Goal: Transaction & Acquisition: Book appointment/travel/reservation

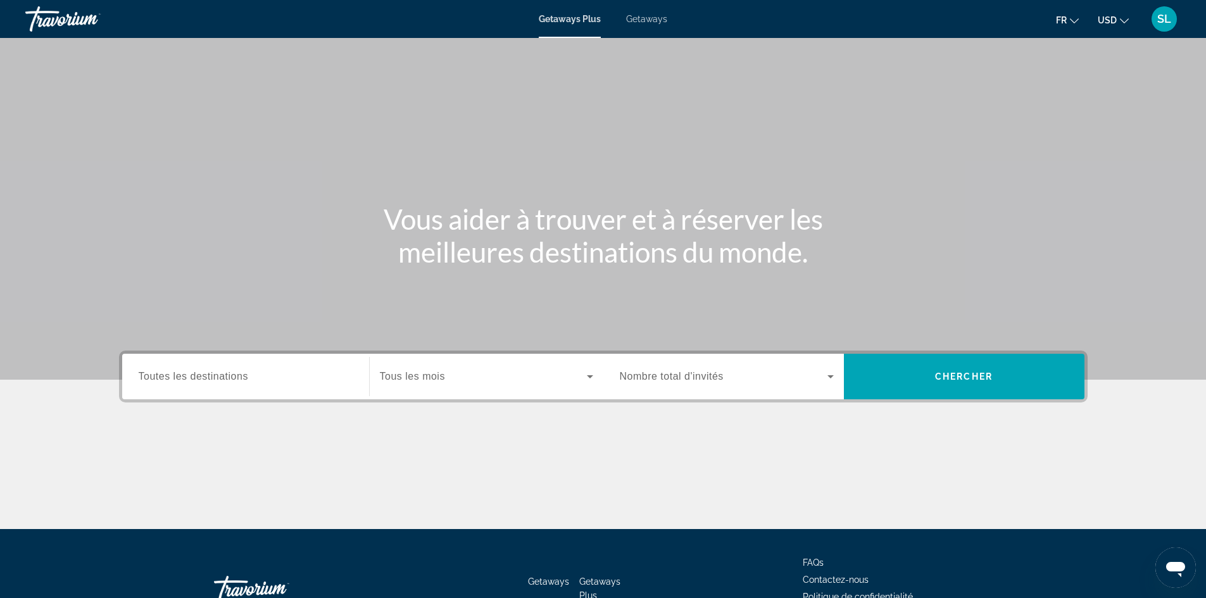
click at [240, 375] on span "Toutes les destinations" at bounding box center [194, 376] width 110 height 11
click at [240, 375] on input "Destination Toutes les destinations" at bounding box center [246, 377] width 214 height 15
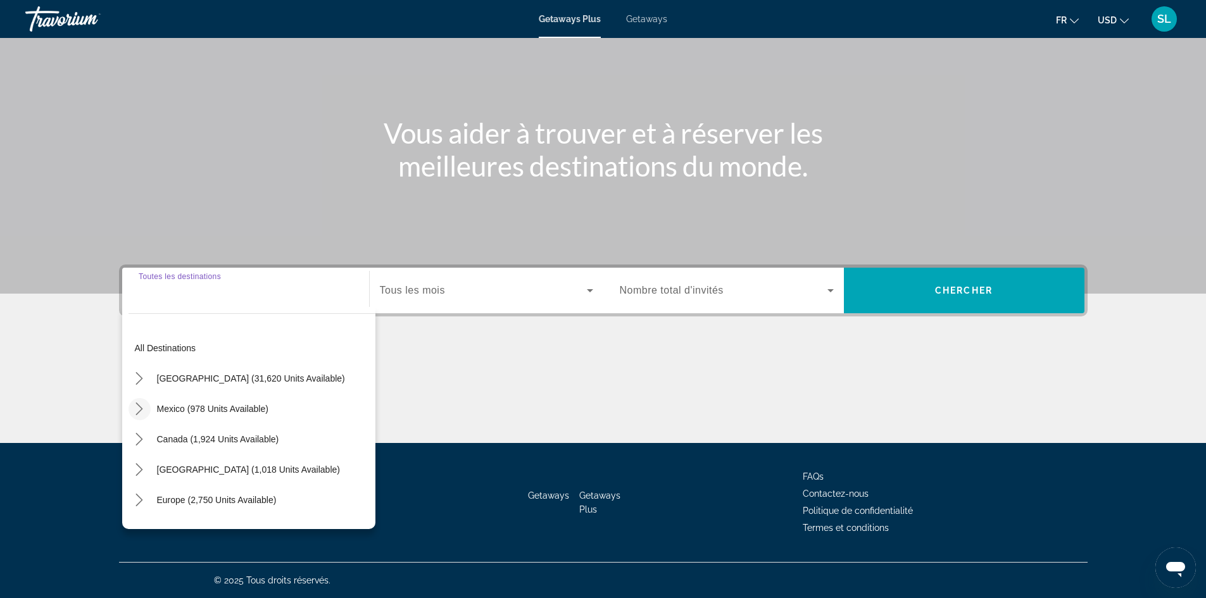
click at [138, 406] on icon "Toggle Mexico (978 units available) submenu" at bounding box center [139, 409] width 13 height 13
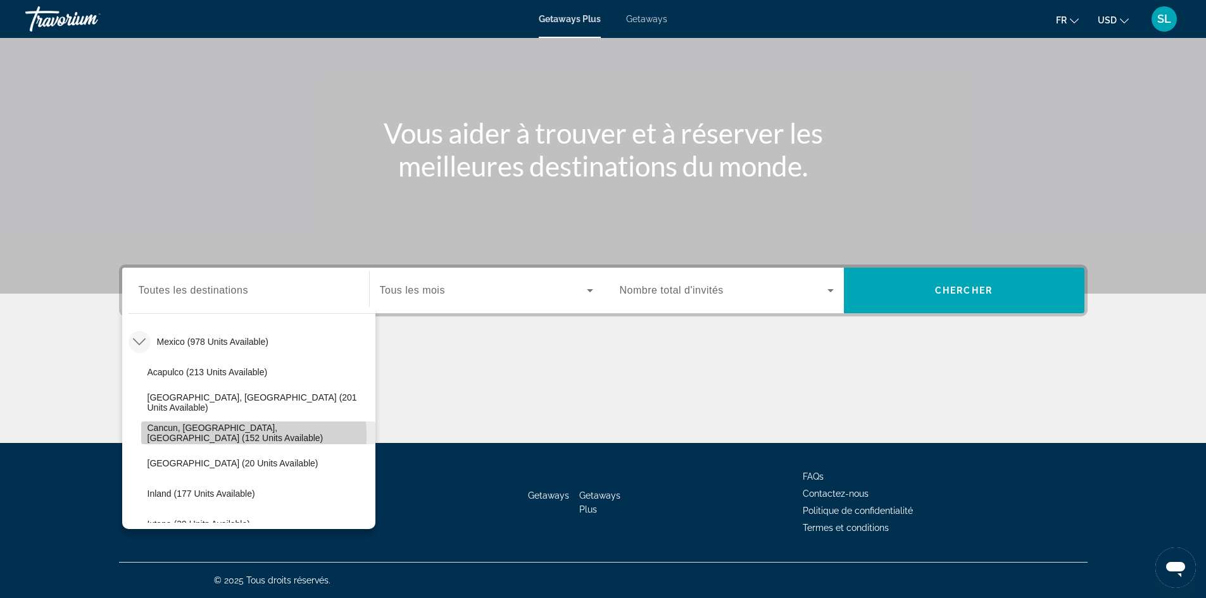
click at [196, 437] on span "Cancun, Cozumel, Riviera Maya (152 units available)" at bounding box center [259, 433] width 222 height 20
type input "**********"
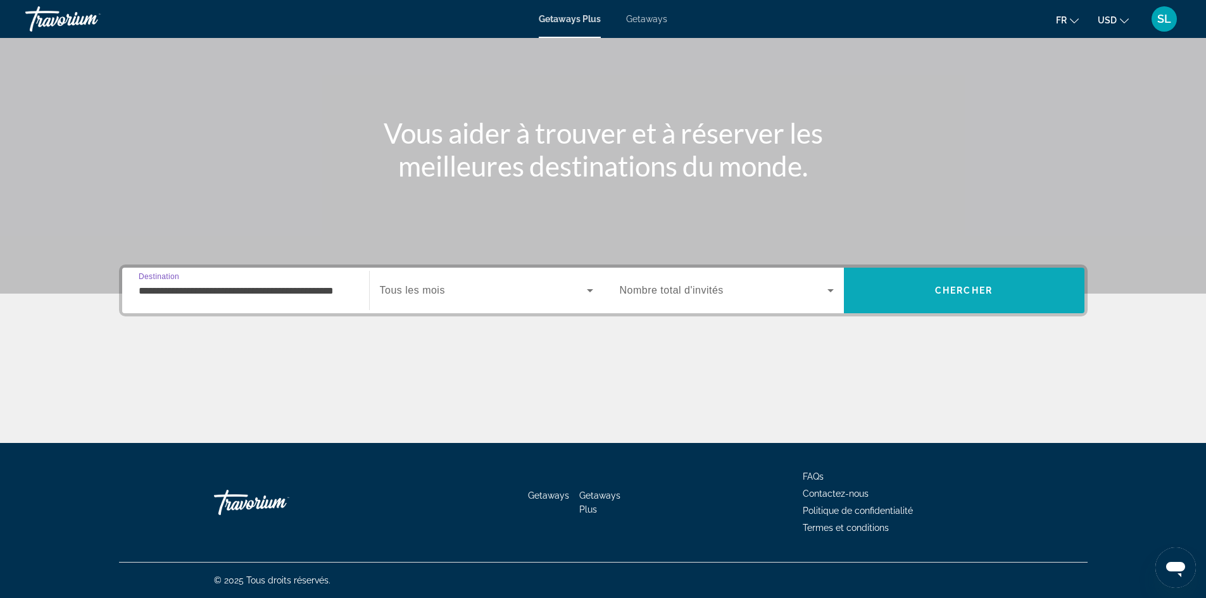
click at [910, 307] on span "Search" at bounding box center [964, 291] width 241 height 46
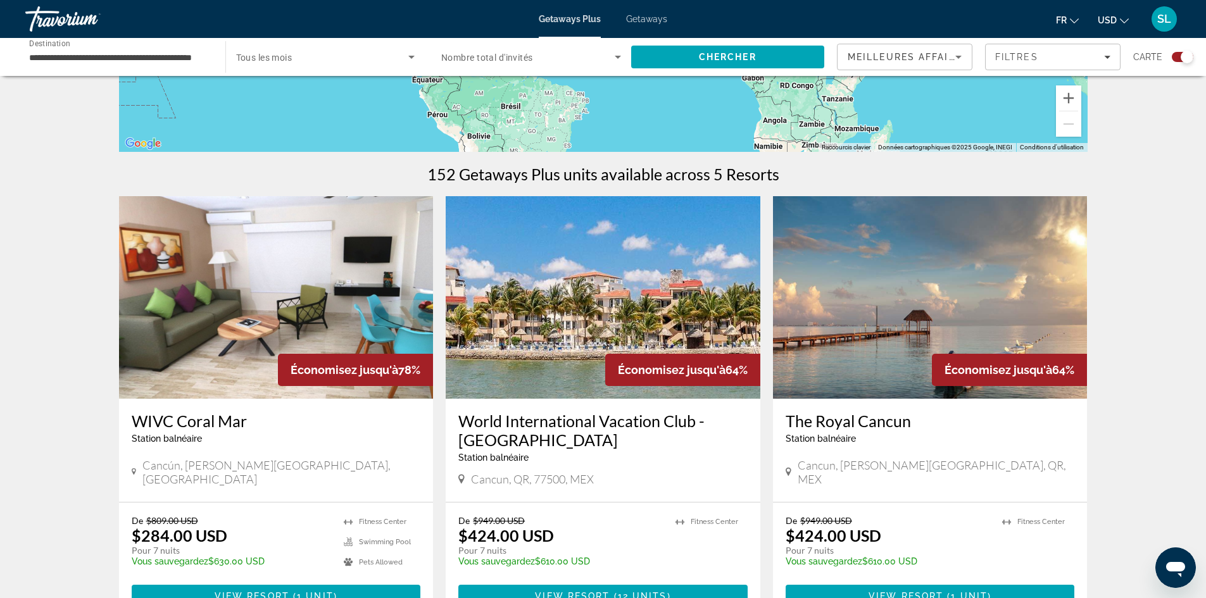
scroll to position [380, 0]
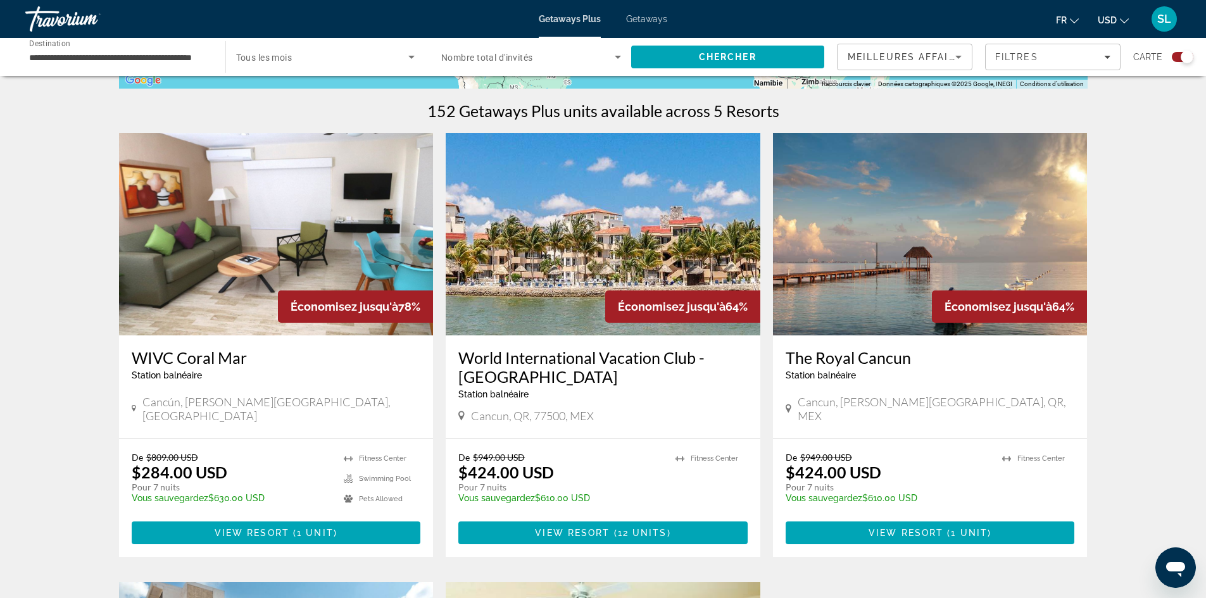
click at [607, 234] on img "Main content" at bounding box center [603, 234] width 315 height 203
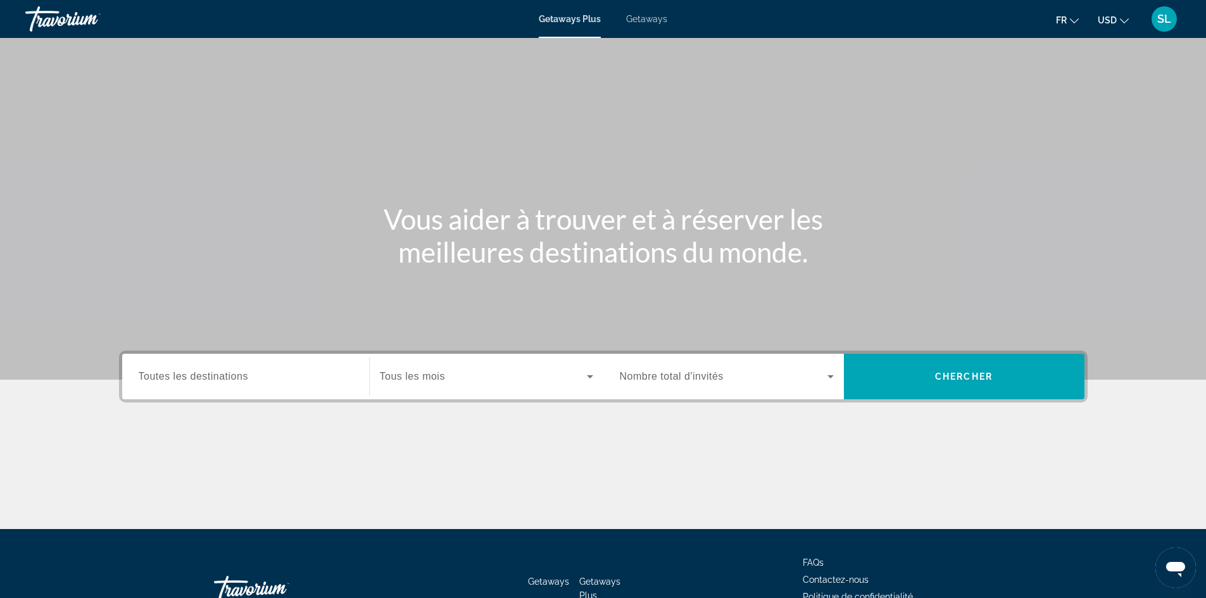
click at [244, 363] on div "Search widget" at bounding box center [246, 377] width 214 height 36
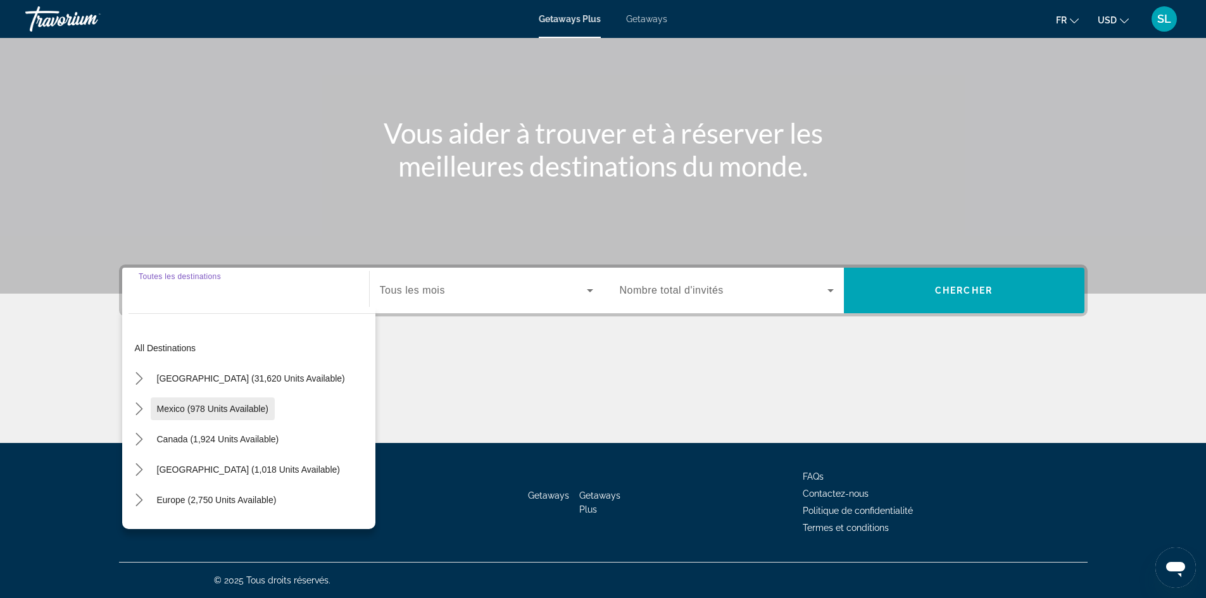
click at [211, 409] on span "Mexico (978 units available)" at bounding box center [212, 409] width 111 height 10
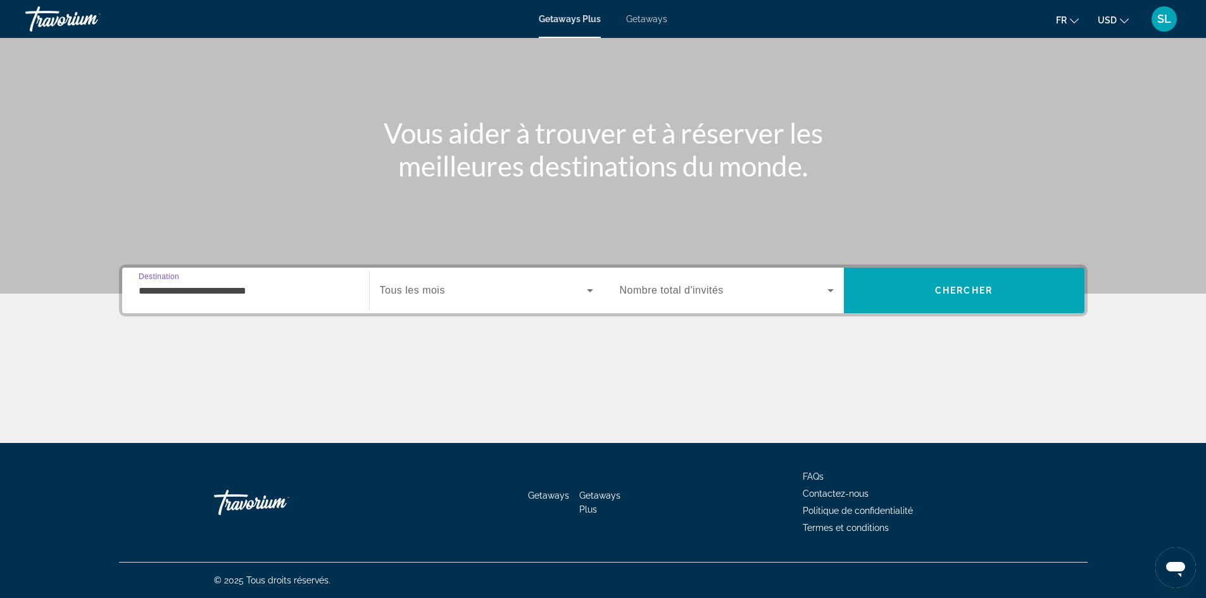
click at [189, 294] on input "**********" at bounding box center [246, 291] width 214 height 15
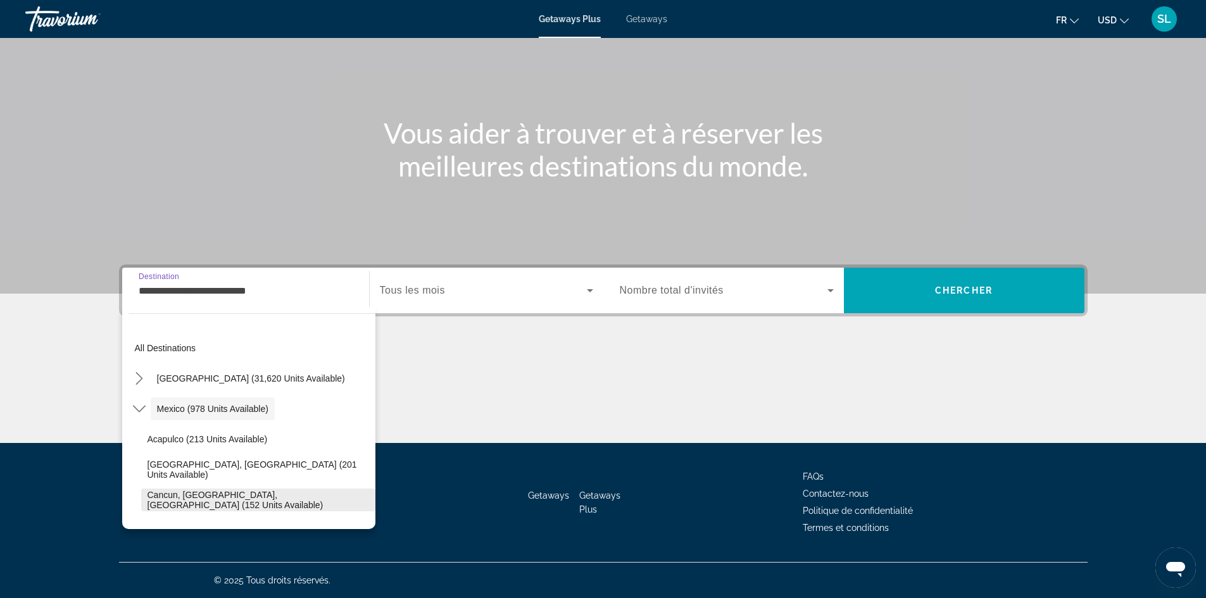
scroll to position [63, 0]
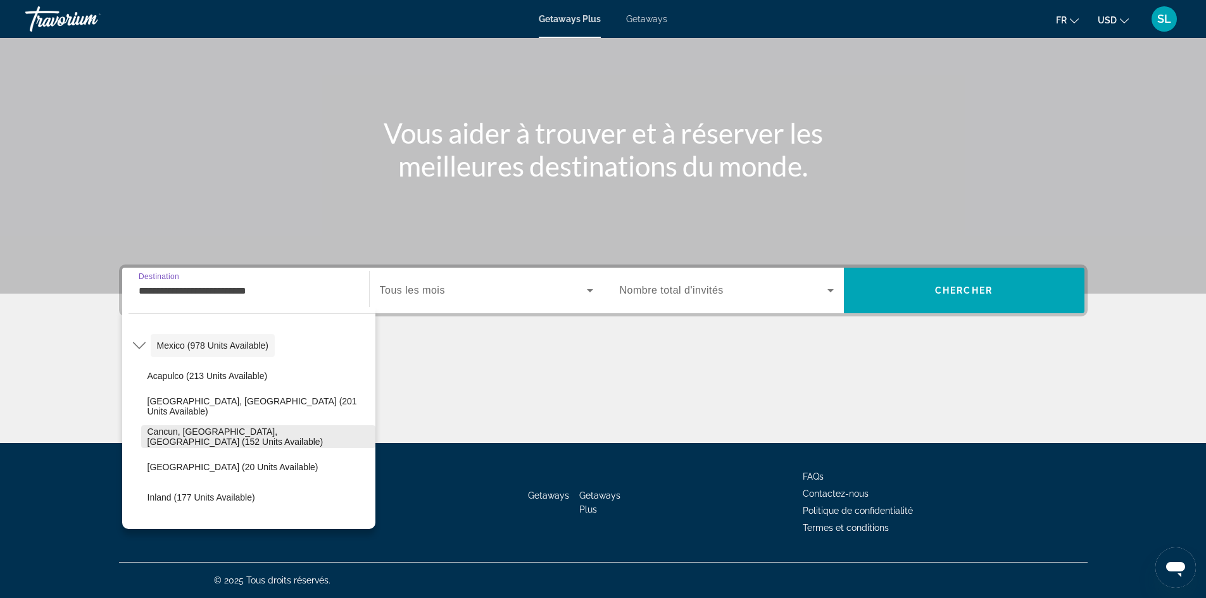
click at [184, 433] on span "Cancun, Cozumel, Riviera Maya (152 units available)" at bounding box center [259, 437] width 222 height 20
type input "**********"
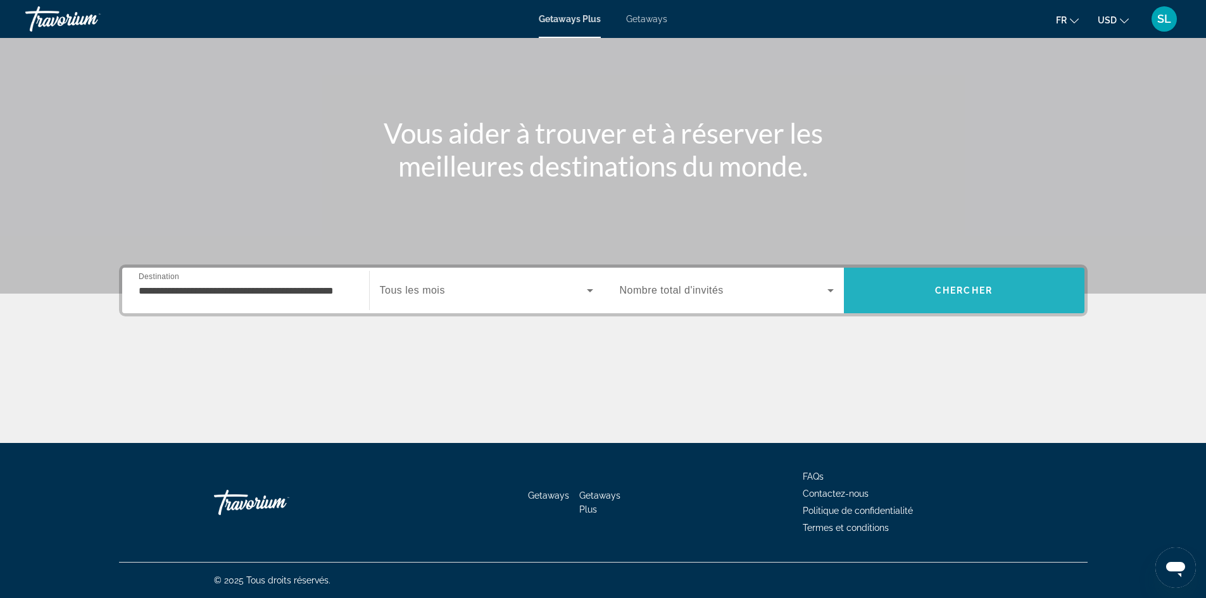
click at [942, 294] on span "Chercher" at bounding box center [964, 291] width 58 height 10
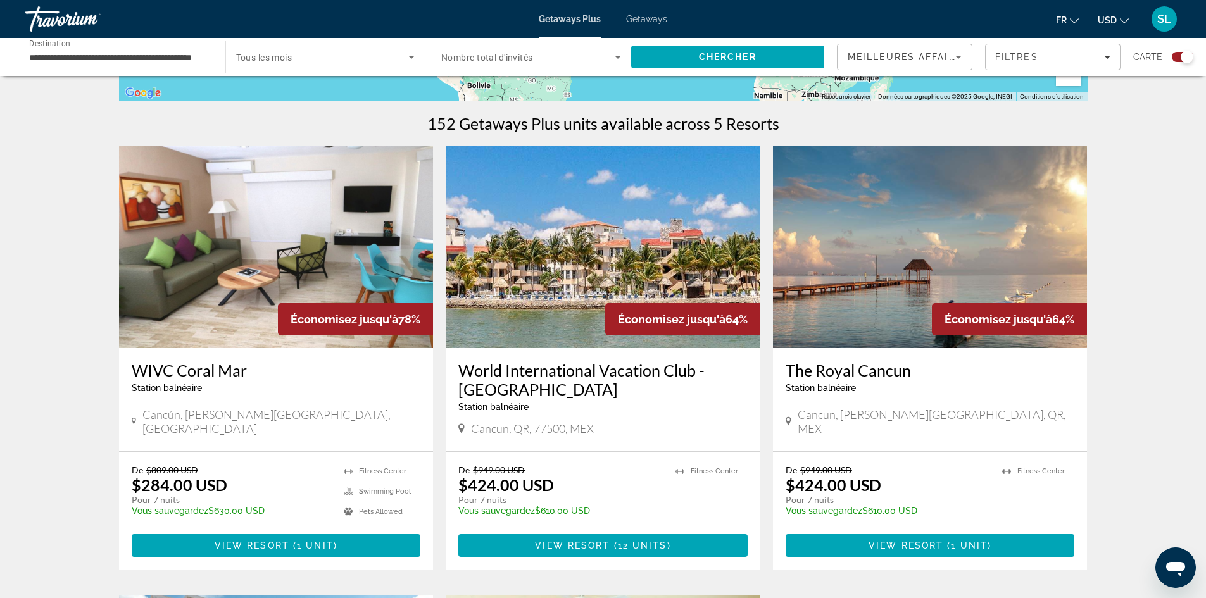
scroll to position [620, 0]
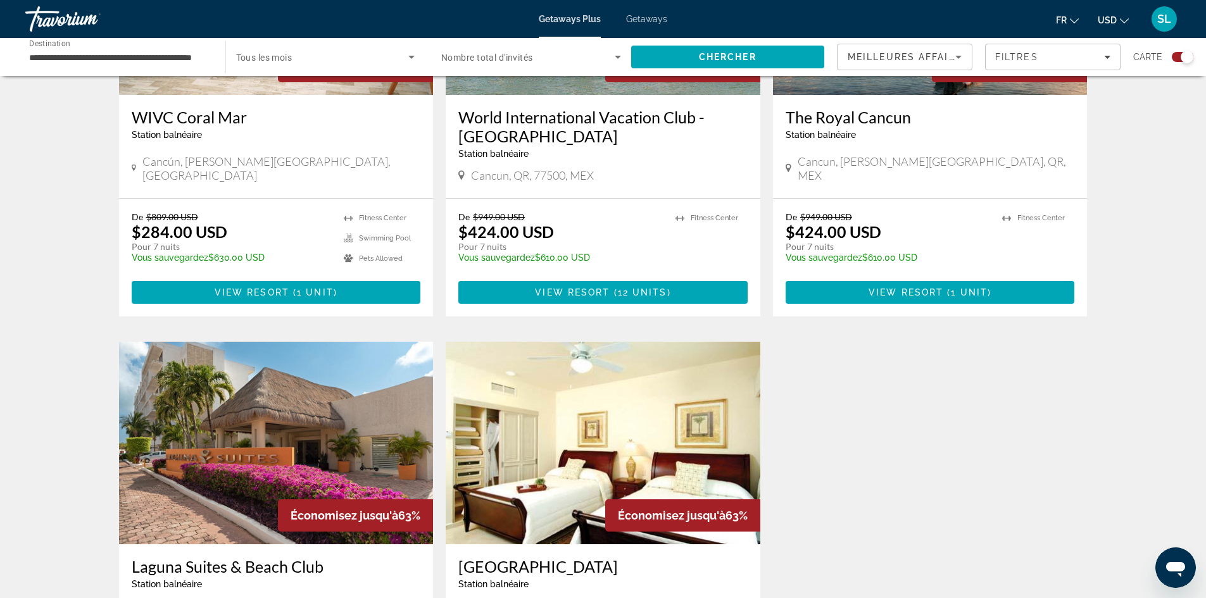
click at [316, 374] on img "Main content" at bounding box center [276, 443] width 315 height 203
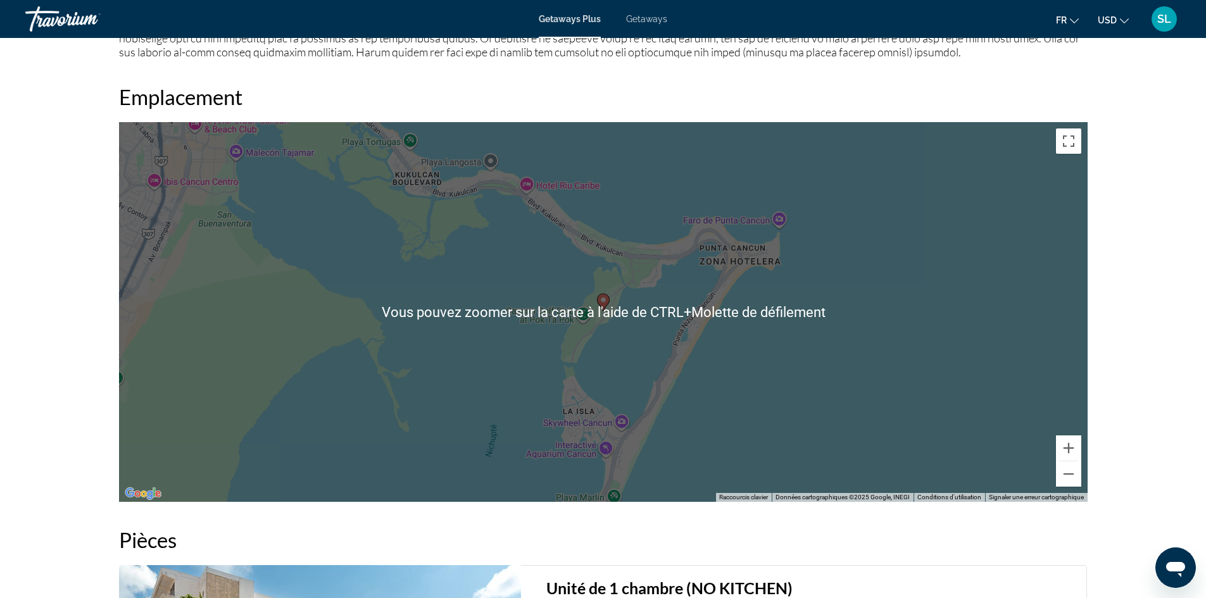
scroll to position [1646, 0]
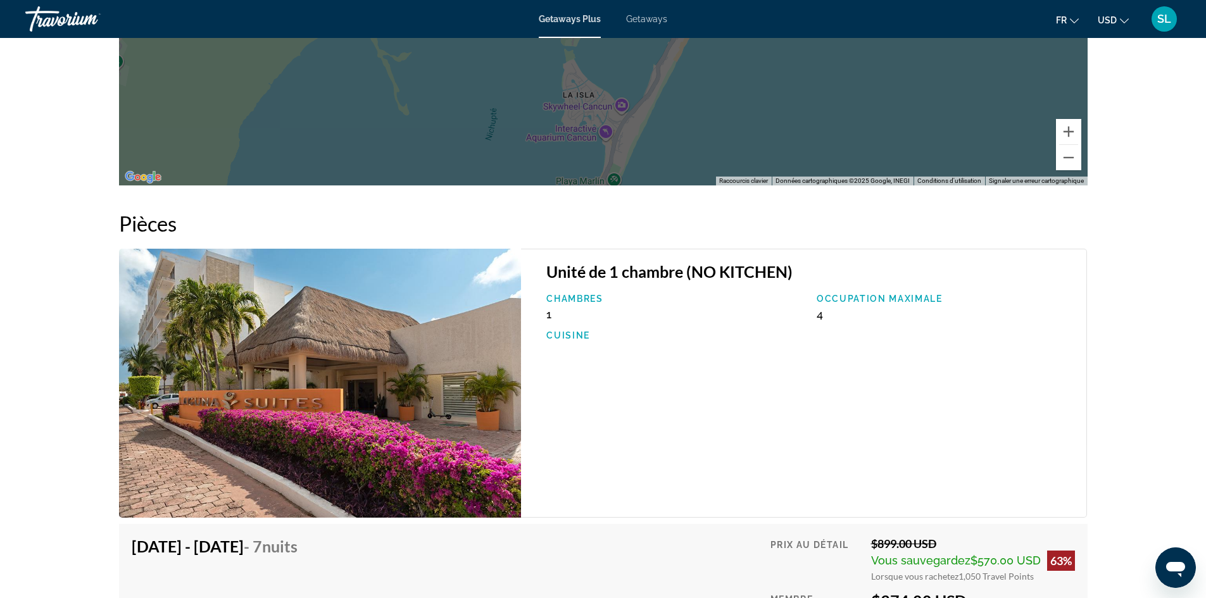
click at [407, 343] on img "Main content" at bounding box center [320, 383] width 403 height 269
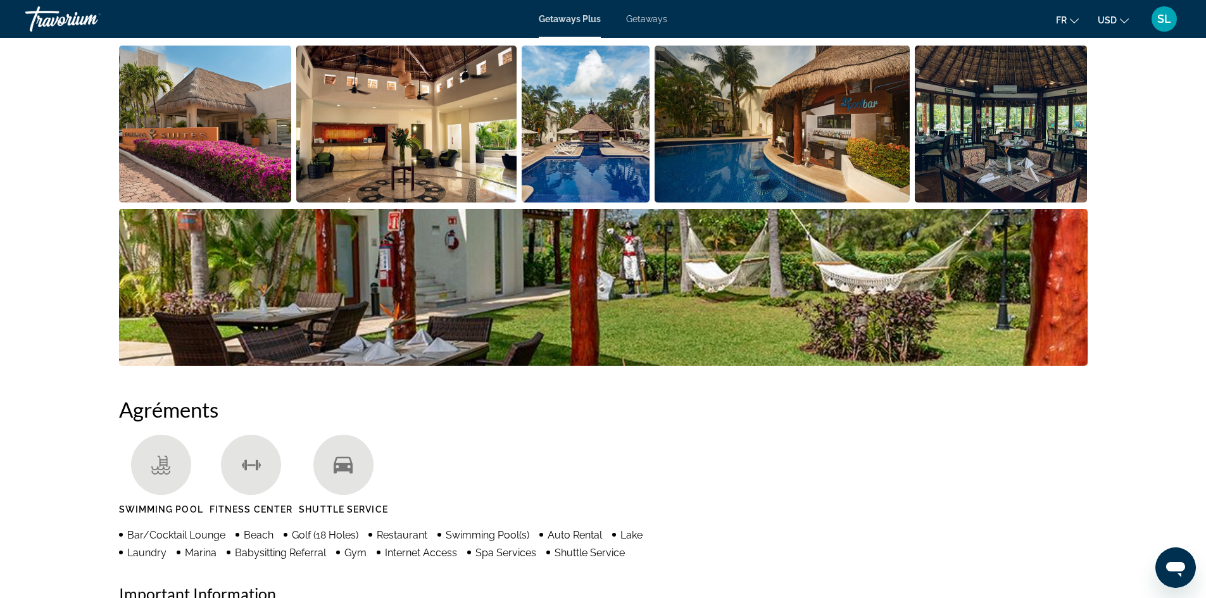
scroll to position [506, 0]
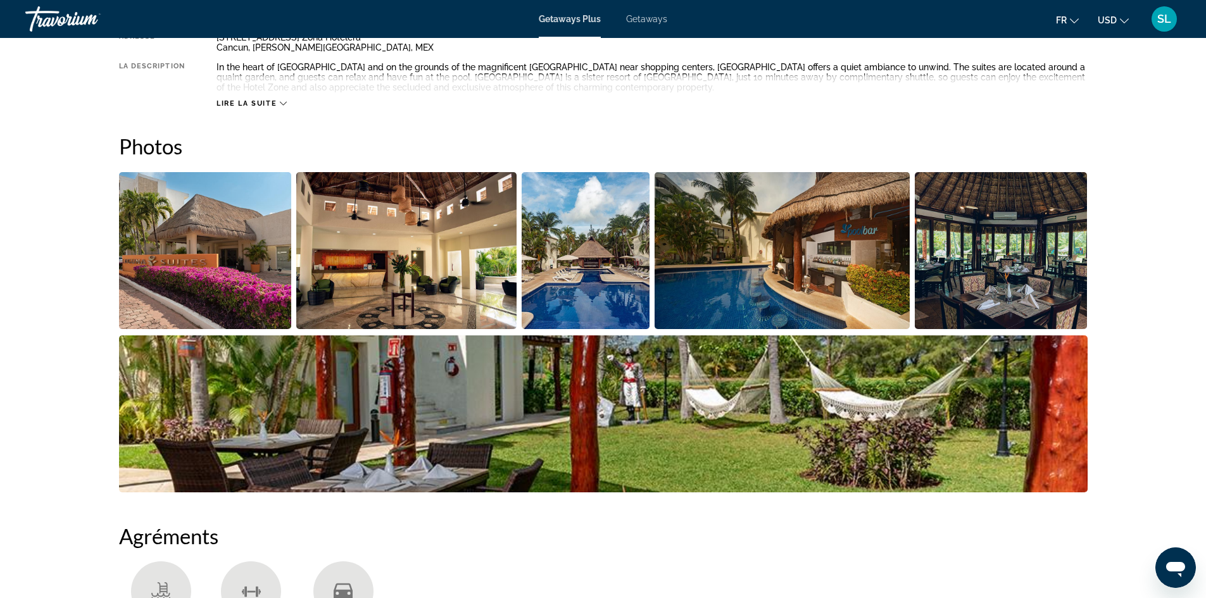
click at [427, 256] on img "Open full-screen image slider" at bounding box center [406, 250] width 220 height 157
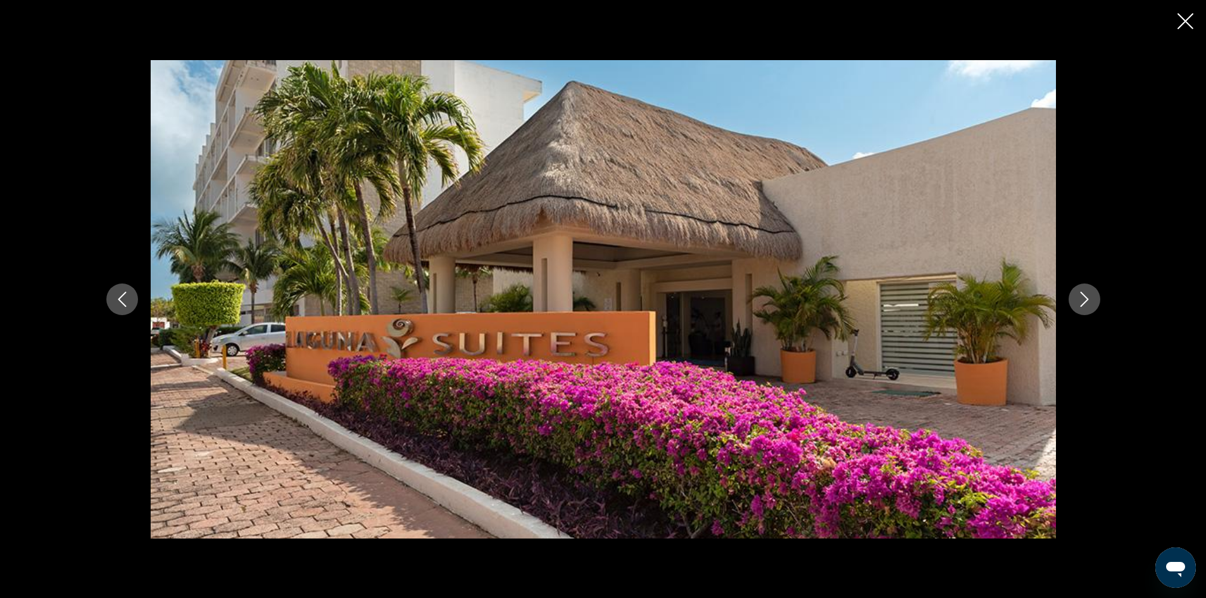
click at [1089, 310] on button "Next image" at bounding box center [1085, 300] width 32 height 32
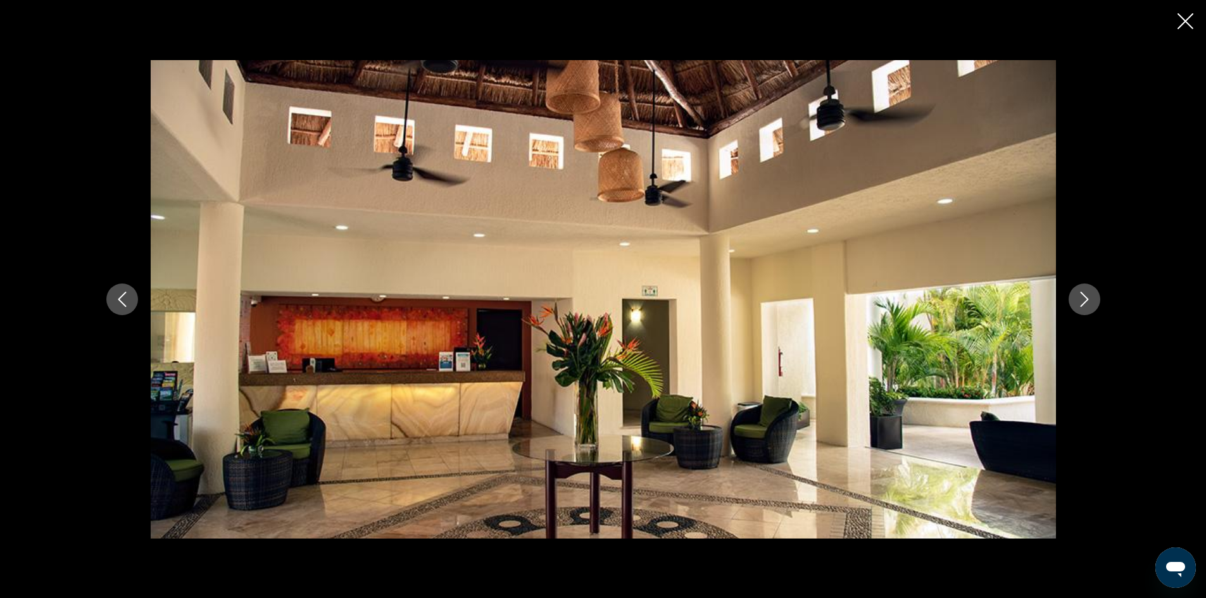
click at [1087, 310] on button "Next image" at bounding box center [1085, 300] width 32 height 32
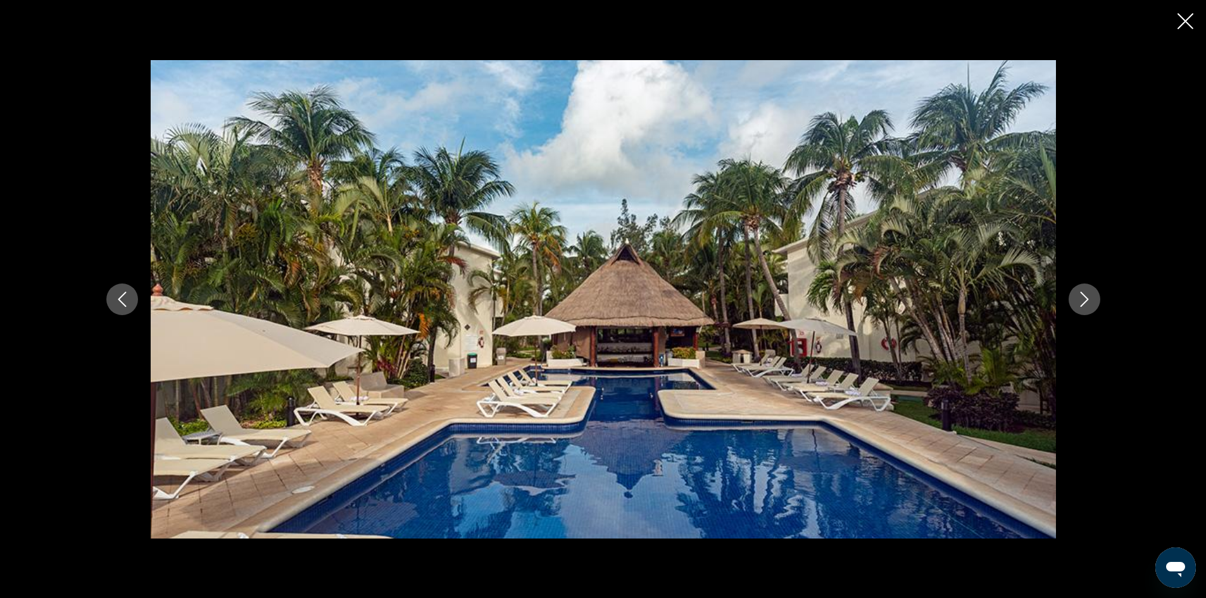
click at [1079, 306] on icon "Next image" at bounding box center [1084, 299] width 15 height 15
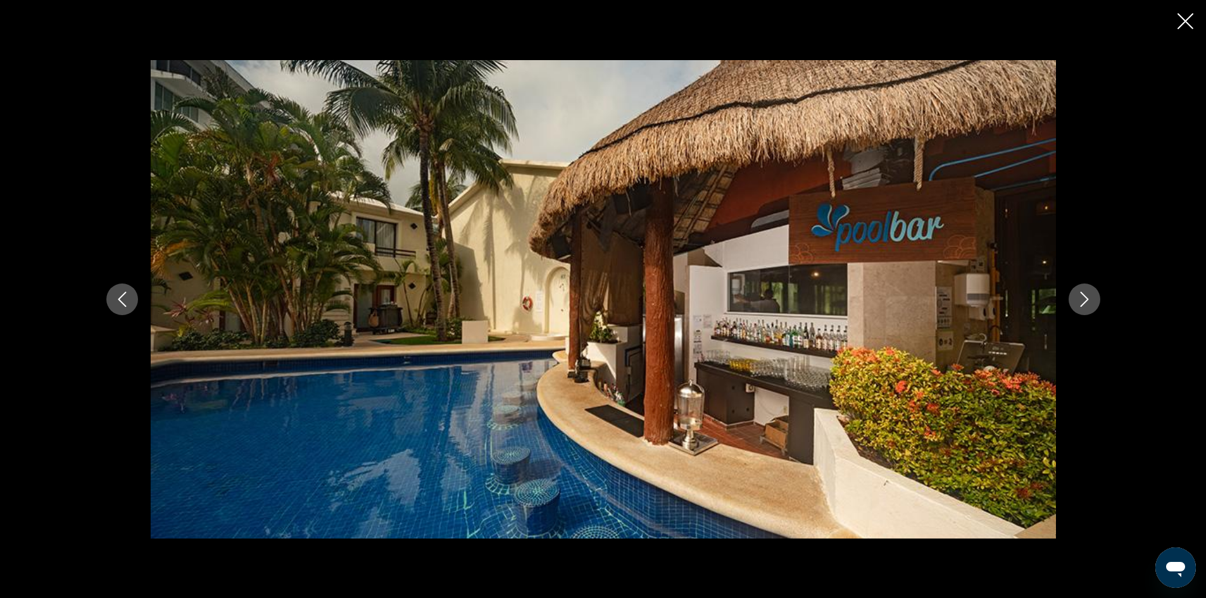
click at [1079, 306] on icon "Next image" at bounding box center [1084, 299] width 15 height 15
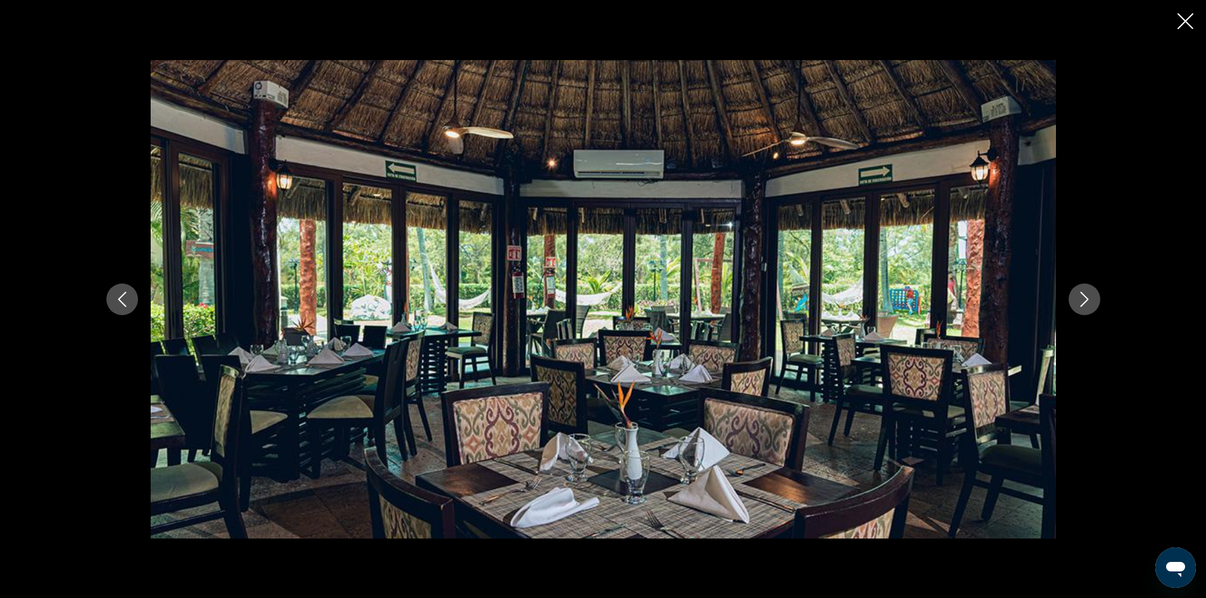
click at [1072, 303] on button "Next image" at bounding box center [1085, 300] width 32 height 32
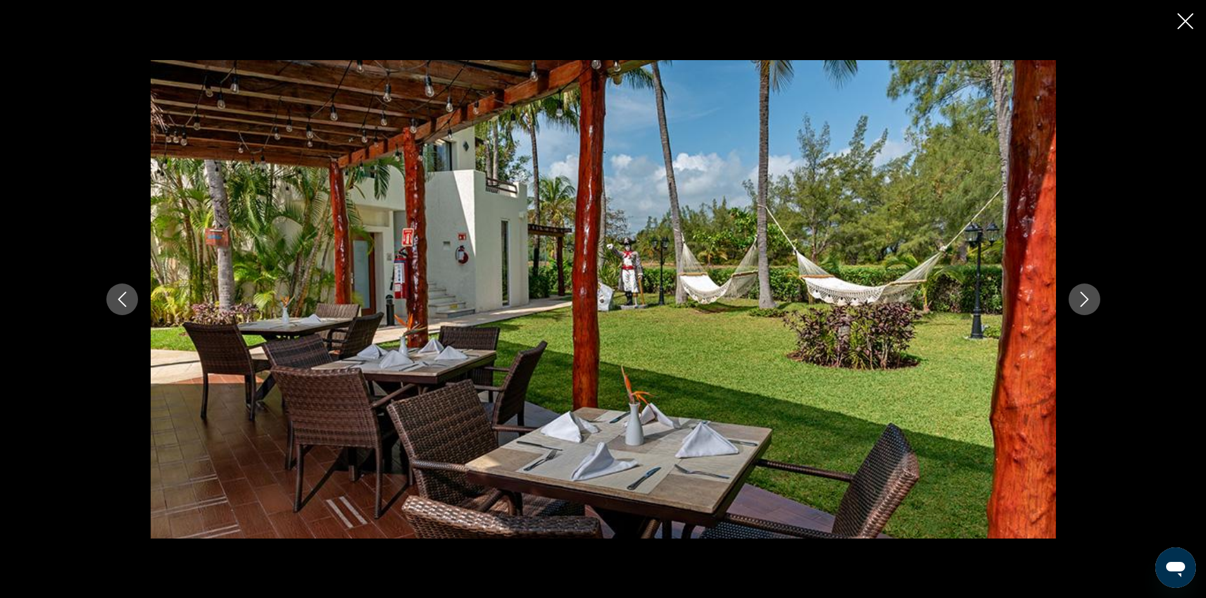
click at [1202, 13] on div "prev next" at bounding box center [603, 299] width 1206 height 598
click at [1187, 16] on icon "Close slideshow" at bounding box center [1186, 21] width 16 height 16
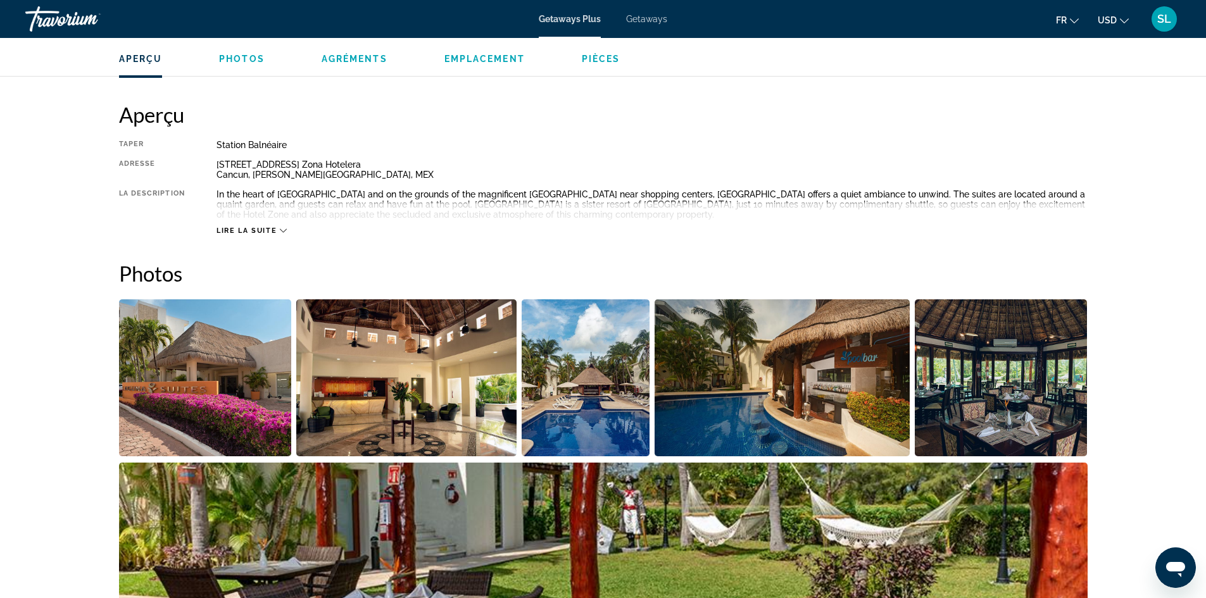
scroll to position [127, 0]
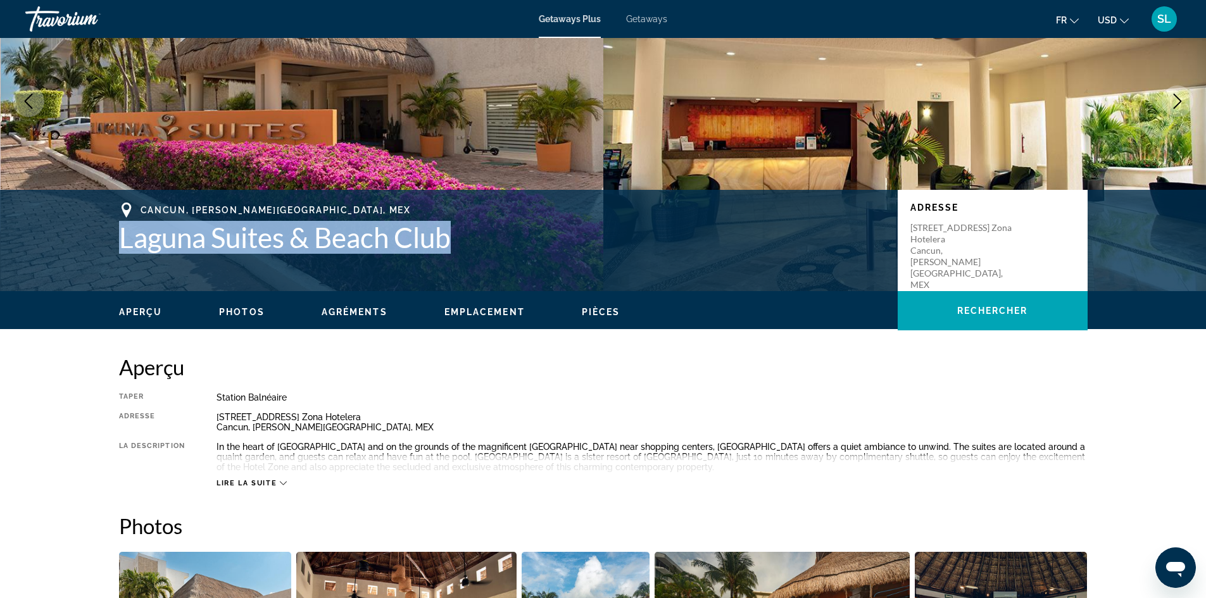
drag, startPoint x: 115, startPoint y: 239, endPoint x: 451, endPoint y: 251, distance: 336.4
click at [451, 251] on div "Cancun, Quintana Roo, MEX Laguna Suites & Beach Club Adresse Paseo Pok Ta Pok n…" at bounding box center [603, 241] width 1019 height 76
copy h1 "Laguna Suites & Beach Club"
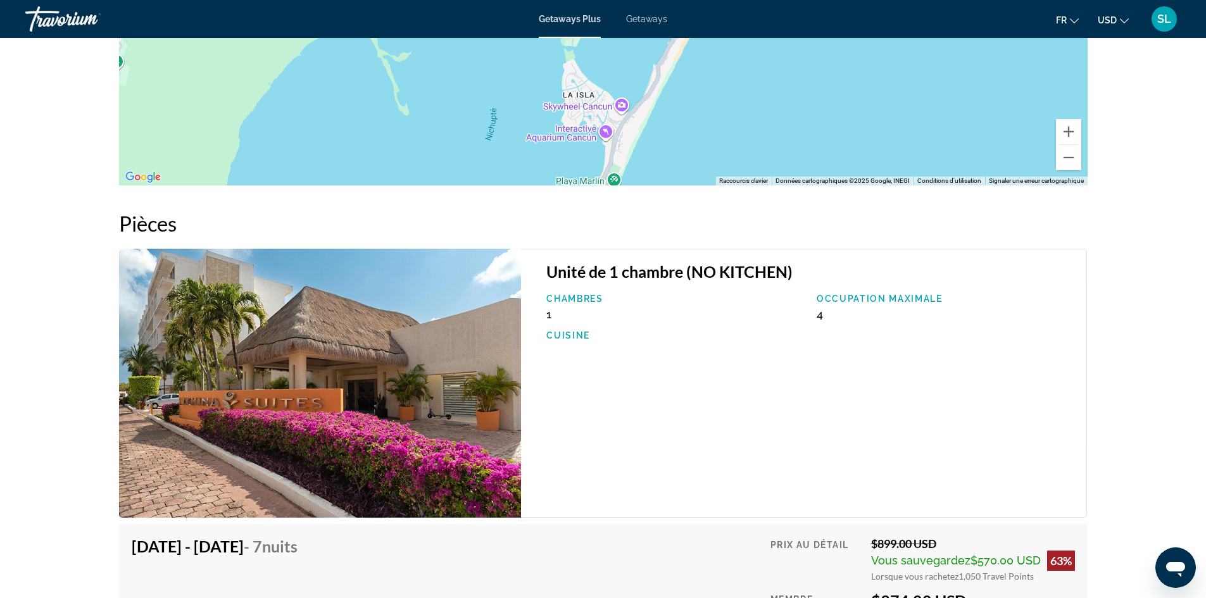
scroll to position [1836, 0]
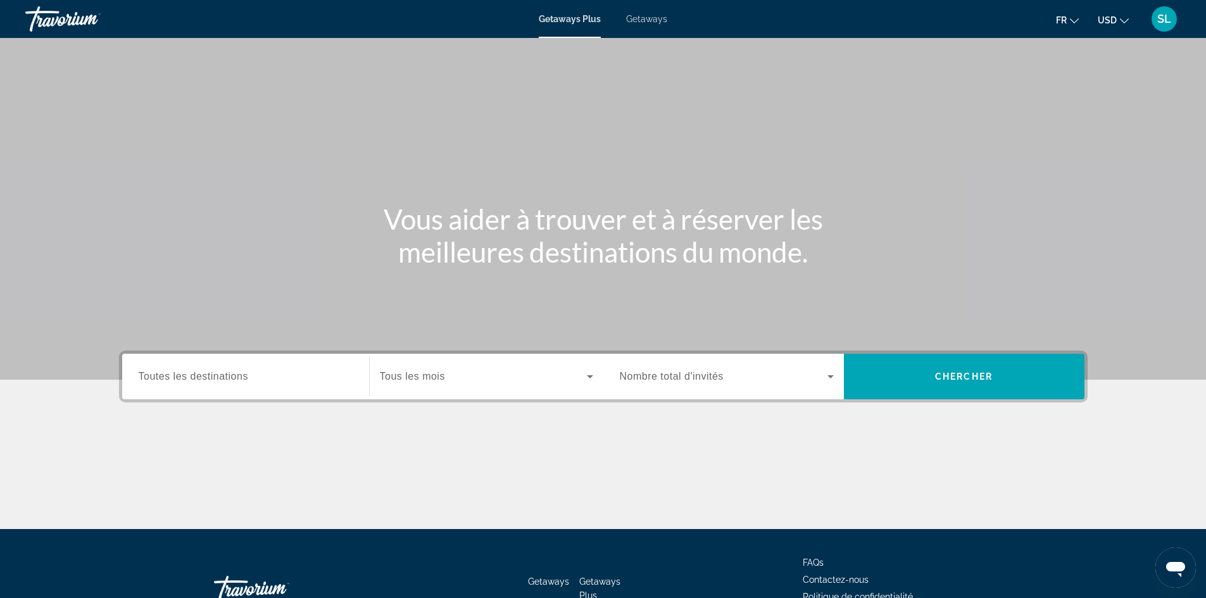
click at [290, 368] on div "Search widget" at bounding box center [246, 377] width 214 height 36
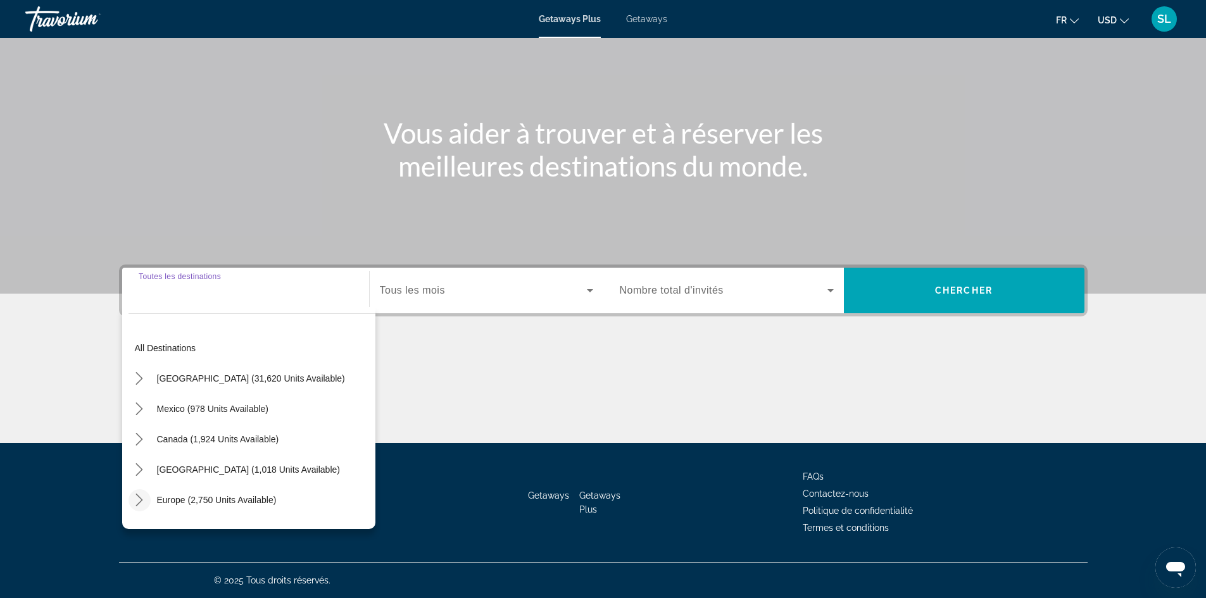
click at [141, 498] on icon "Toggle Europe (2,750 units available) submenu" at bounding box center [139, 500] width 7 height 13
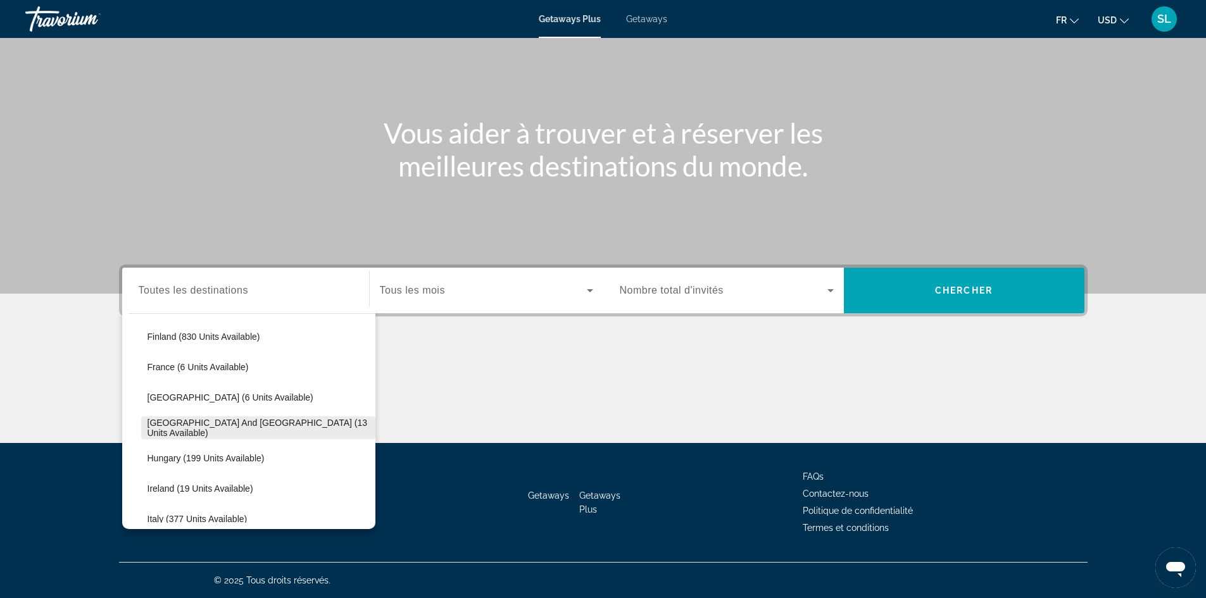
scroll to position [348, 0]
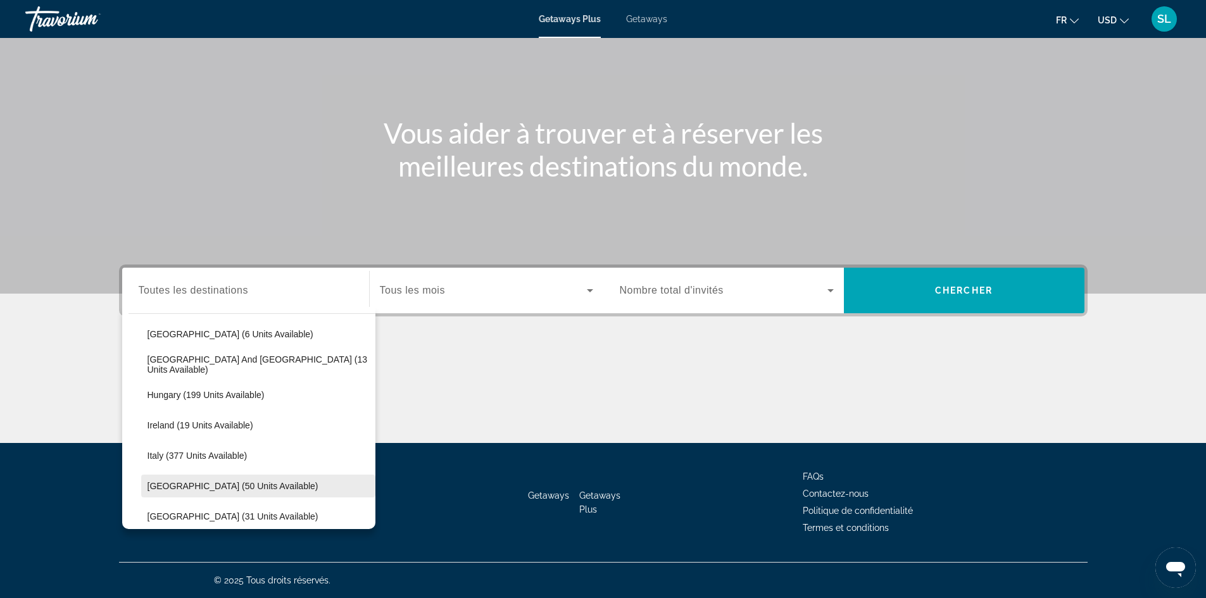
click at [202, 482] on span "[GEOGRAPHIC_DATA] (50 units available)" at bounding box center [233, 486] width 171 height 10
type input "**********"
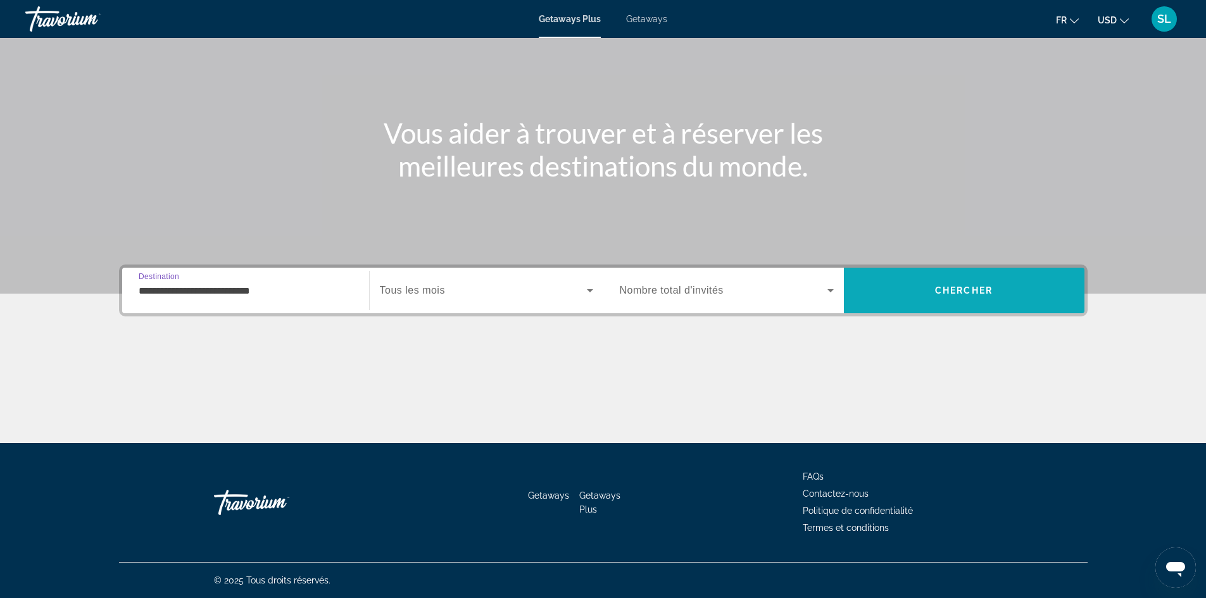
click at [959, 277] on span "Search" at bounding box center [964, 290] width 241 height 30
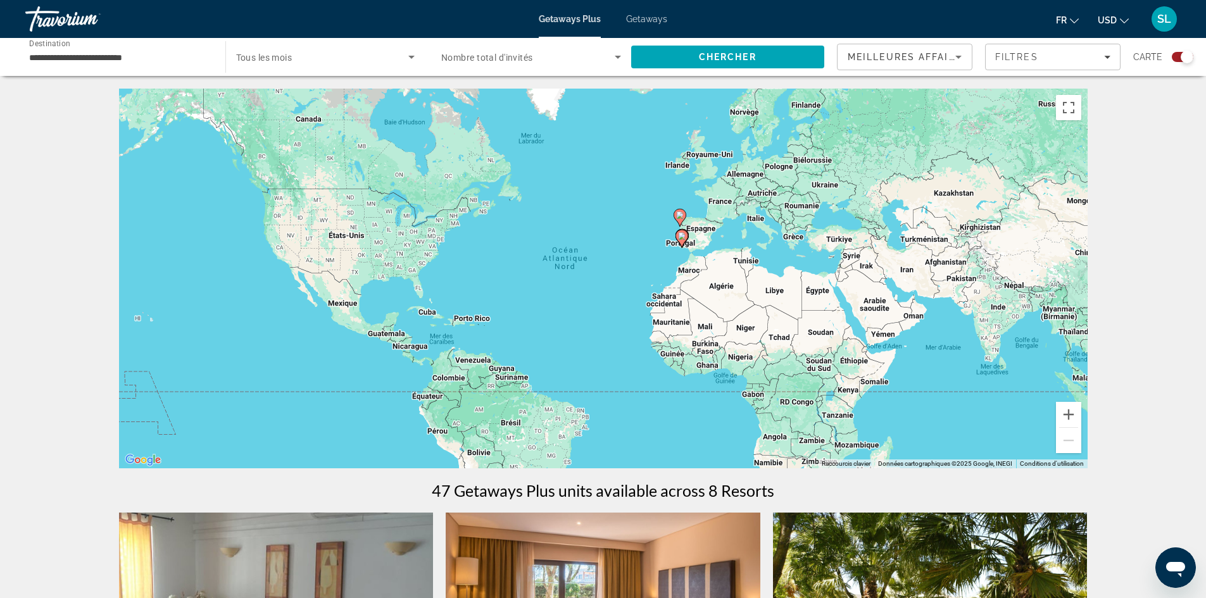
click at [641, 236] on div "Pour activer le glissement avec le clavier, appuyez sur Alt+Entrée. Une fois ce…" at bounding box center [603, 279] width 969 height 380
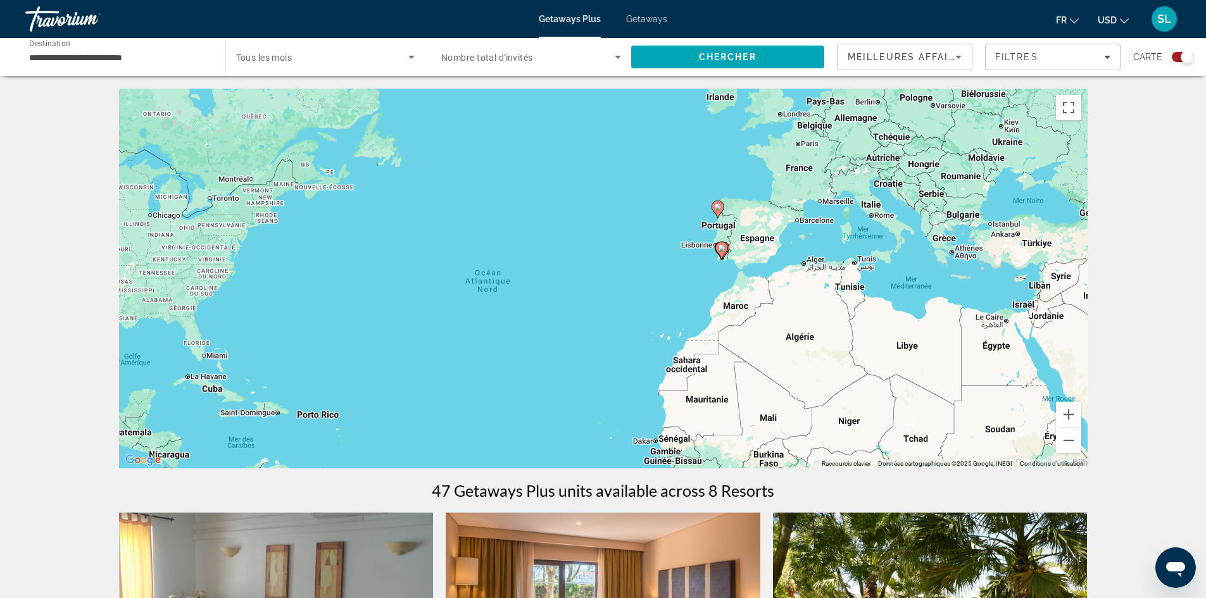
click at [706, 215] on div "Pour activer le glissement avec le clavier, appuyez sur Alt+Entrée. Une fois ce…" at bounding box center [603, 279] width 969 height 380
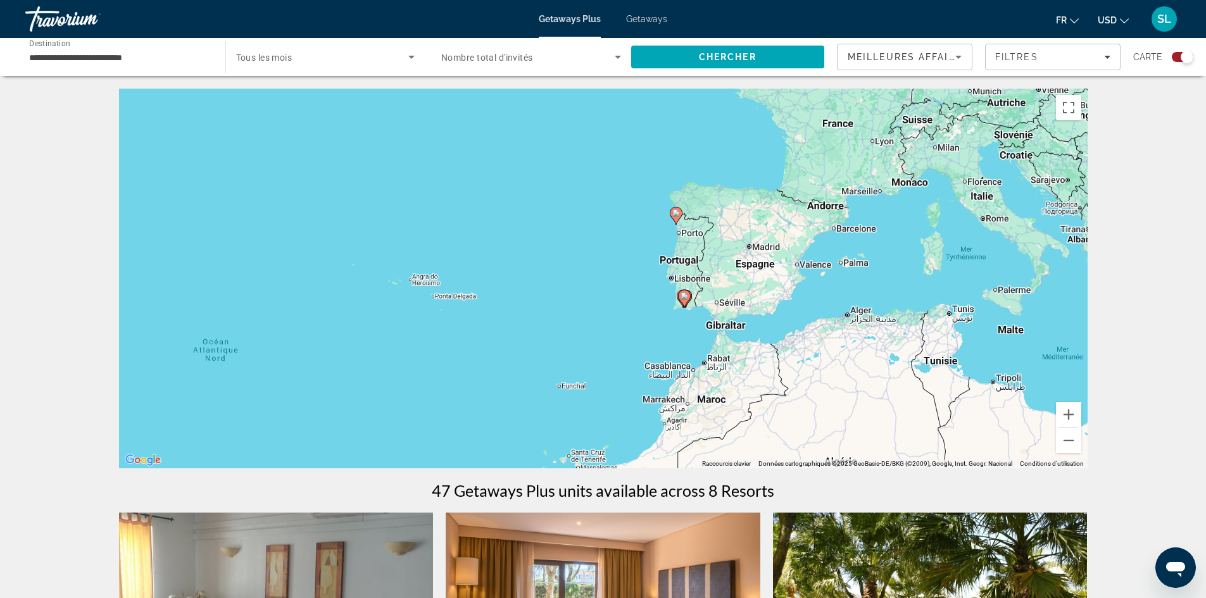
drag, startPoint x: 767, startPoint y: 255, endPoint x: 711, endPoint y: 258, distance: 55.8
click at [711, 258] on div "Pour activer le glissement avec le clavier, appuyez sur Alt+Entrée. Une fois ce…" at bounding box center [603, 279] width 969 height 380
click at [640, 22] on span "Getaways" at bounding box center [646, 19] width 41 height 10
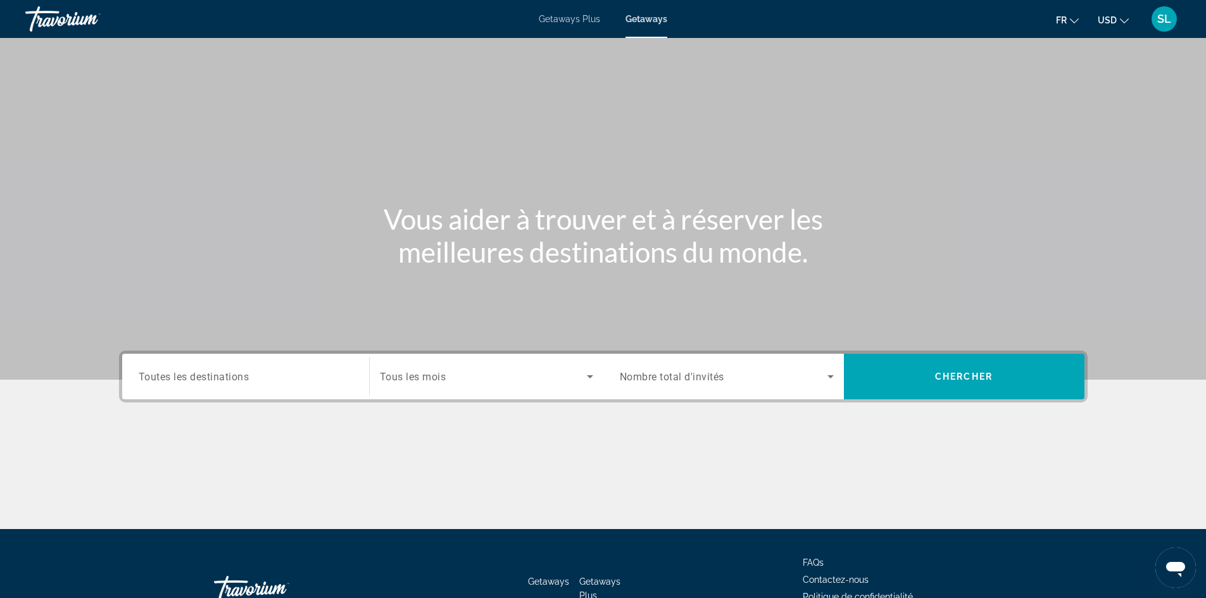
click at [276, 372] on input "Destination Toutes les destinations" at bounding box center [246, 377] width 214 height 15
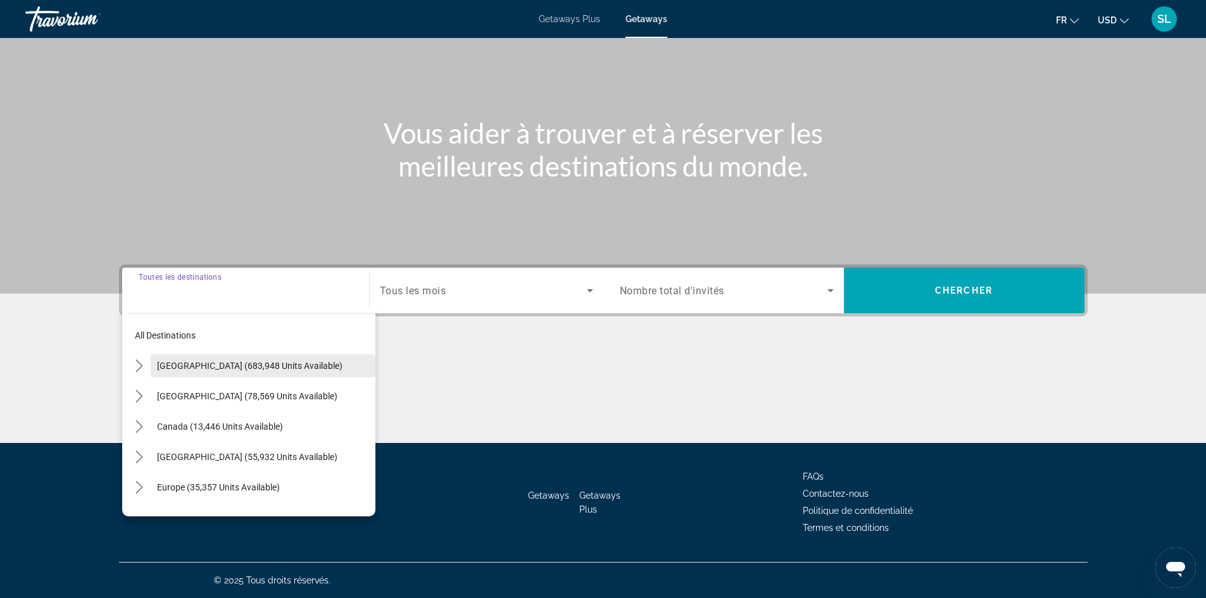
scroll to position [63, 0]
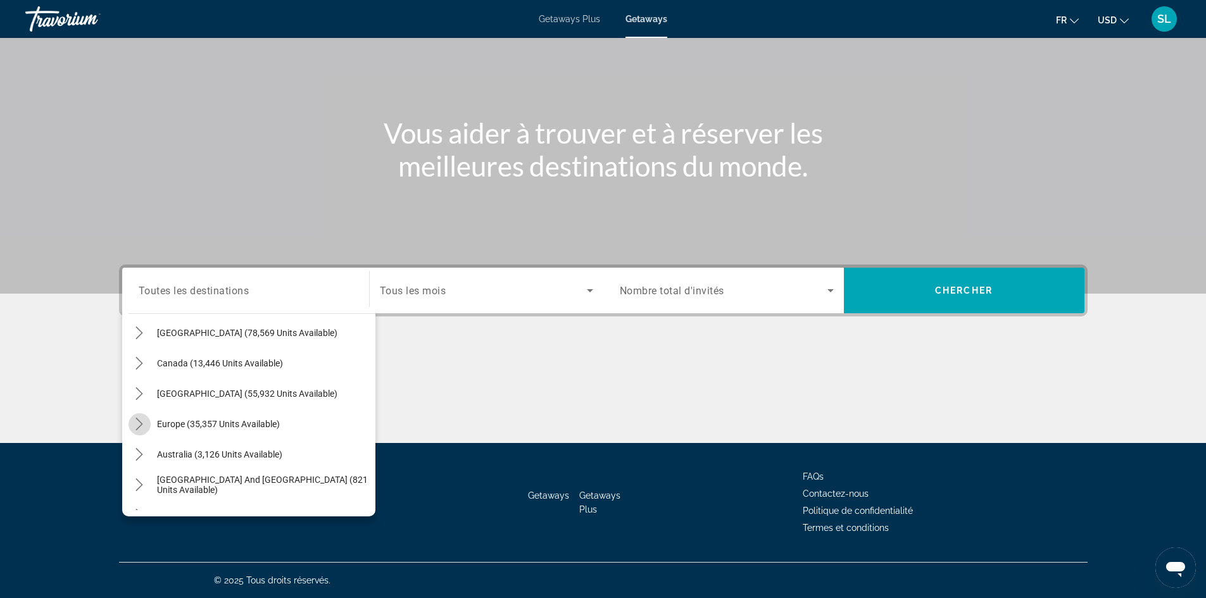
click at [144, 417] on mat-icon "Toggle Europe (35,357 units available) submenu" at bounding box center [140, 424] width 22 height 22
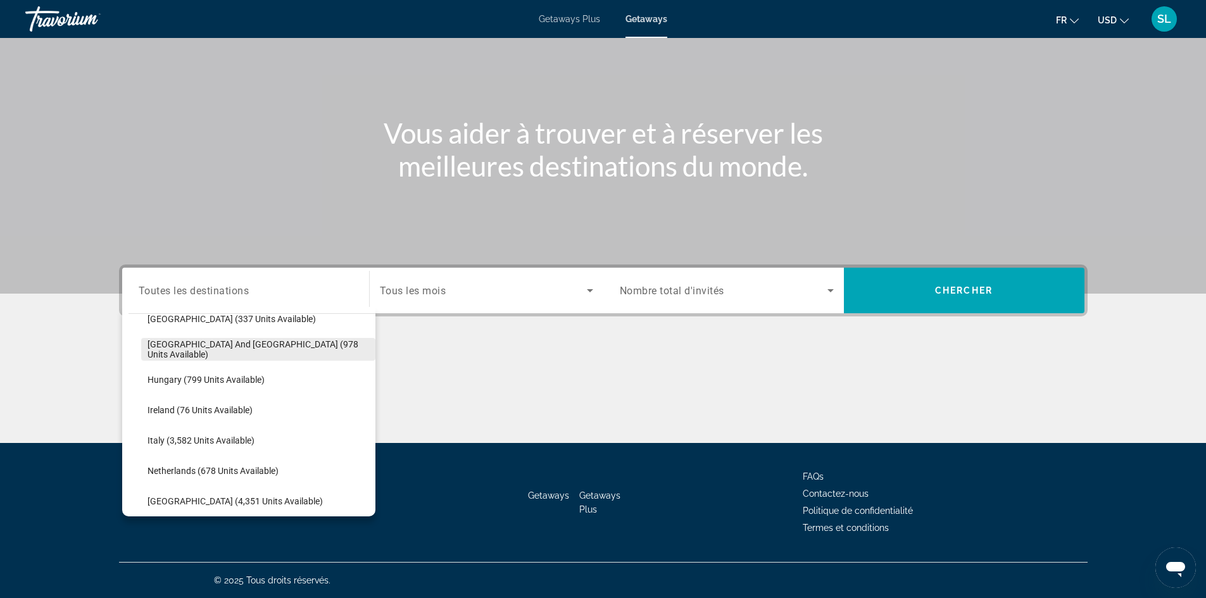
scroll to position [475, 0]
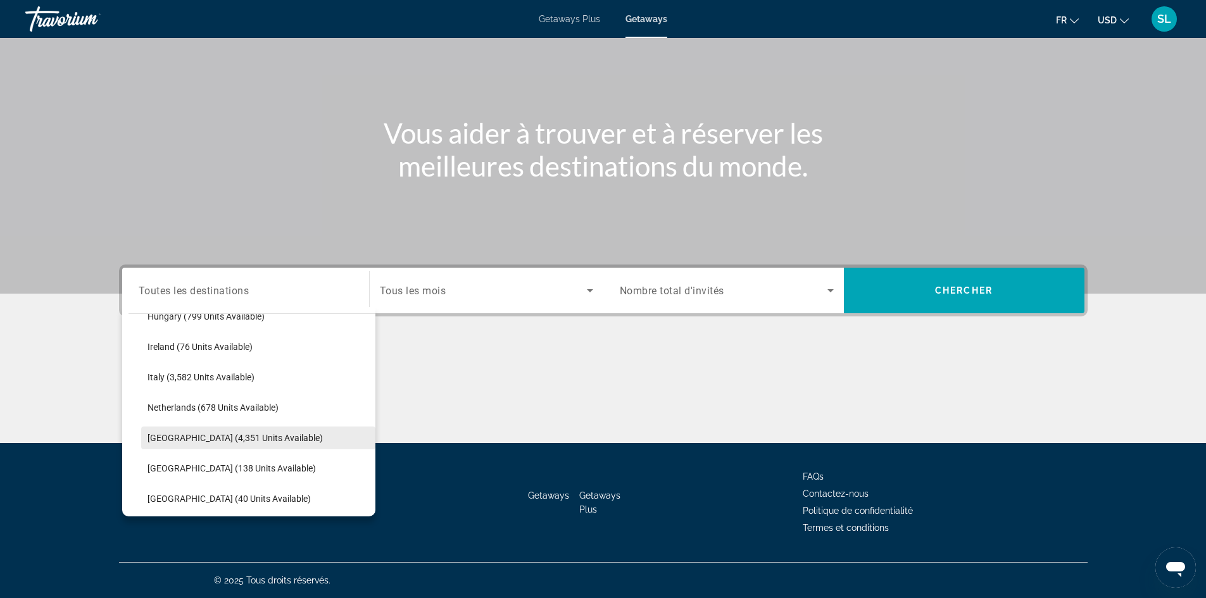
click at [217, 441] on span "[GEOGRAPHIC_DATA] (4,351 units available)" at bounding box center [235, 438] width 175 height 10
type input "**********"
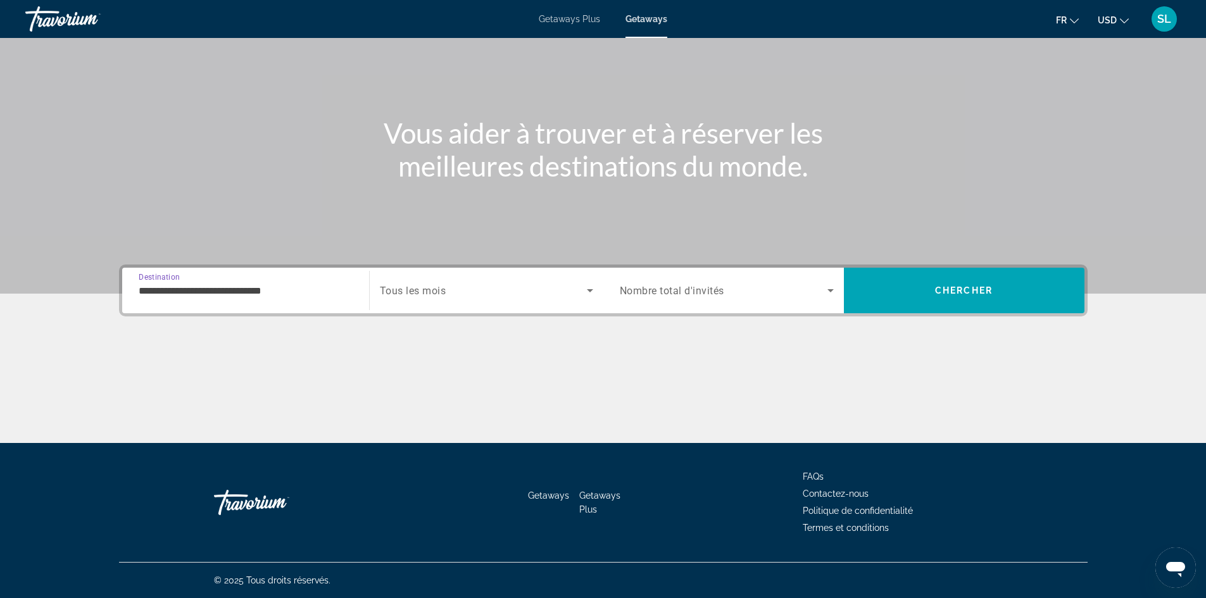
click at [416, 298] on div "Search widget" at bounding box center [486, 290] width 213 height 35
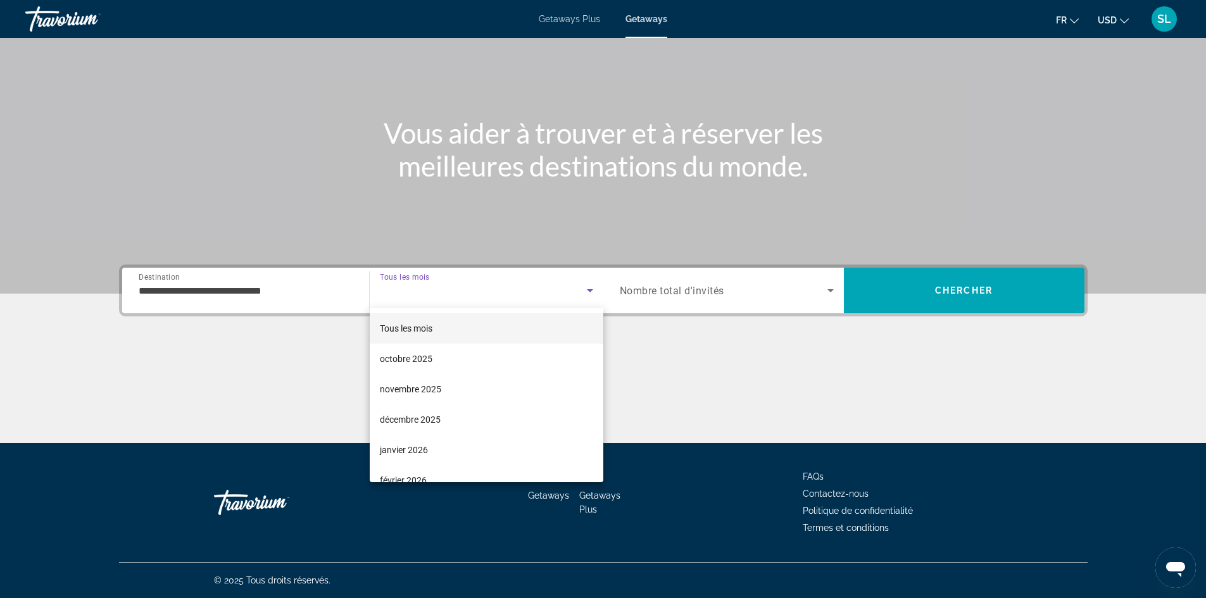
click at [960, 296] on div at bounding box center [603, 299] width 1206 height 598
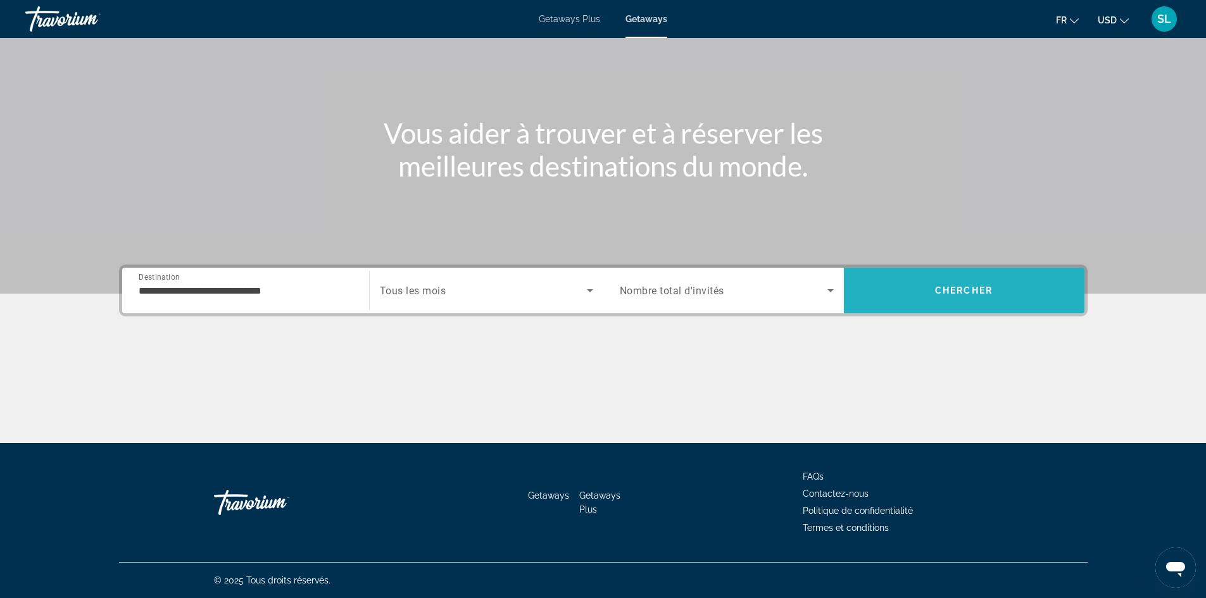
click at [918, 296] on span "Search" at bounding box center [964, 290] width 241 height 30
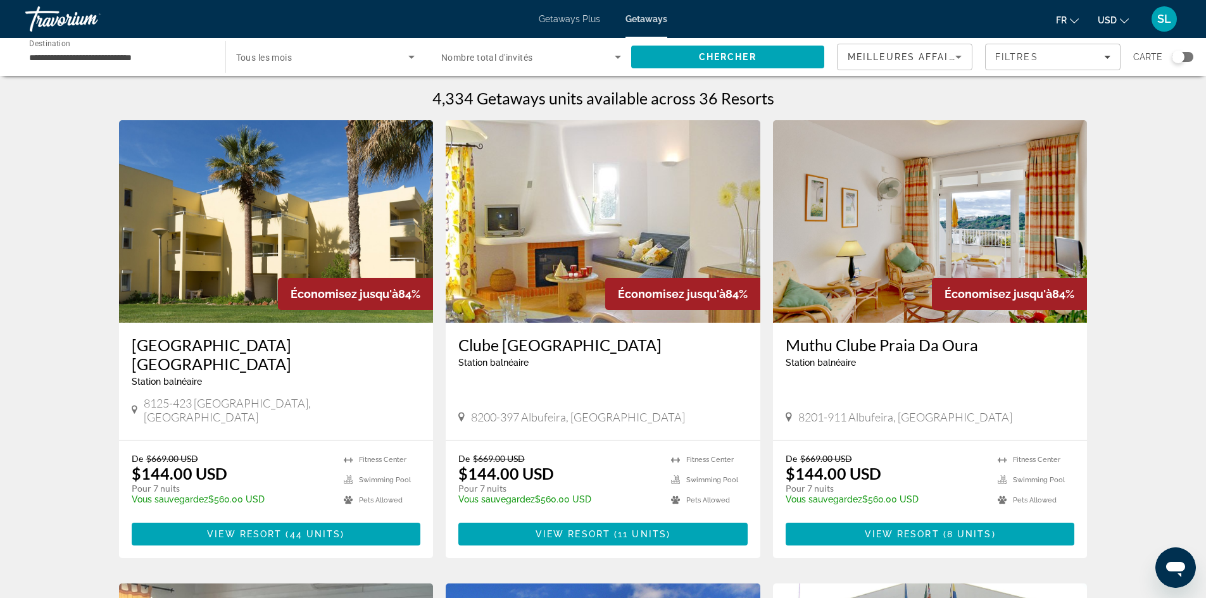
click at [1179, 63] on div "Search widget" at bounding box center [1178, 57] width 13 height 13
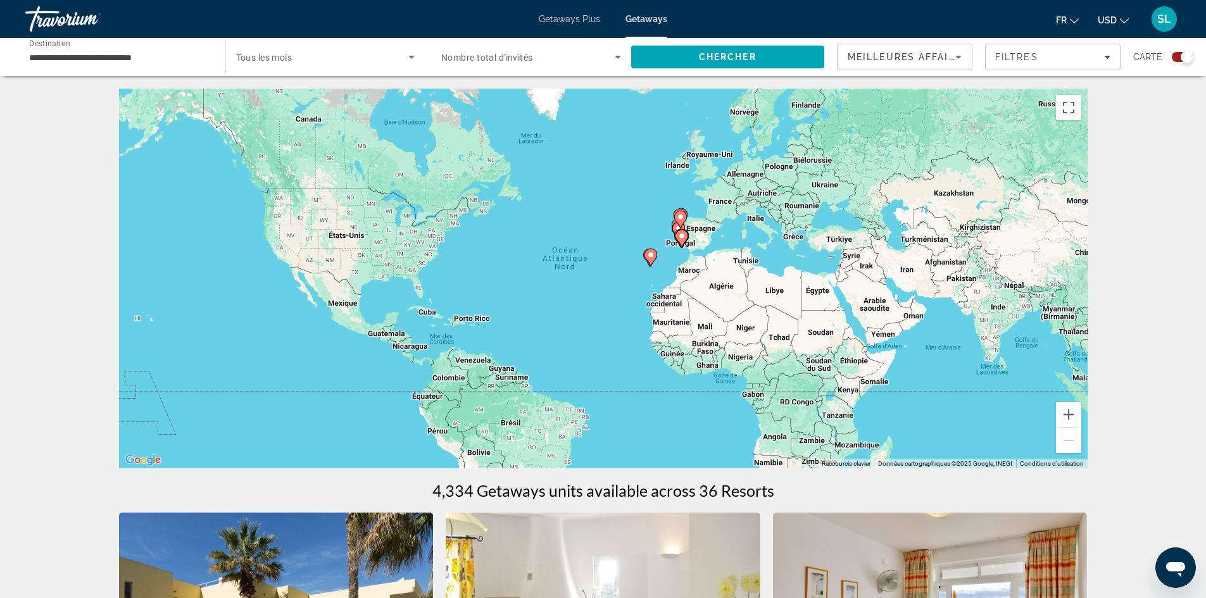
click at [609, 258] on div "Pour activer le glissement avec le clavier, appuyez sur Alt+Entrée. Une fois ce…" at bounding box center [603, 279] width 969 height 380
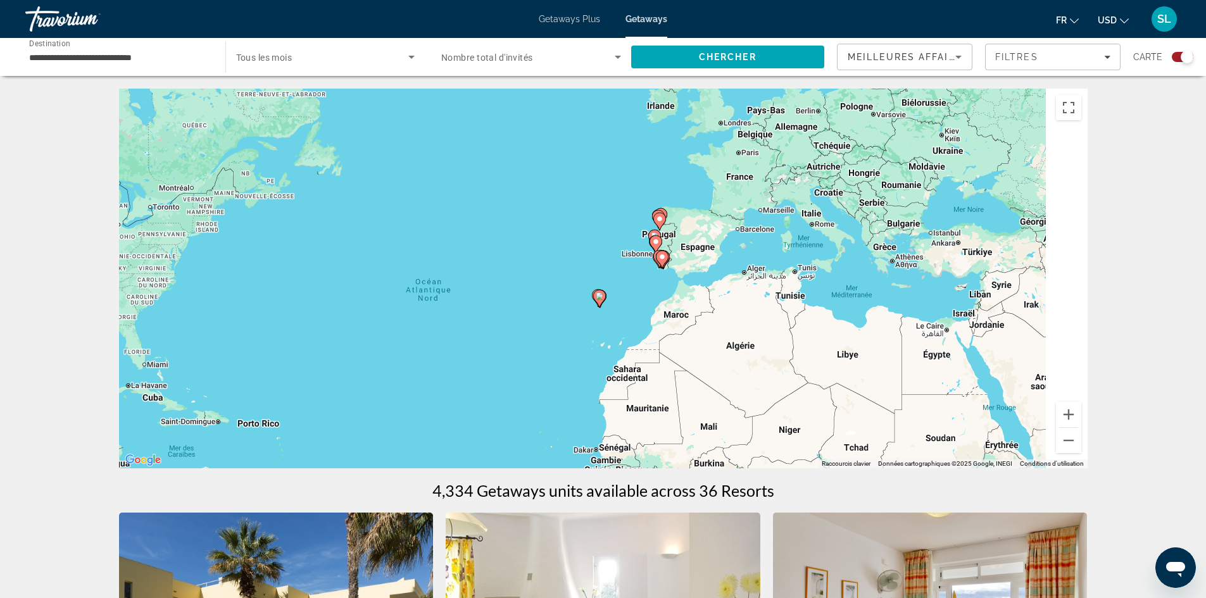
drag, startPoint x: 729, startPoint y: 257, endPoint x: 624, endPoint y: 296, distance: 112.0
click at [624, 296] on div "Pour activer le glissement avec le clavier, appuyez sur Alt+Entrée. Une fois ce…" at bounding box center [603, 279] width 969 height 380
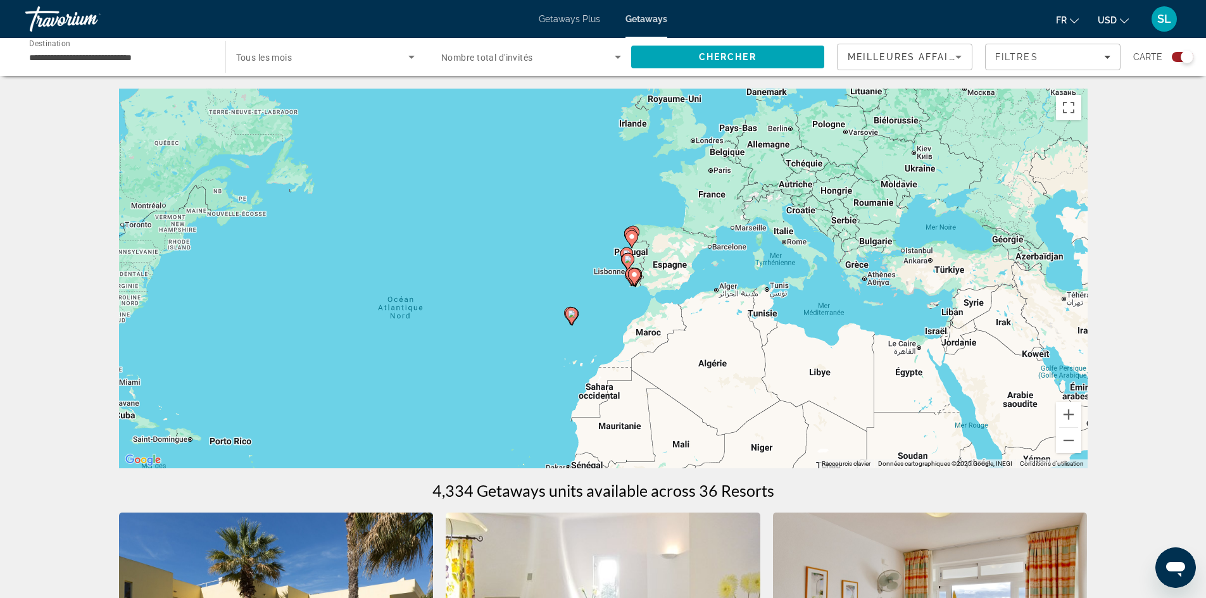
click at [641, 277] on icon "Main content" at bounding box center [634, 277] width 11 height 16
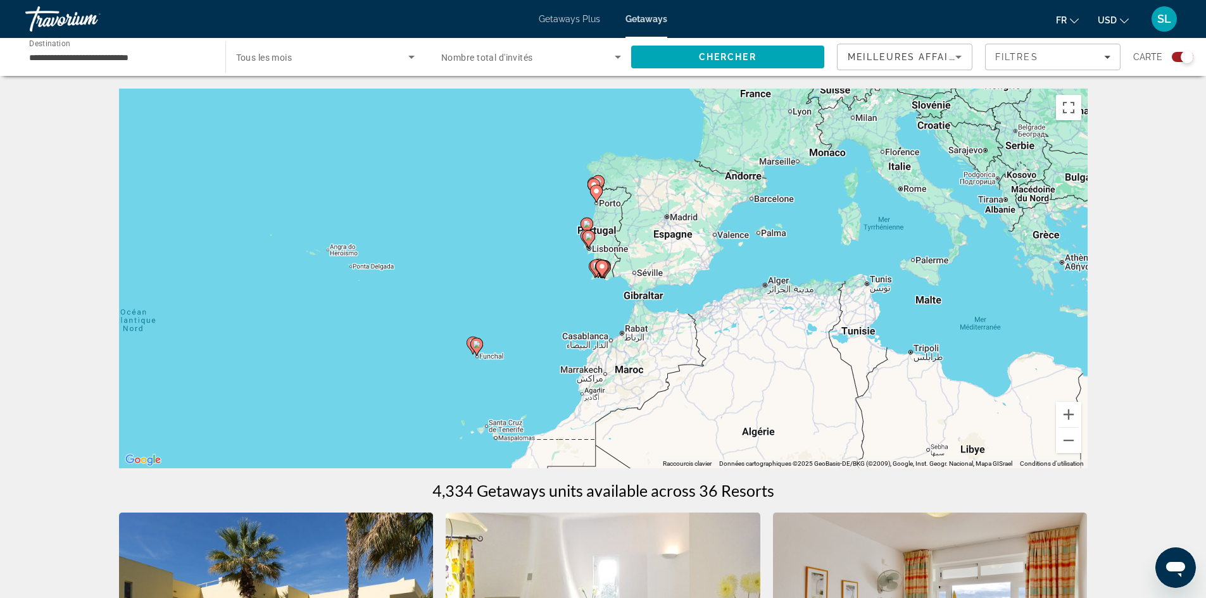
click at [563, 278] on div "Pour naviguer, appuyez sur les touches fléchées. Pour activer le glissement ave…" at bounding box center [603, 279] width 969 height 380
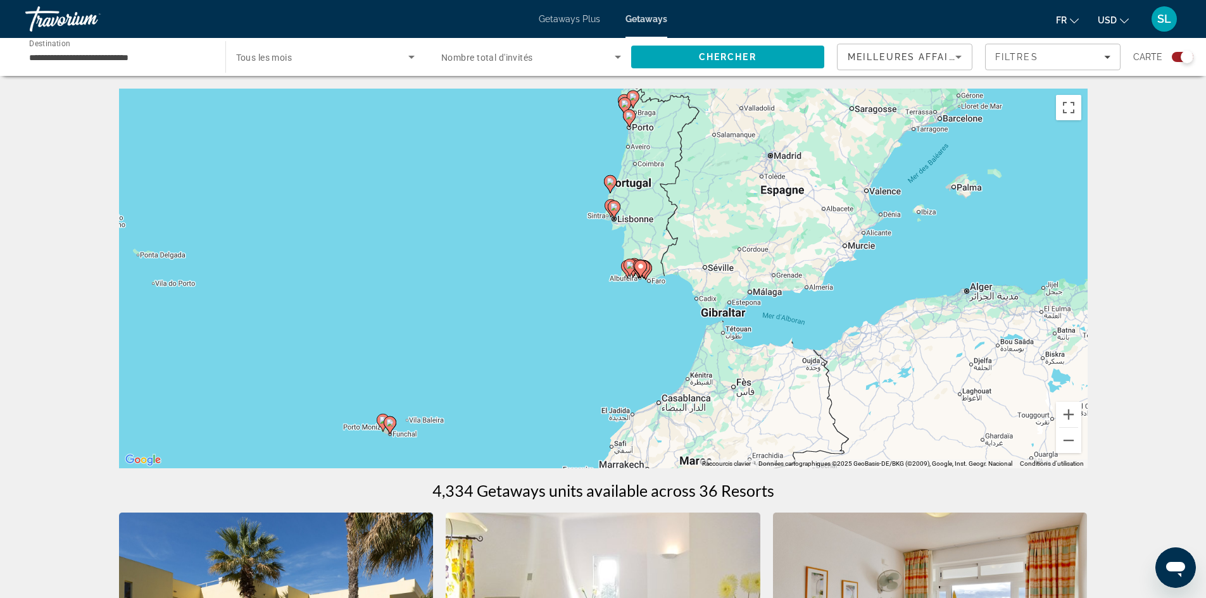
click at [628, 210] on div "Pour activer le glissement avec le clavier, appuyez sur Alt+Entrée. Une fois ce…" at bounding box center [603, 279] width 969 height 380
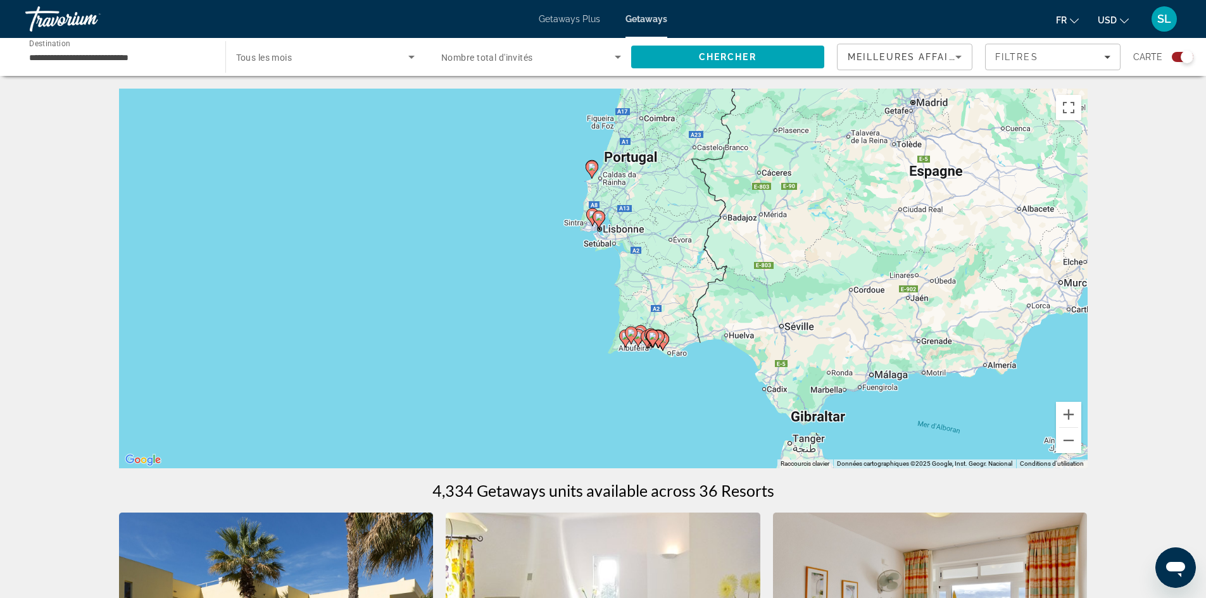
click at [569, 243] on div "Pour activer le glissement avec le clavier, appuyez sur Alt+Entrée. Une fois ce…" at bounding box center [603, 279] width 969 height 380
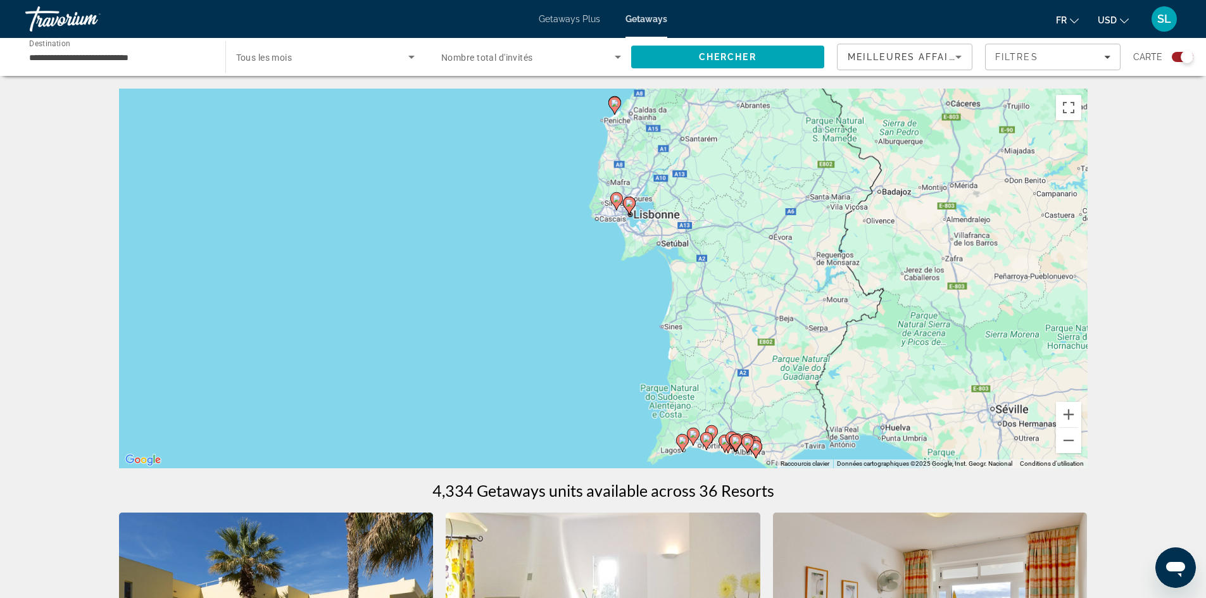
click at [597, 236] on div "Pour activer le glissement avec le clavier, appuyez sur Alt+Entrée. Une fois ce…" at bounding box center [603, 279] width 969 height 380
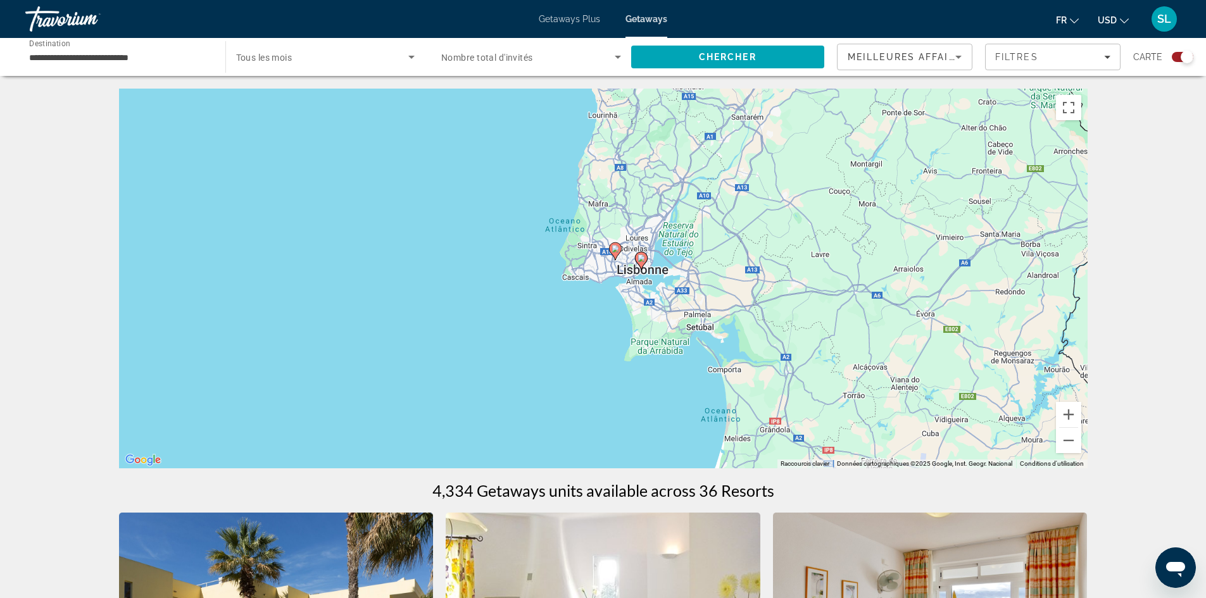
drag, startPoint x: 660, startPoint y: 217, endPoint x: 639, endPoint y: 293, distance: 79.6
click at [639, 293] on div "Pour activer le glissement avec le clavier, appuyez sur Alt+Entrée. Une fois ce…" at bounding box center [603, 279] width 969 height 380
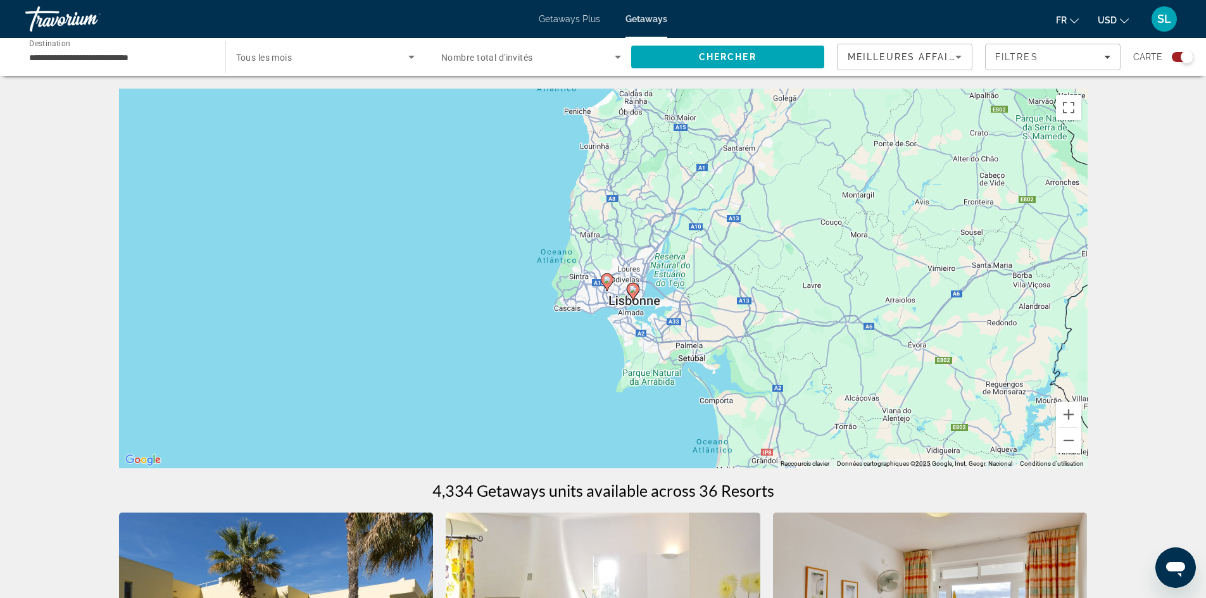
click at [655, 246] on div "Pour activer le glissement avec le clavier, appuyez sur Alt+Entrée. Une fois ce…" at bounding box center [603, 279] width 969 height 380
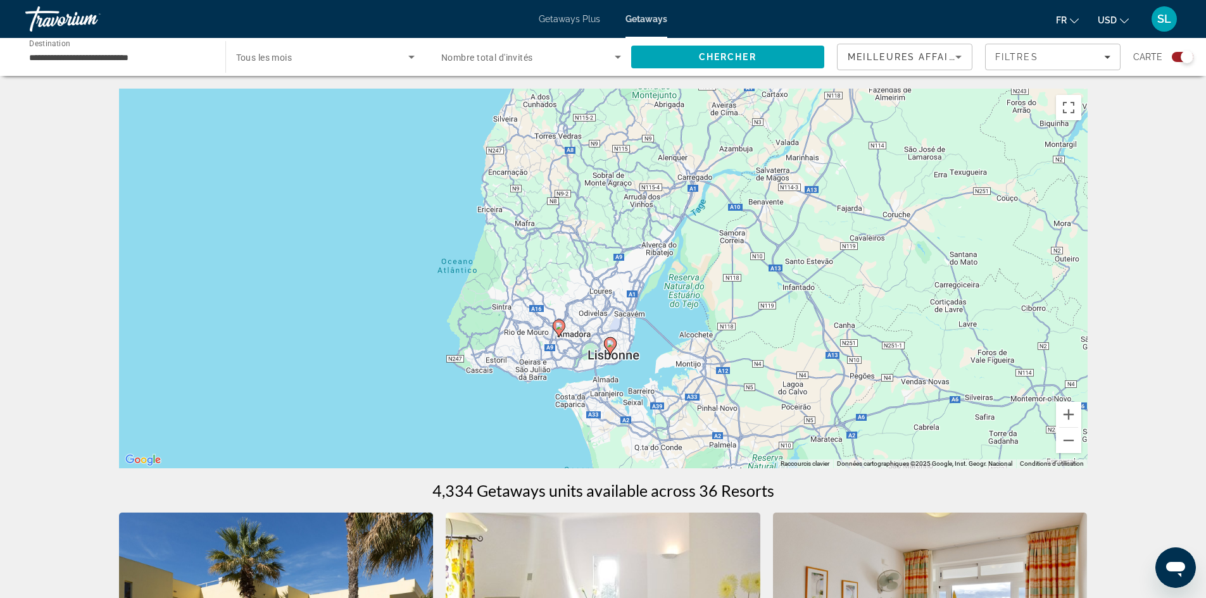
click at [638, 354] on div "Pour activer le glissement avec le clavier, appuyez sur Alt+Entrée. Une fois ce…" at bounding box center [603, 279] width 969 height 380
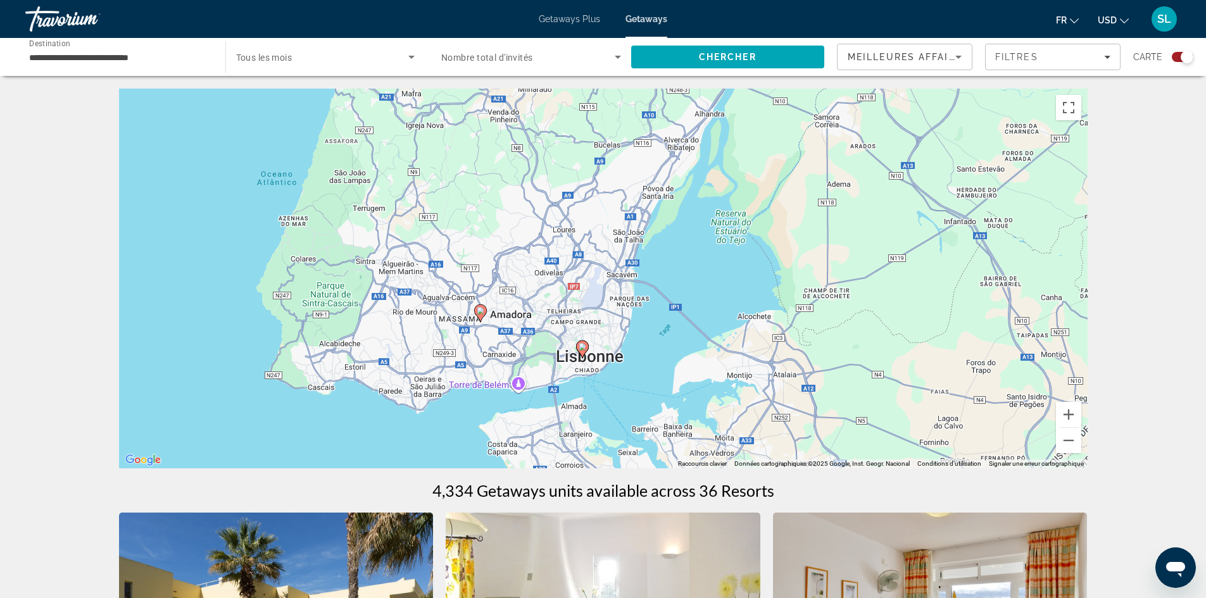
click at [581, 346] on image "Main content" at bounding box center [583, 347] width 8 height 8
type input "**********"
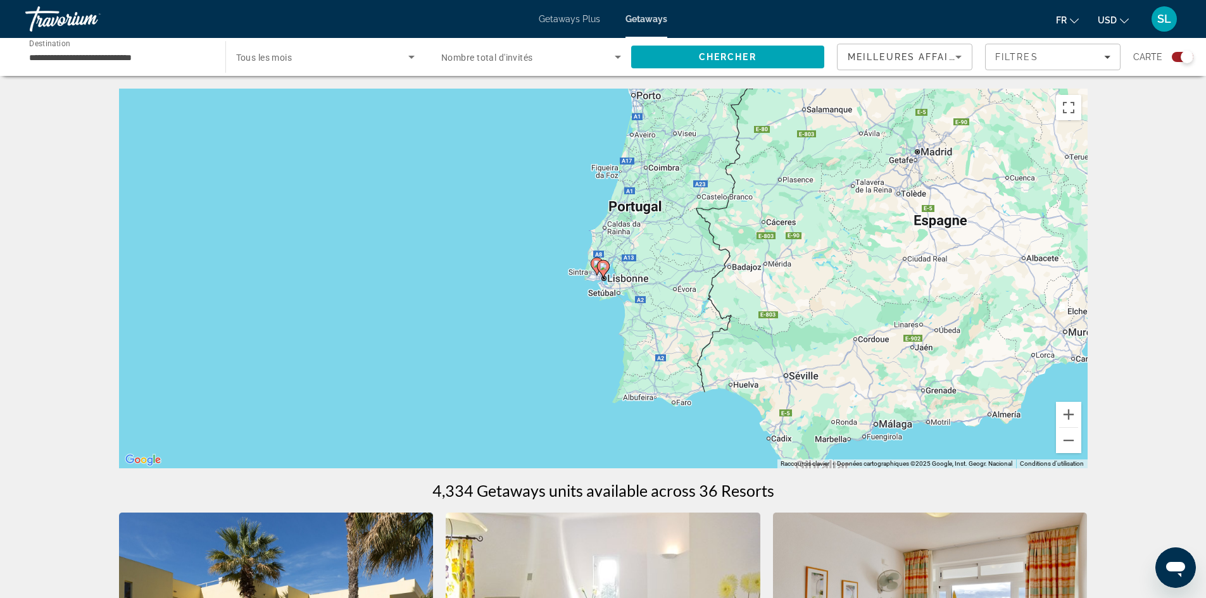
click at [617, 280] on div "Pour naviguer, appuyez sur les touches fléchées. Pour activer le glissement ave…" at bounding box center [603, 279] width 969 height 380
click at [617, 280] on div "Pour activer le glissement avec le clavier, appuyez sur Alt+Entrée. Une fois ce…" at bounding box center [603, 279] width 969 height 380
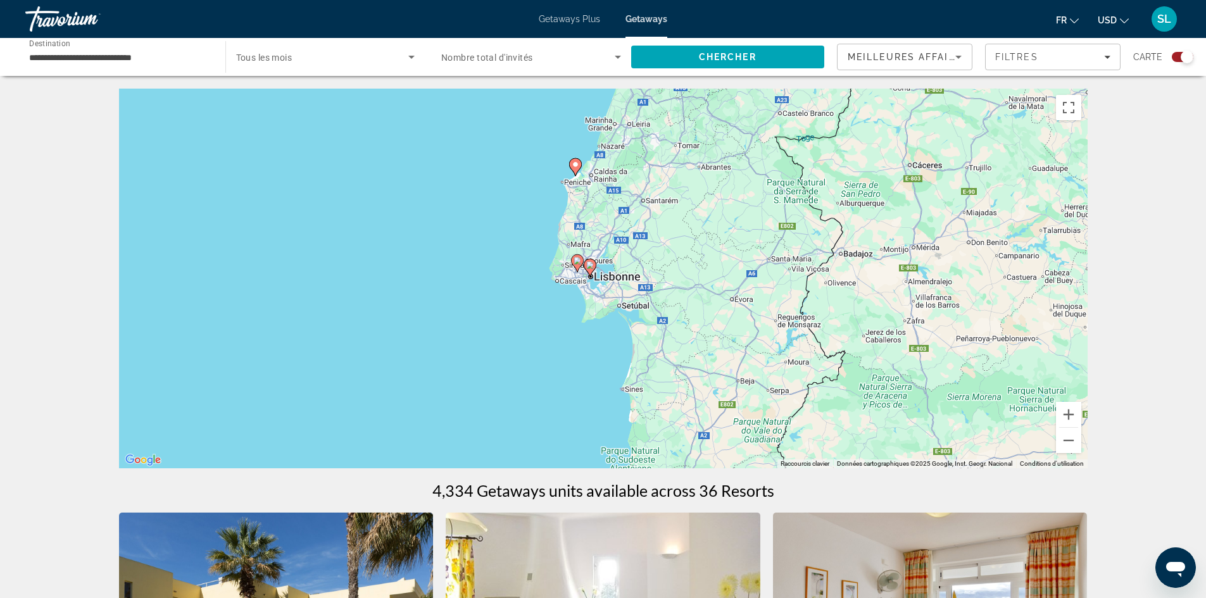
click at [611, 280] on div "Pour activer le glissement avec le clavier, appuyez sur Alt+Entrée. Une fois ce…" at bounding box center [603, 279] width 969 height 380
click at [608, 279] on div "Pour activer le glissement avec le clavier, appuyez sur Alt+Entrée. Une fois ce…" at bounding box center [603, 279] width 969 height 380
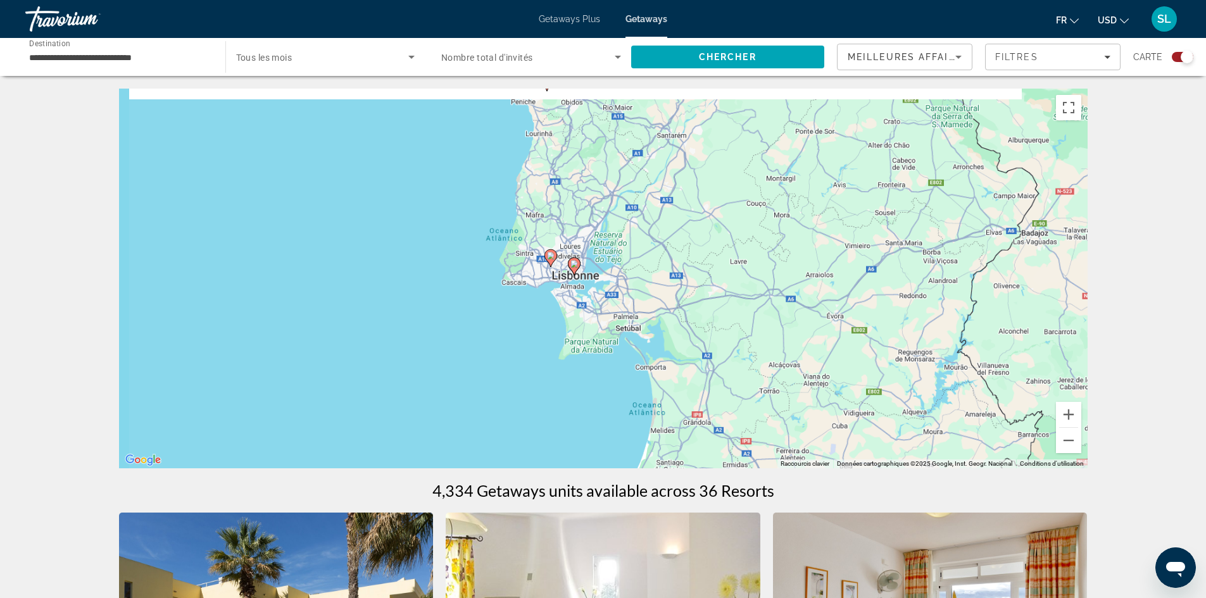
click at [608, 279] on div "Pour activer le glissement avec le clavier, appuyez sur Alt+Entrée. Une fois ce…" at bounding box center [603, 279] width 969 height 380
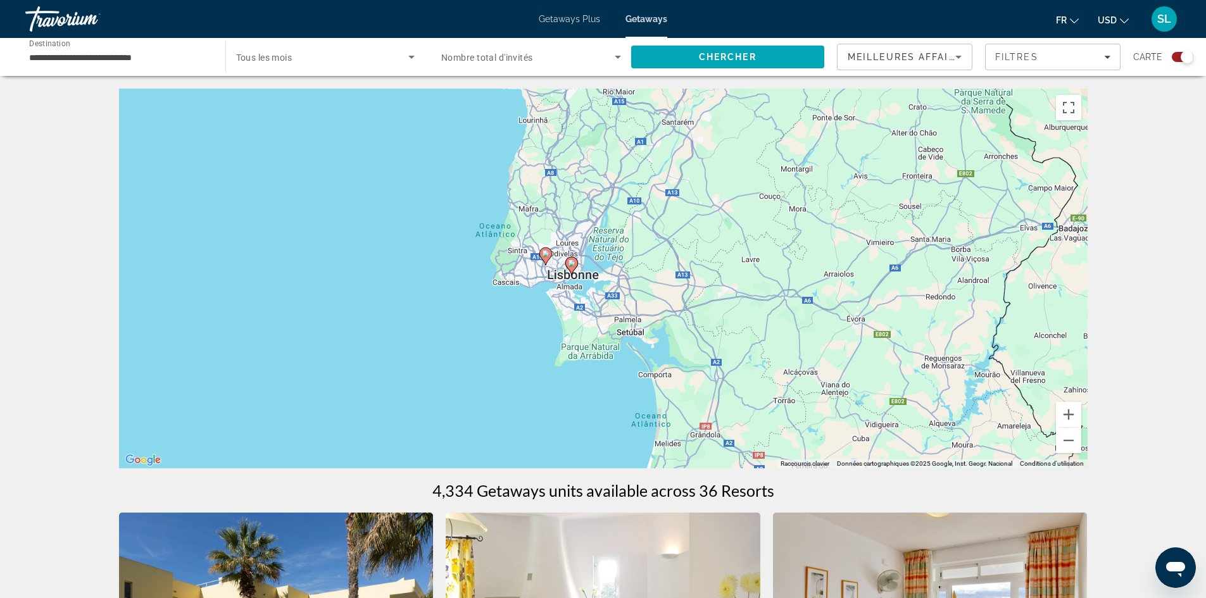
click at [608, 279] on div "Pour activer le glissement avec le clavier, appuyez sur Alt+Entrée. Une fois ce…" at bounding box center [603, 279] width 969 height 380
click at [587, 274] on div "Pour activer le glissement avec le clavier, appuyez sur Alt+Entrée. Une fois ce…" at bounding box center [603, 279] width 969 height 380
click at [569, 263] on image "Main content" at bounding box center [572, 264] width 8 height 8
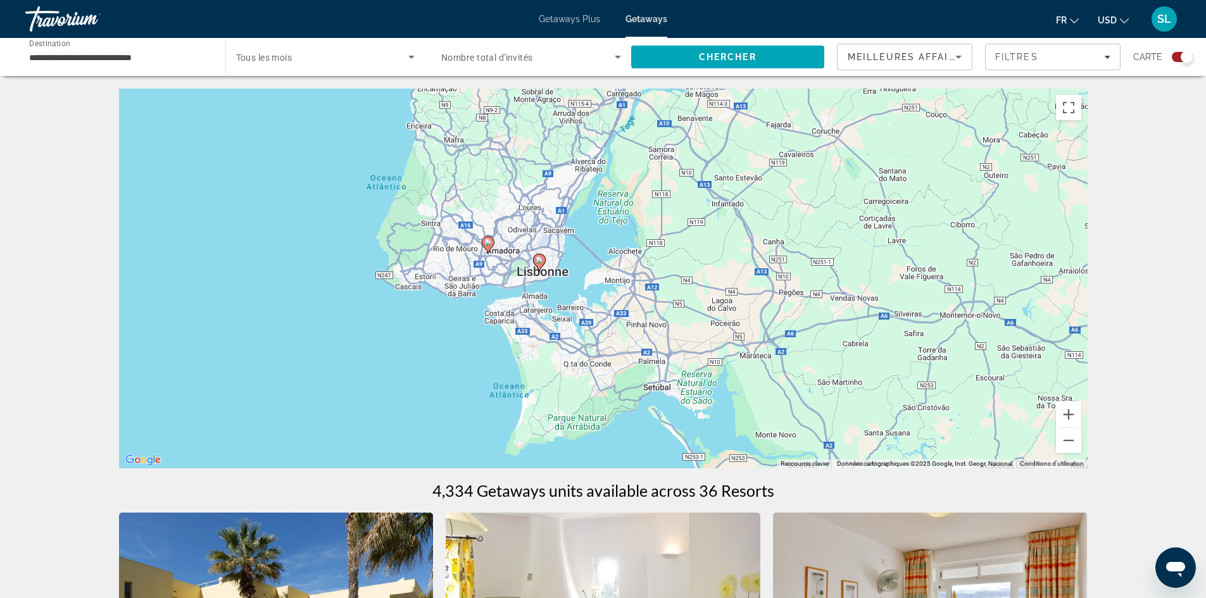
click at [537, 263] on image "Main content" at bounding box center [540, 260] width 8 height 8
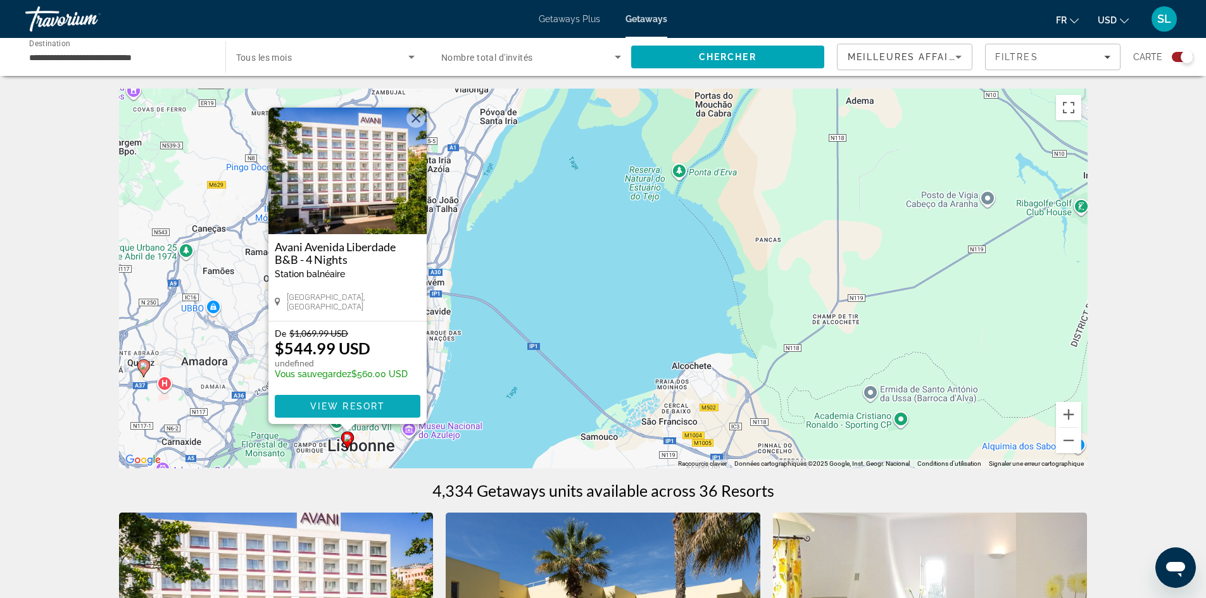
click at [367, 403] on span "View Resort" at bounding box center [347, 406] width 75 height 10
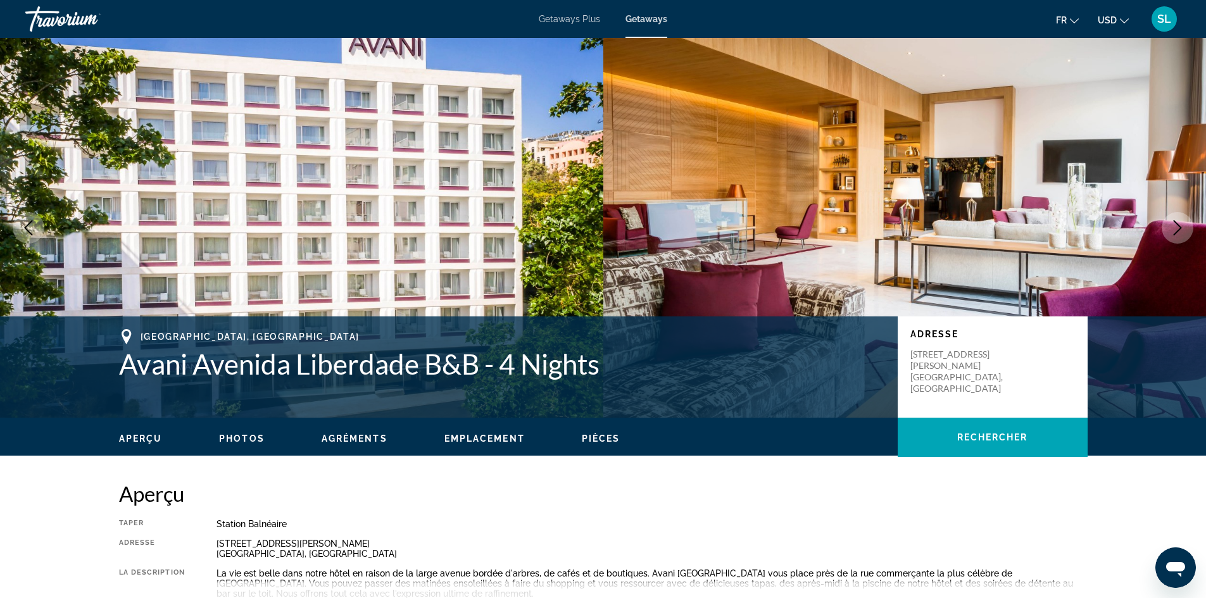
click at [1123, 16] on mat-icon "Change currency" at bounding box center [1124, 19] width 9 height 9
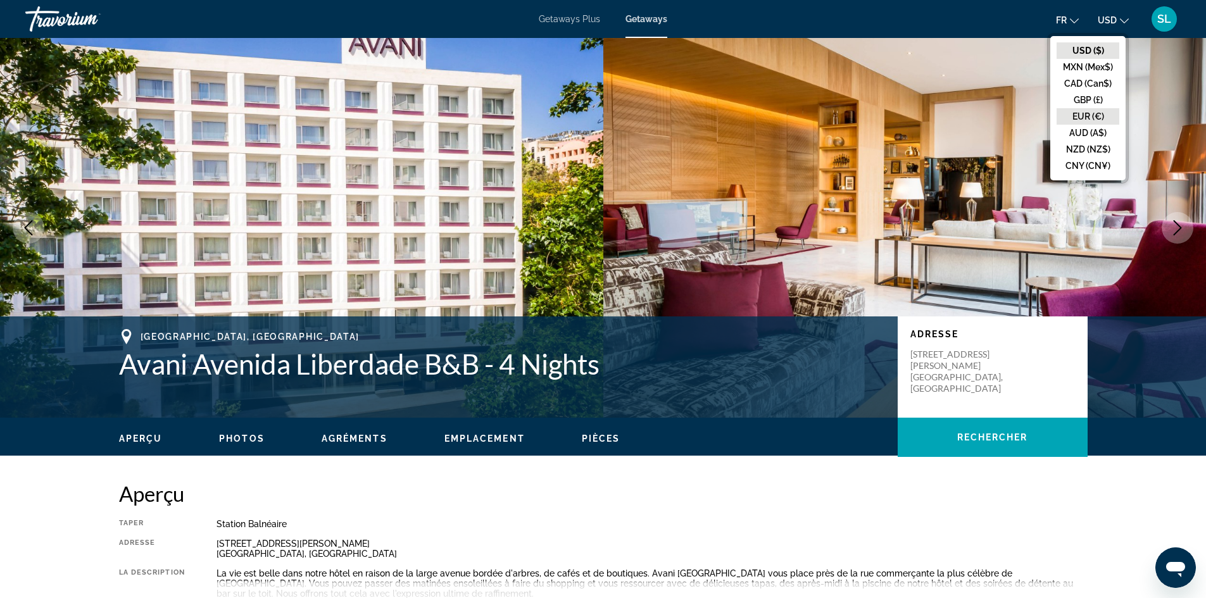
click at [1078, 116] on button "EUR (€)" at bounding box center [1088, 116] width 63 height 16
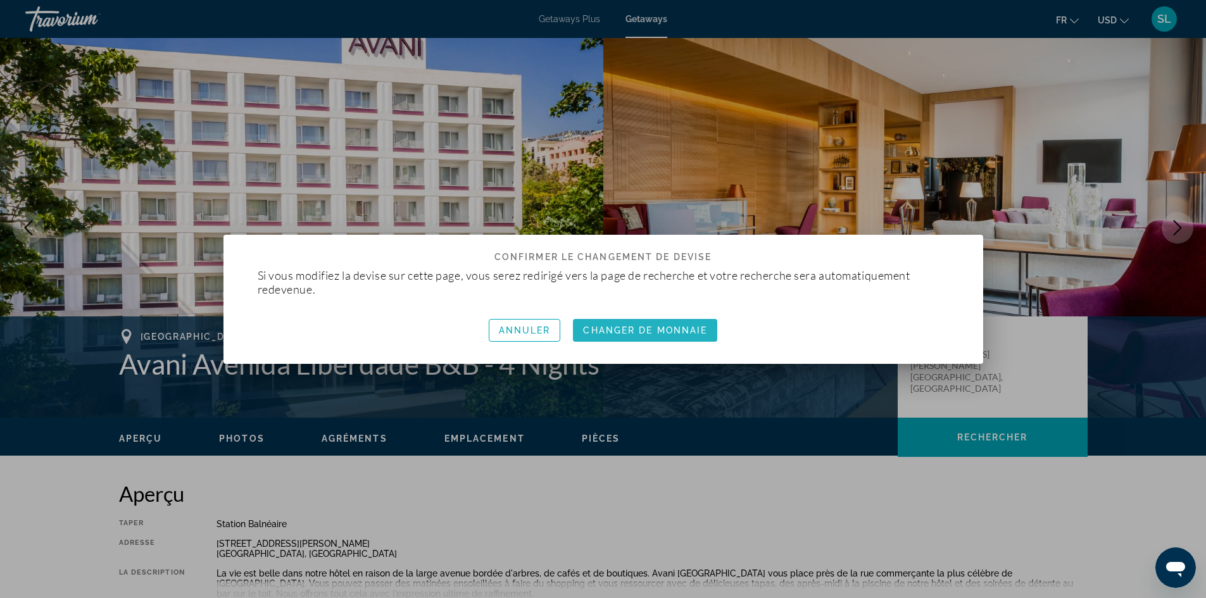
click at [619, 325] on span "Changer de monnaie" at bounding box center [645, 330] width 124 height 10
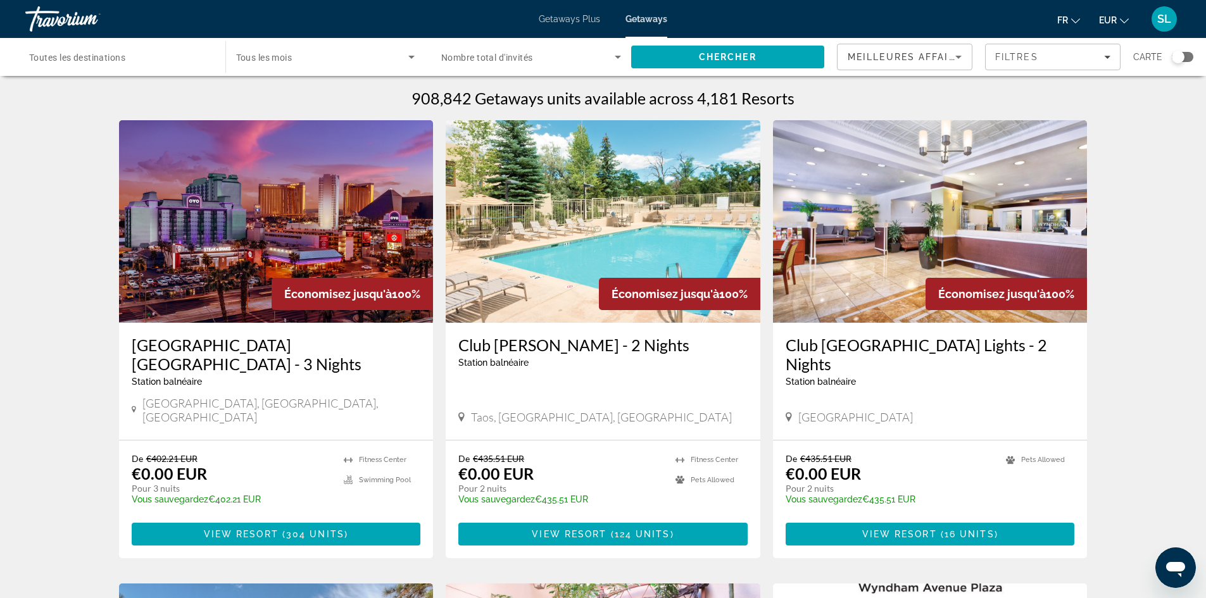
click at [164, 51] on input "Destination Toutes les destinations" at bounding box center [119, 57] width 180 height 15
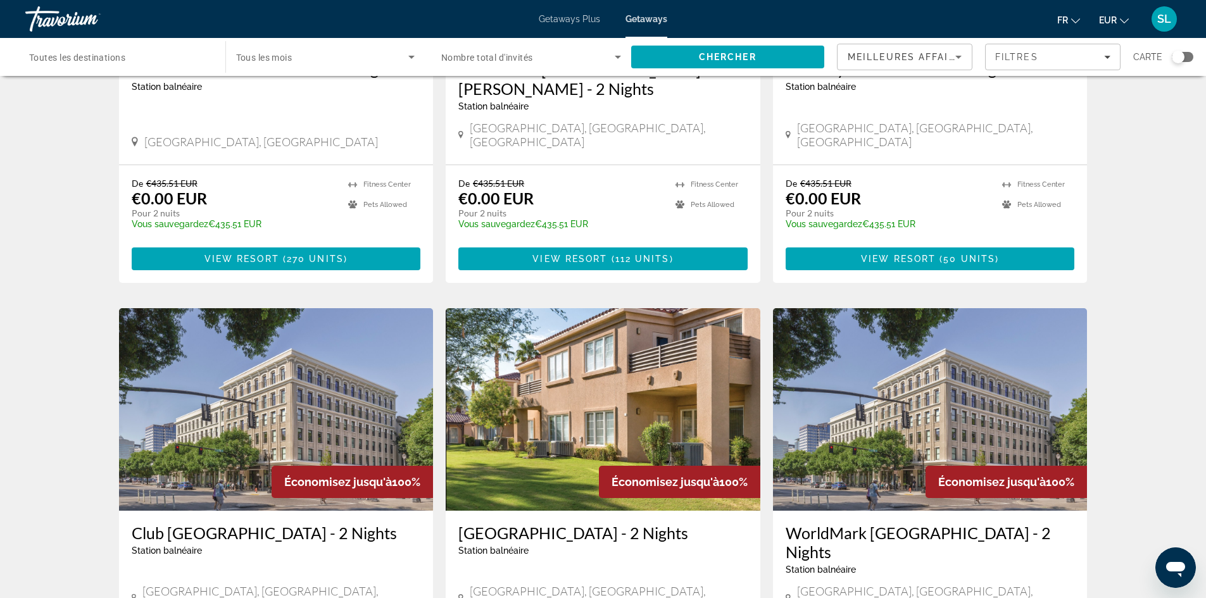
scroll to position [1456, 0]
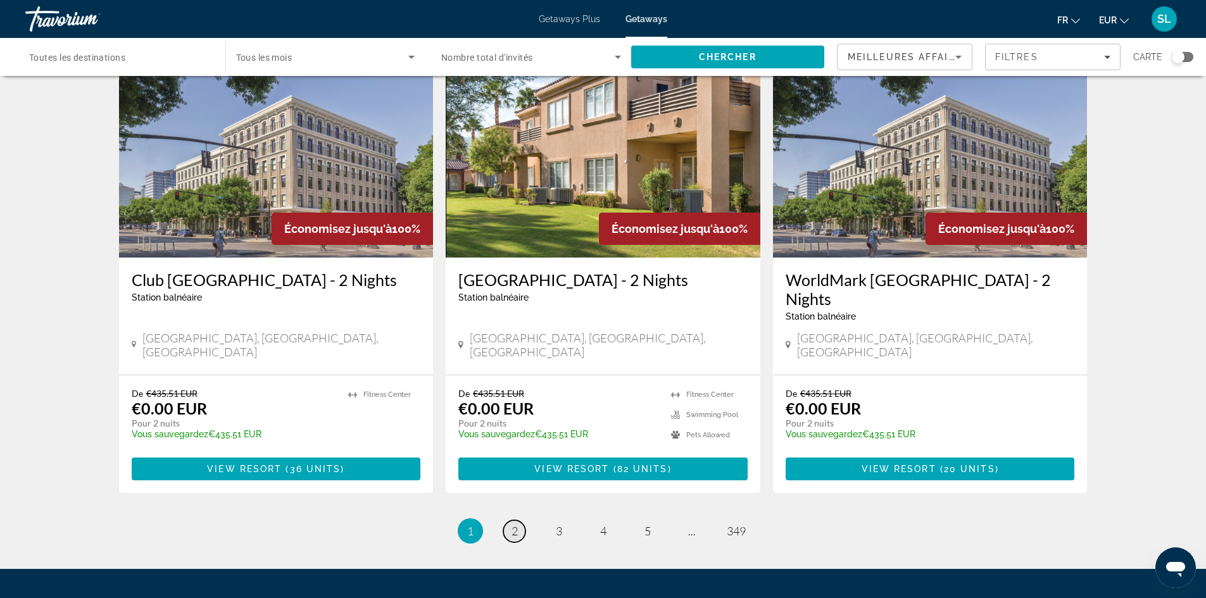
click at [506, 520] on link "page 2" at bounding box center [514, 531] width 22 height 22
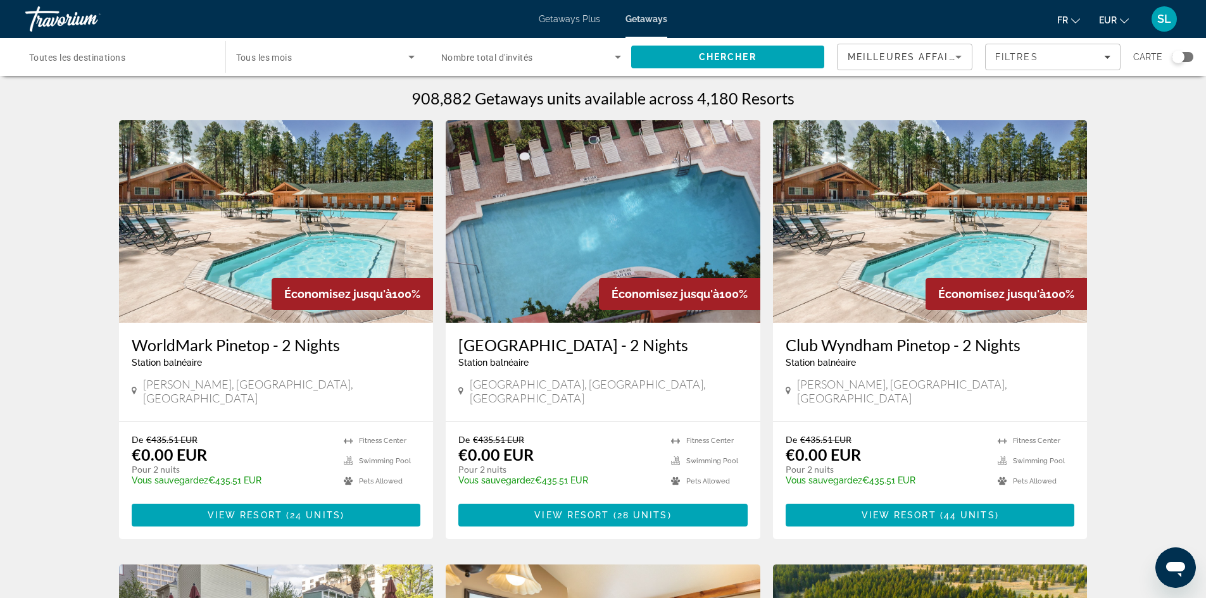
click at [133, 57] on input "Destination Toutes les destinations" at bounding box center [119, 57] width 180 height 15
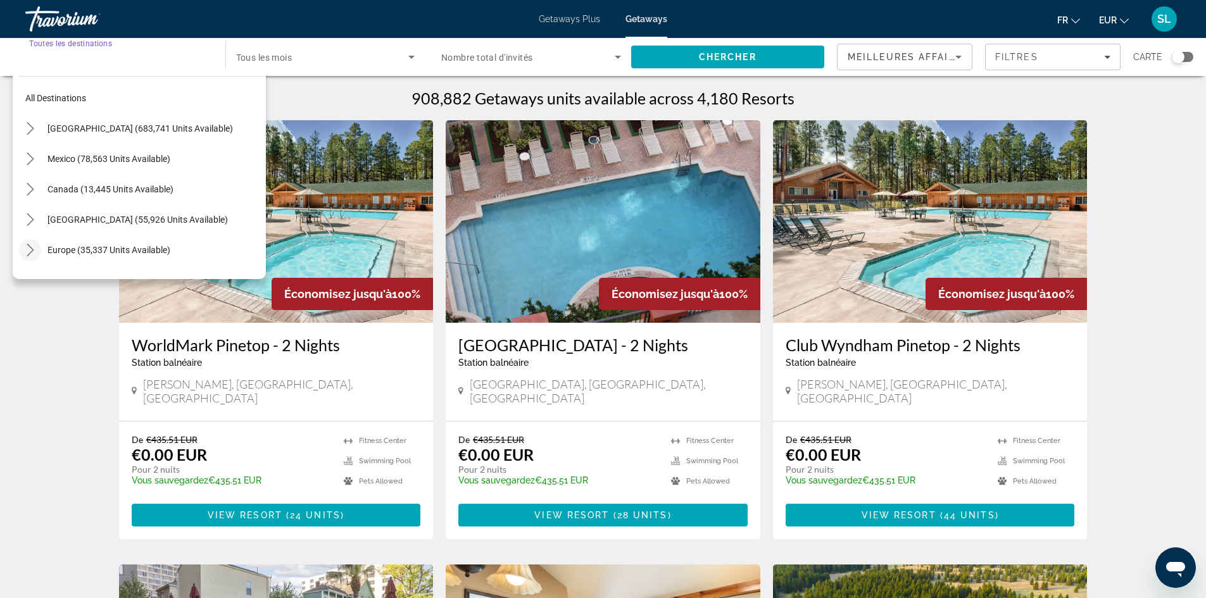
click at [24, 248] on icon "Toggle Europe (35,337 units available) submenu" at bounding box center [30, 250] width 13 height 13
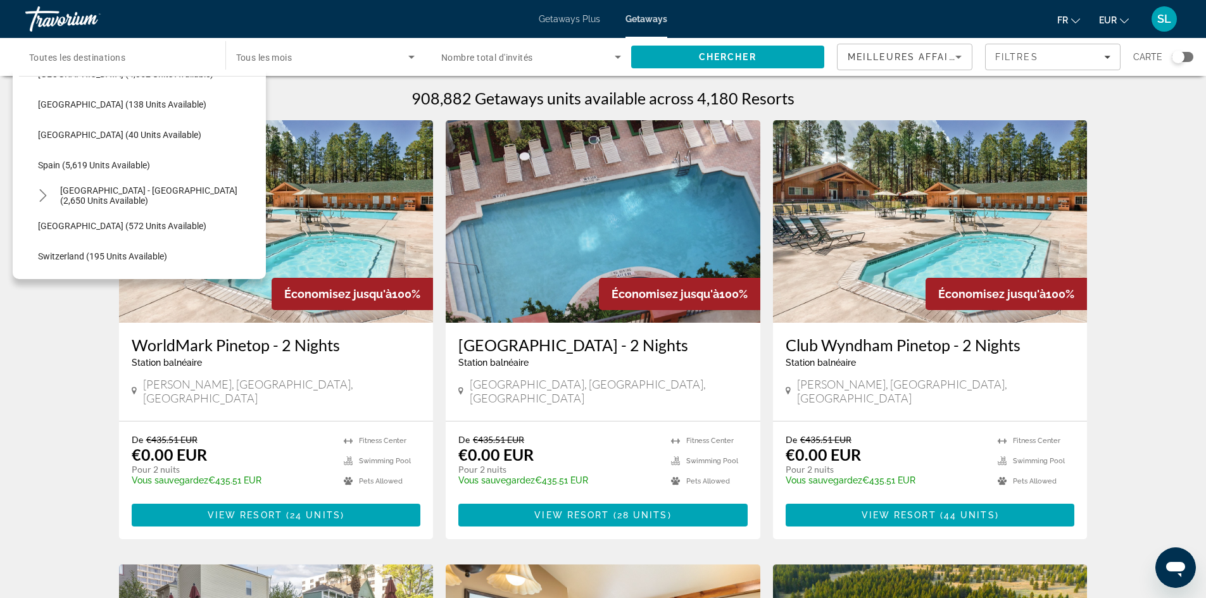
scroll to position [538, 0]
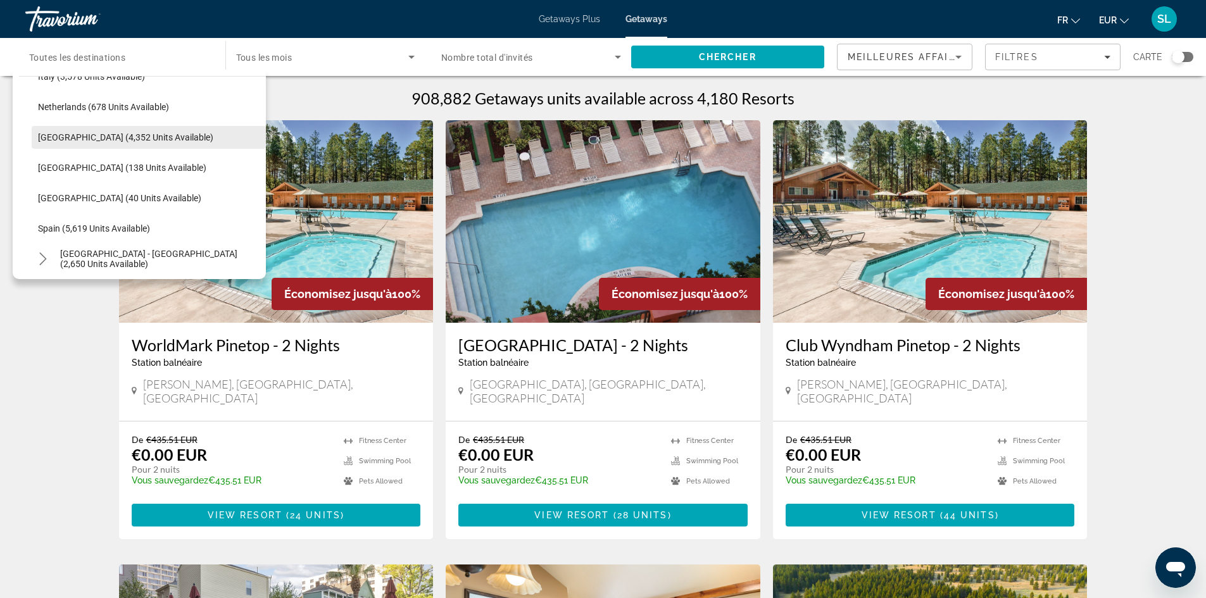
click at [97, 132] on span "[GEOGRAPHIC_DATA] (4,352 units available)" at bounding box center [125, 137] width 175 height 10
type input "**********"
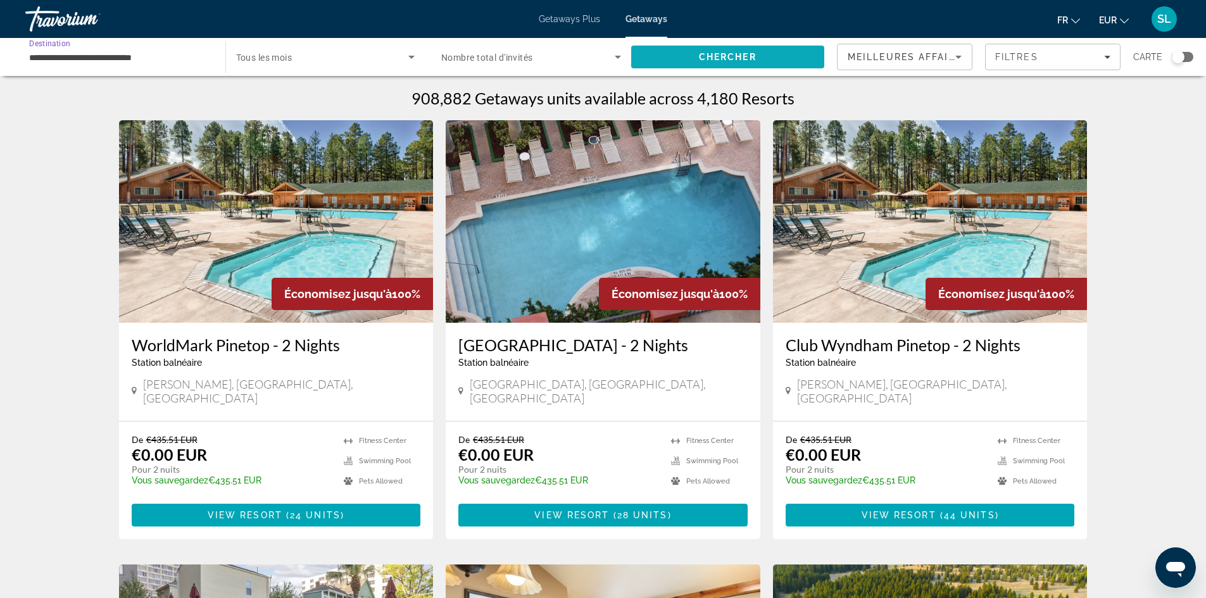
click at [753, 59] on span "Chercher" at bounding box center [728, 57] width 58 height 10
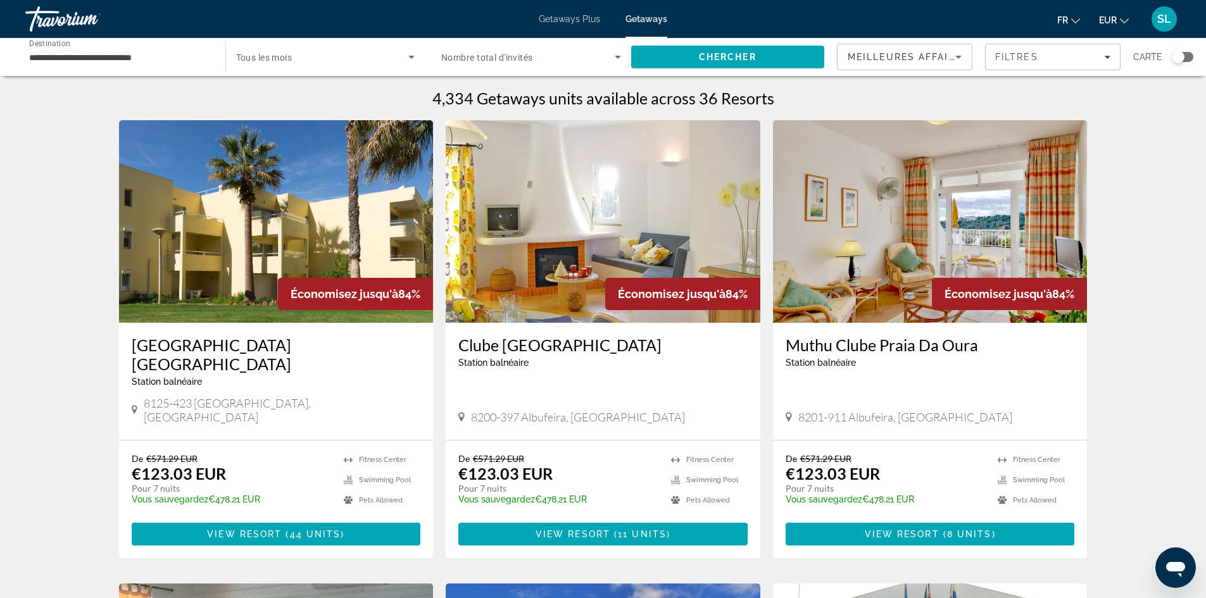
click at [1187, 57] on div "Search widget" at bounding box center [1183, 57] width 22 height 10
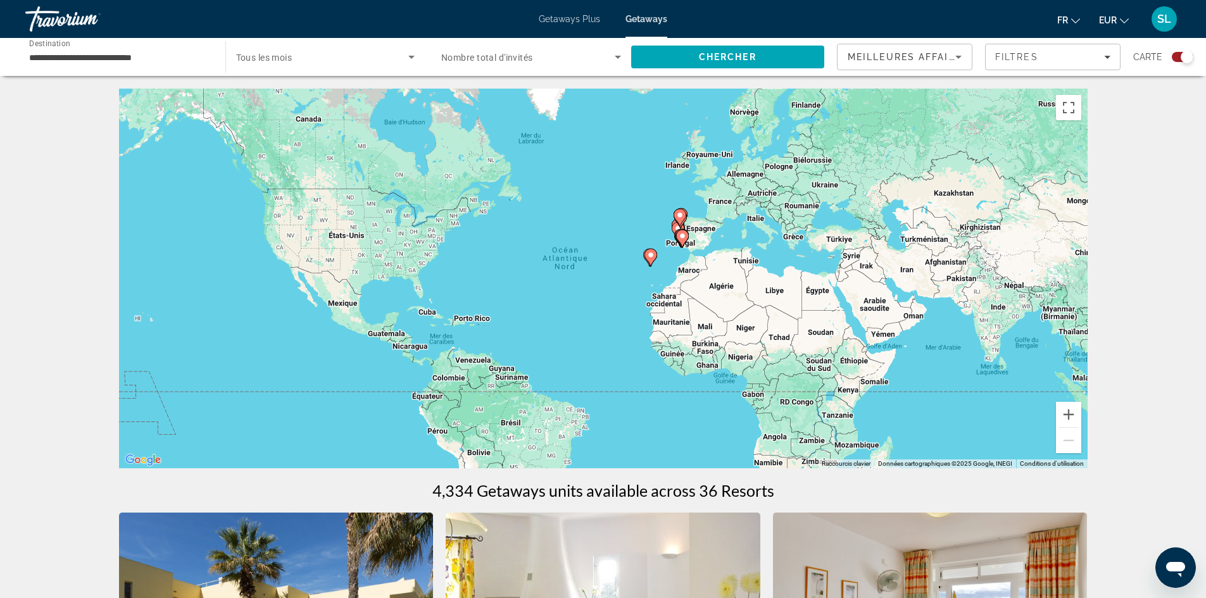
click at [676, 260] on div "Pour activer le glissement avec le clavier, appuyez sur Alt+Entrée. Une fois ce…" at bounding box center [603, 279] width 969 height 380
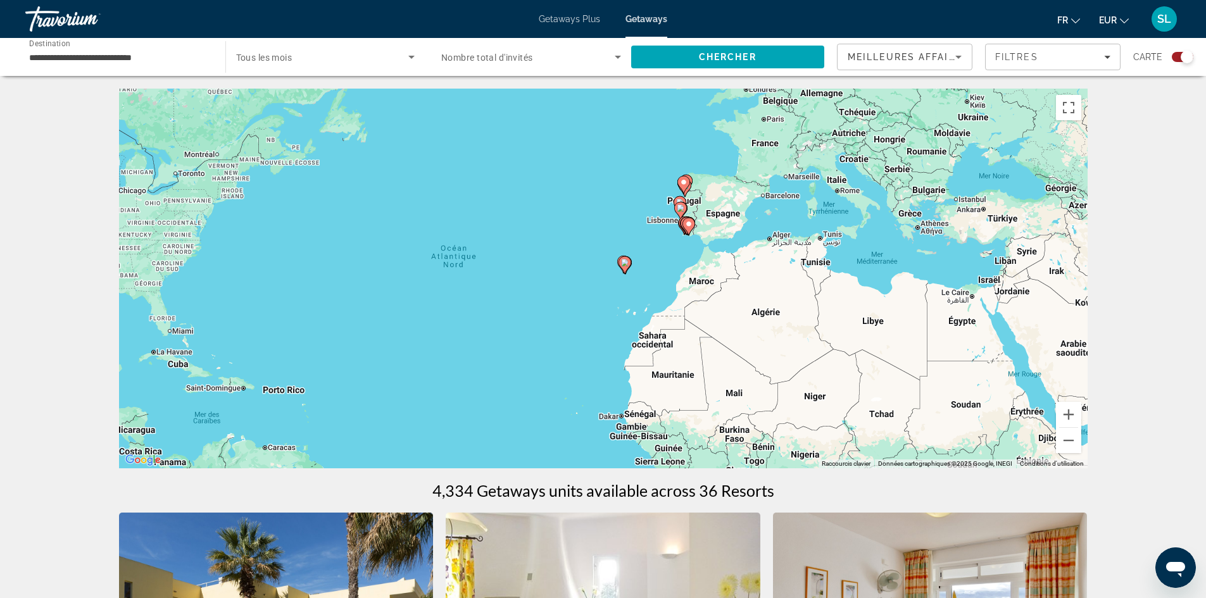
click at [696, 236] on div "Pour activer le glissement avec le clavier, appuyez sur Alt+Entrée. Une fois ce…" at bounding box center [603, 279] width 969 height 380
click at [670, 235] on div "Pour activer le glissement avec le clavier, appuyez sur Alt+Entrée. Une fois ce…" at bounding box center [603, 279] width 969 height 380
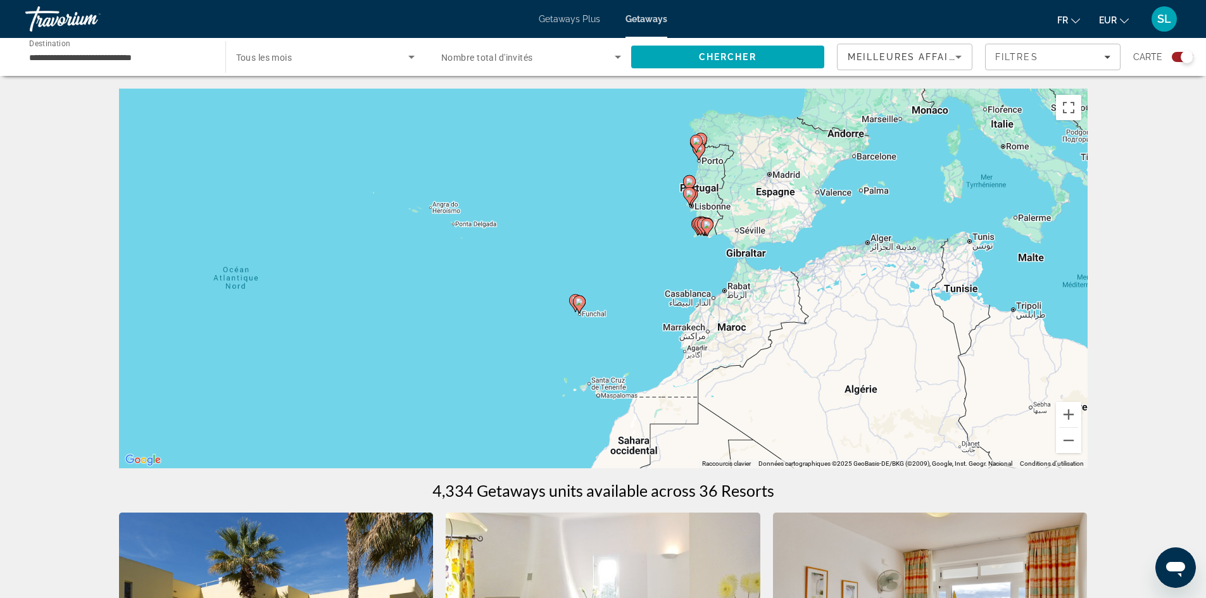
click at [674, 231] on div "Pour activer le glissement avec le clavier, appuyez sur Alt+Entrée. Une fois ce…" at bounding box center [603, 279] width 969 height 380
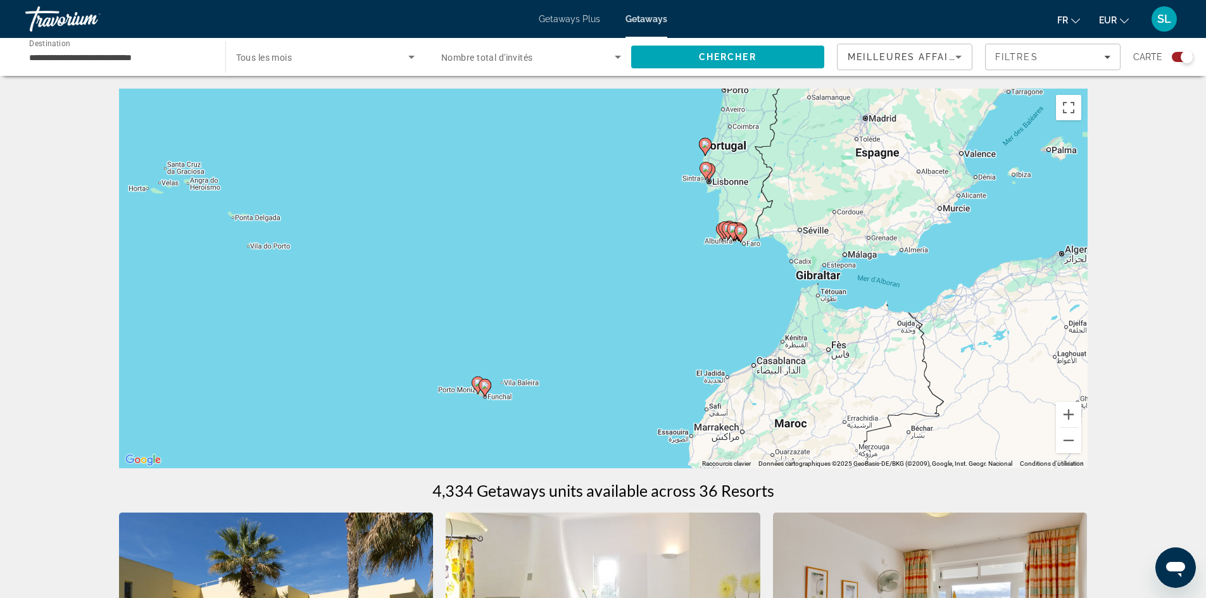
click at [700, 191] on div "Pour activer le glissement avec le clavier, appuyez sur Alt+Entrée. Une fois ce…" at bounding box center [603, 279] width 969 height 380
click at [698, 190] on div "Pour activer le glissement avec le clavier, appuyez sur Alt+Entrée. Une fois ce…" at bounding box center [603, 279] width 969 height 380
click at [726, 163] on div "Pour activer le glissement avec le clavier, appuyez sur Alt+Entrée. Une fois ce…" at bounding box center [603, 279] width 969 height 380
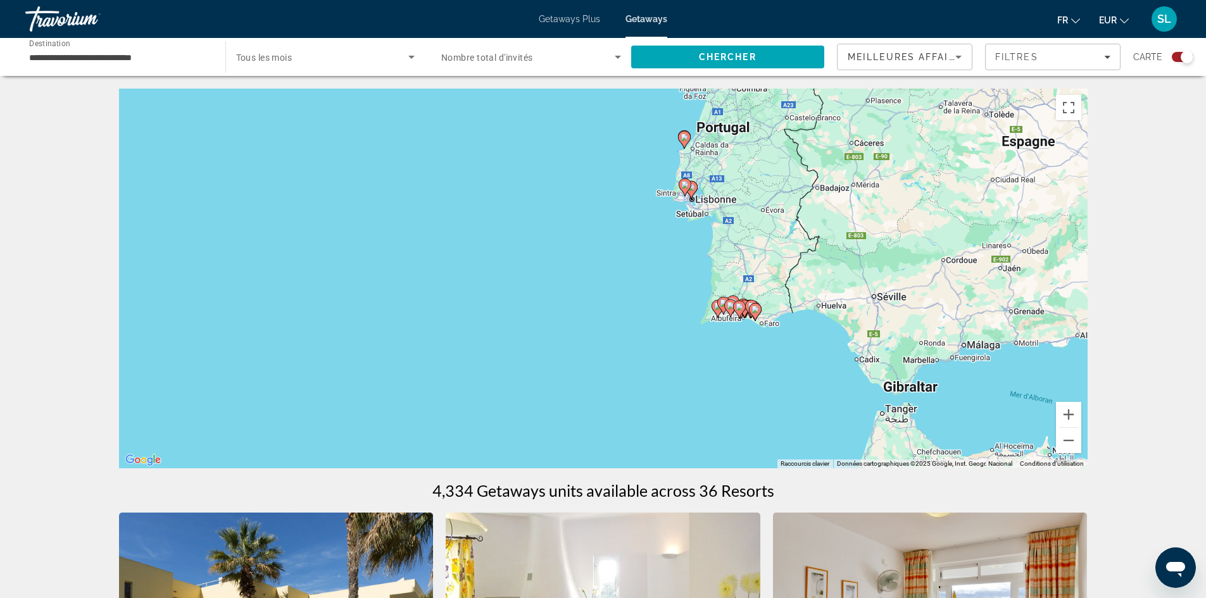
click at [724, 163] on div "Pour activer le glissement avec le clavier, appuyez sur Alt+Entrée. Une fois ce…" at bounding box center [603, 279] width 969 height 380
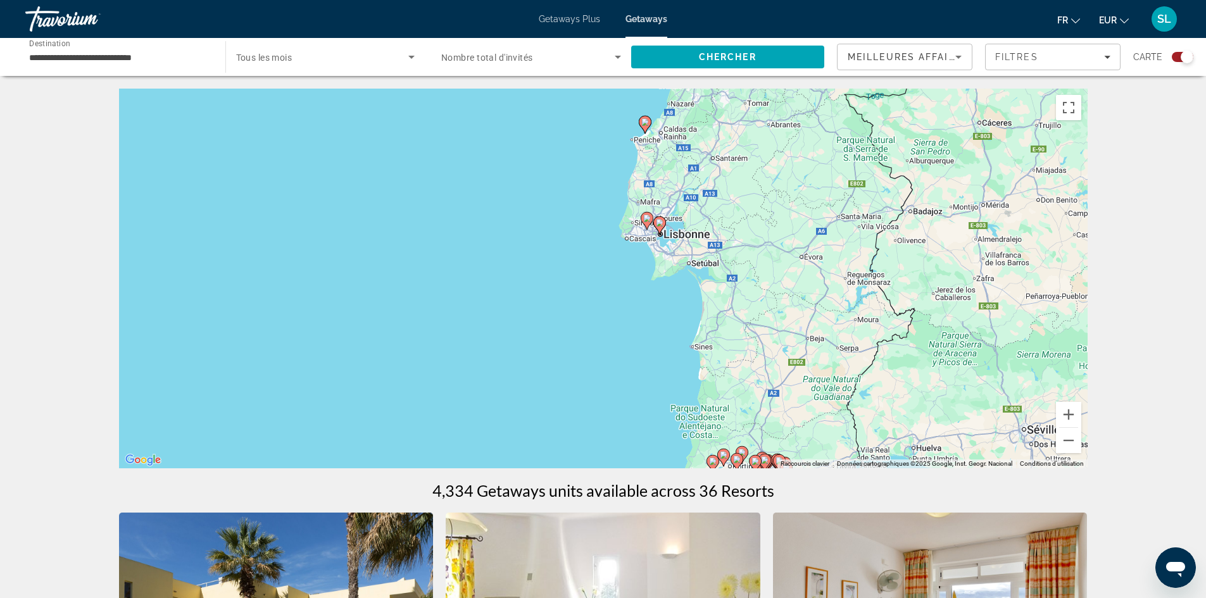
click at [659, 227] on icon "Main content" at bounding box center [658, 225] width 11 height 16
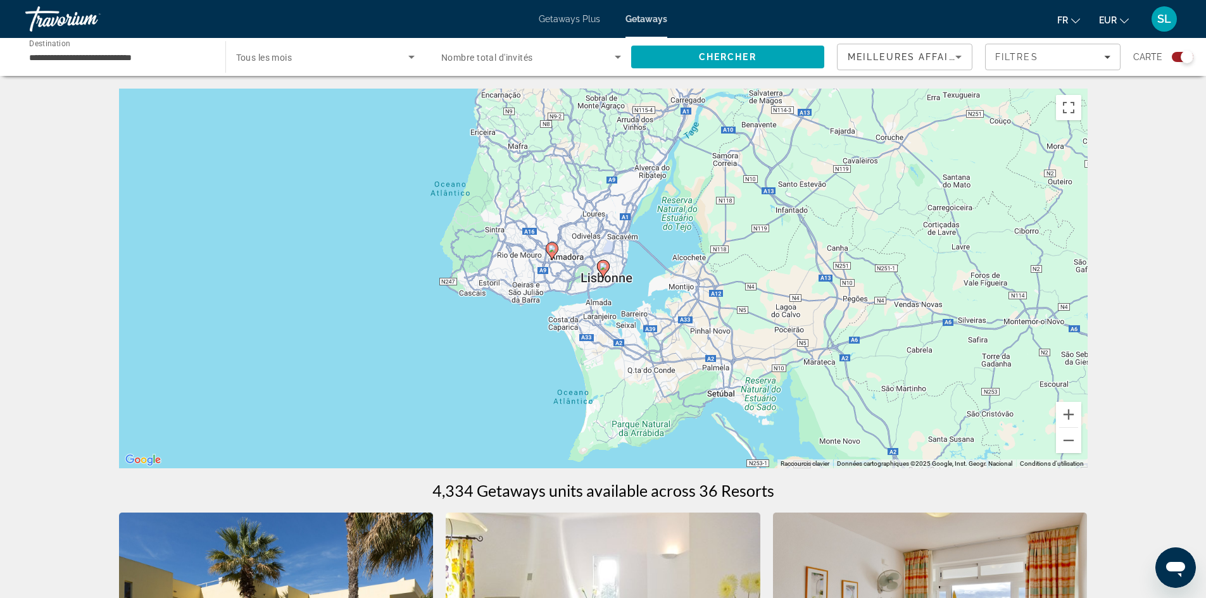
click at [601, 269] on image "Main content" at bounding box center [604, 267] width 8 height 8
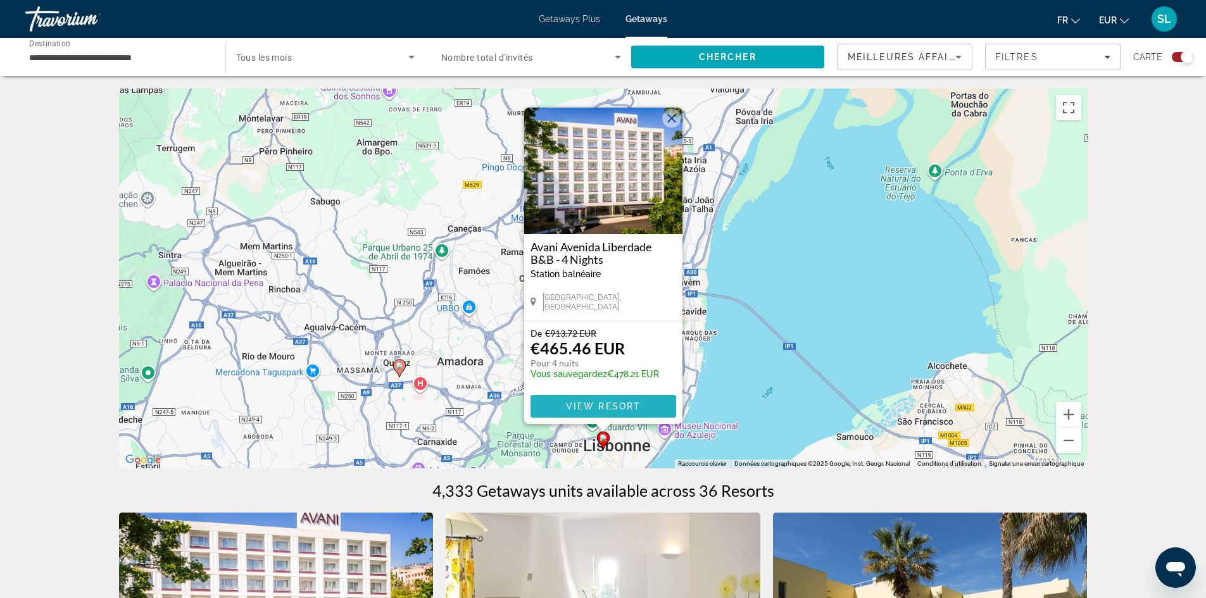
click at [601, 410] on span "View Resort" at bounding box center [602, 406] width 75 height 10
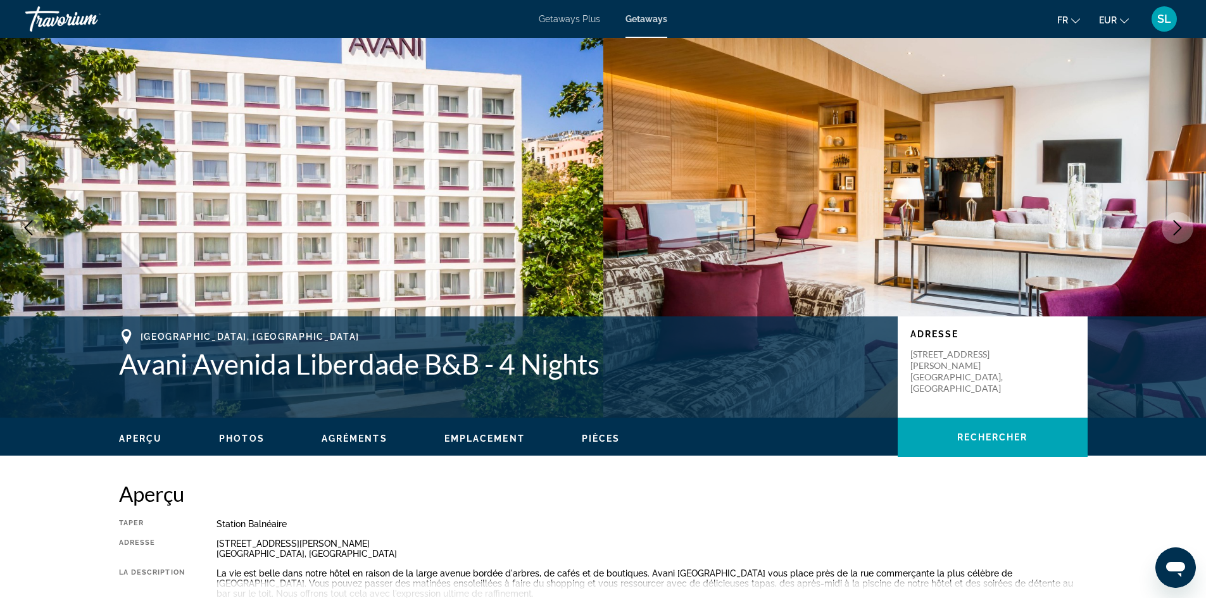
scroll to position [253, 0]
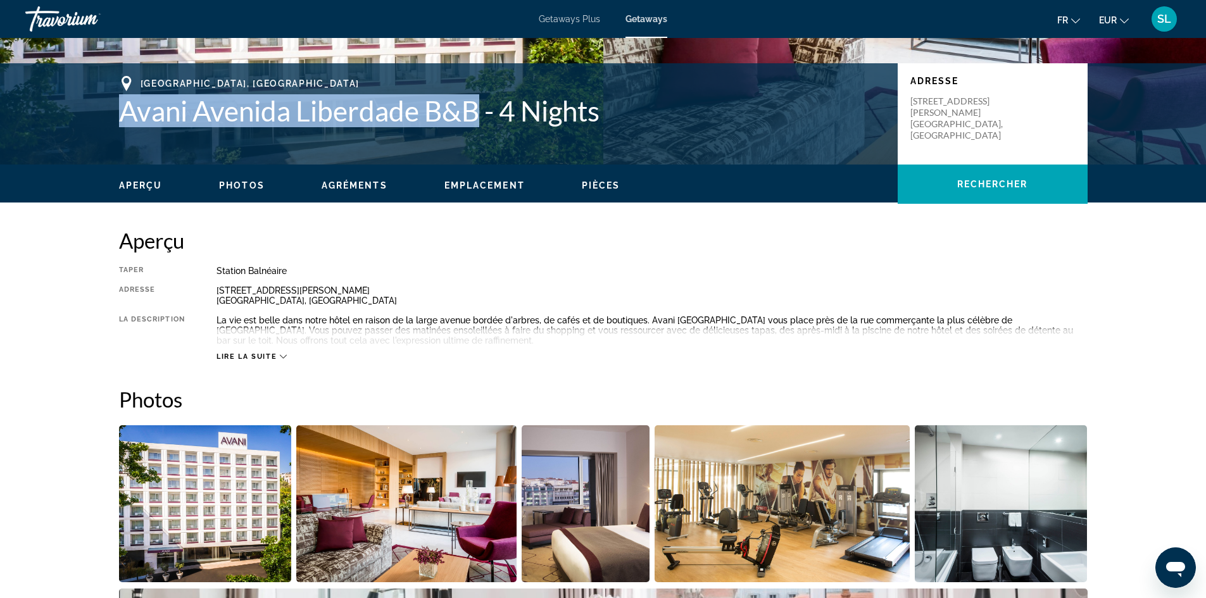
drag, startPoint x: 126, startPoint y: 119, endPoint x: 480, endPoint y: 122, distance: 353.9
click at [480, 122] on h1 "Avani Avenida Liberdade B&B - 4 Nights" at bounding box center [502, 110] width 766 height 33
copy h1 "Avani Avenida Liberdade B&B"
click at [316, 122] on h1 "Avani Avenida Liberdade B&B - 4 Nights" at bounding box center [502, 110] width 766 height 33
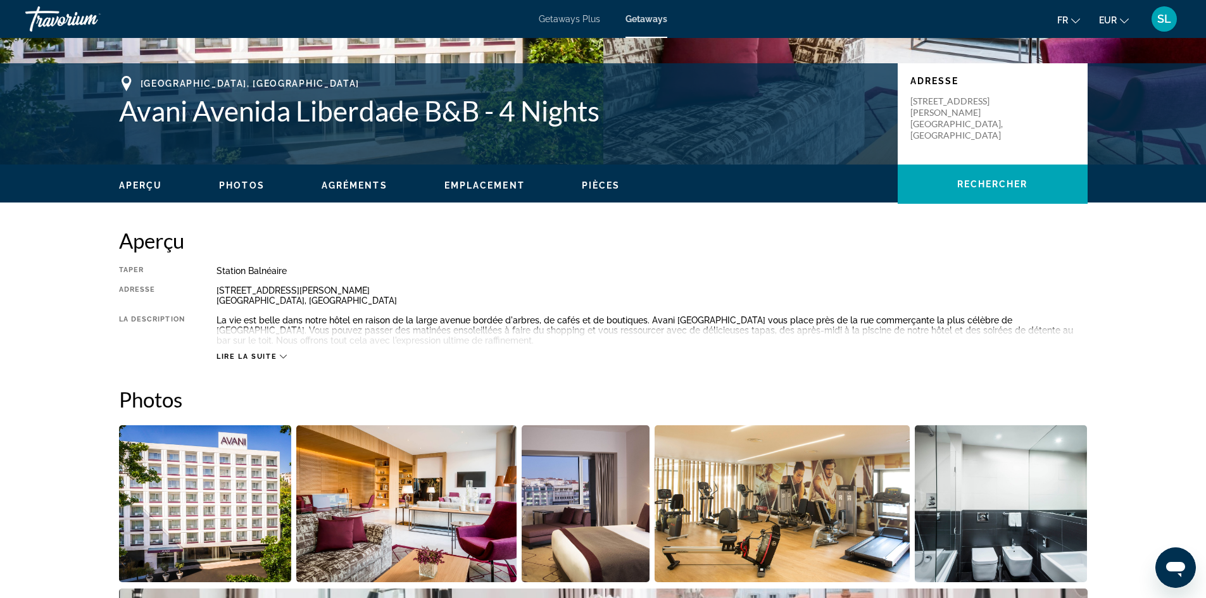
click at [320, 120] on h1 "Avani Avenida Liberdade B&B - 4 Nights" at bounding box center [502, 110] width 766 height 33
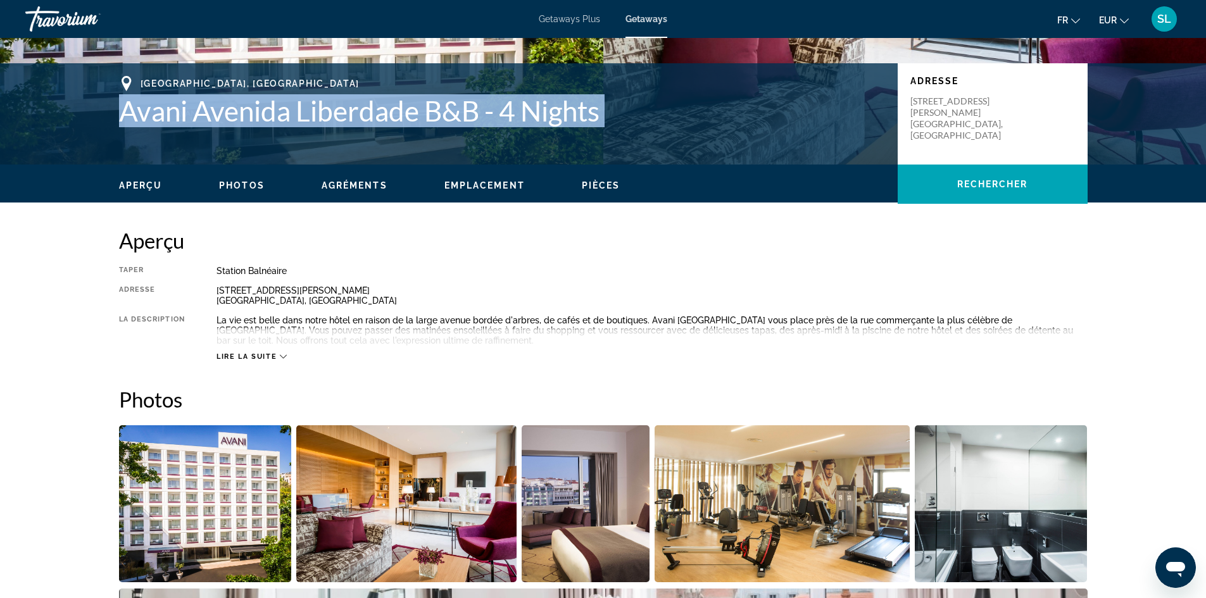
click at [320, 120] on h1 "Avani Avenida Liberdade B&B - 4 Nights" at bounding box center [502, 110] width 766 height 33
click at [344, 116] on h1 "Avani Avenida Liberdade B&B - 4 Nights" at bounding box center [502, 110] width 766 height 33
drag, startPoint x: 119, startPoint y: 106, endPoint x: 472, endPoint y: 120, distance: 352.9
click at [472, 120] on h1 "Avani Avenida Liberdade B&B - 4 Nights" at bounding box center [502, 110] width 766 height 33
copy h1 "Avani Avenida Liberdade B&B"
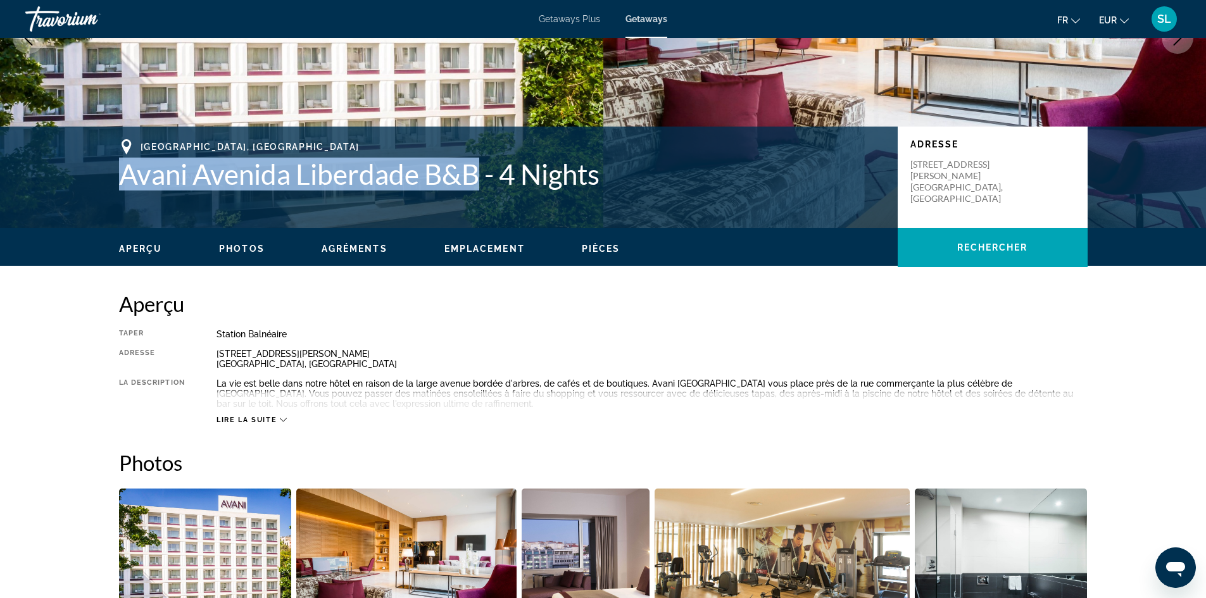
scroll to position [0, 0]
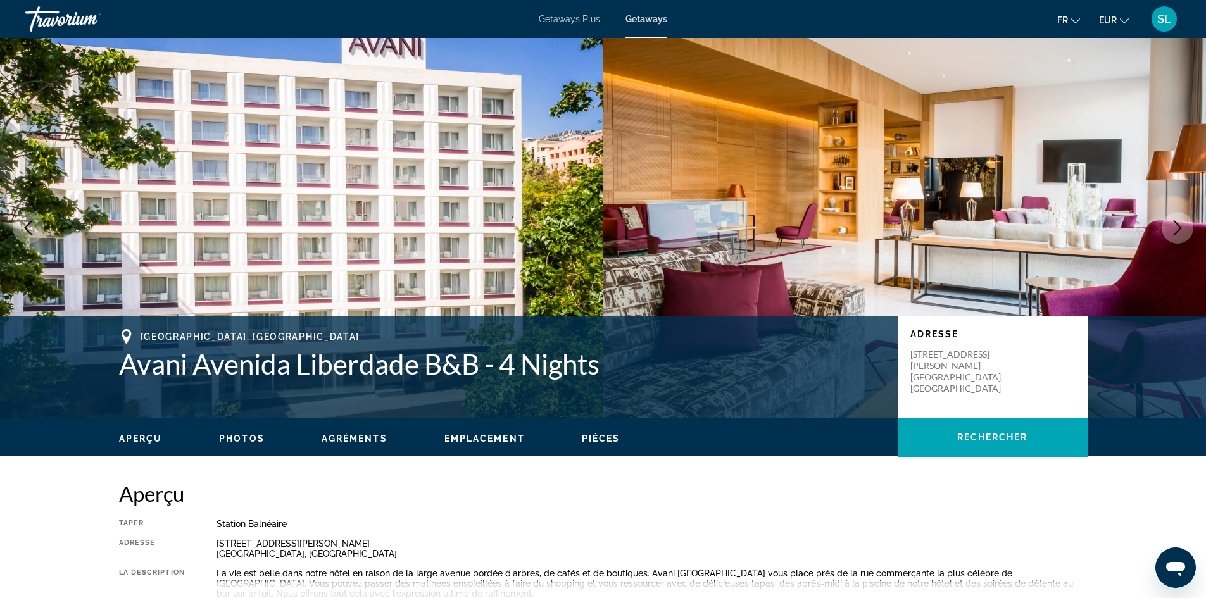
click at [669, 11] on div "Getaways Plus Getaways fr English Español Français Italiano Português русский E…" at bounding box center [603, 19] width 1206 height 33
click at [653, 13] on div "Getaways Plus Getaways fr English Español Français Italiano Português русский E…" at bounding box center [603, 19] width 1206 height 33
click at [654, 20] on span "Getaways" at bounding box center [647, 19] width 42 height 10
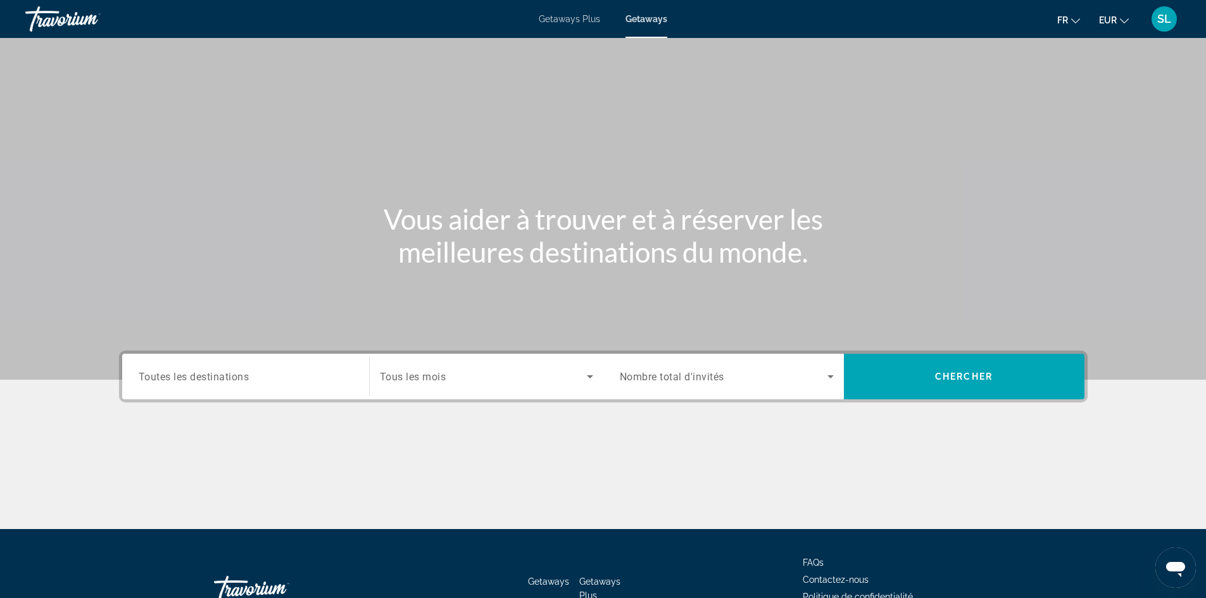
click at [222, 378] on span "Toutes les destinations" at bounding box center [194, 376] width 111 height 12
click at [222, 378] on input "Destination Toutes les destinations" at bounding box center [246, 377] width 214 height 15
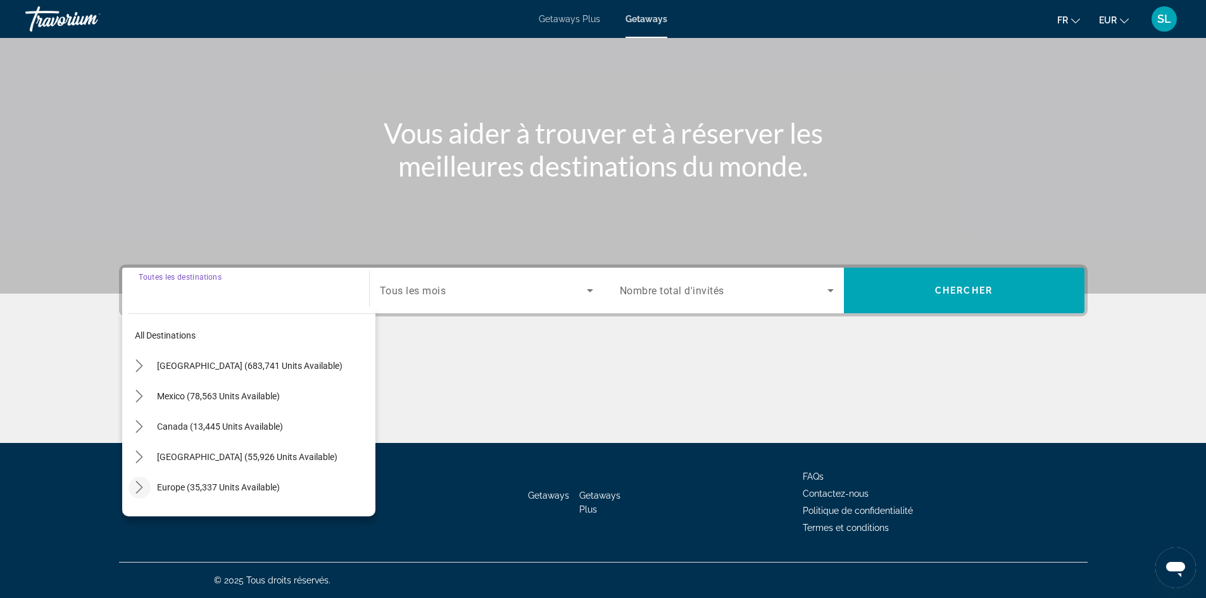
click at [141, 488] on icon "Toggle Europe (35,337 units available) submenu" at bounding box center [139, 487] width 13 height 13
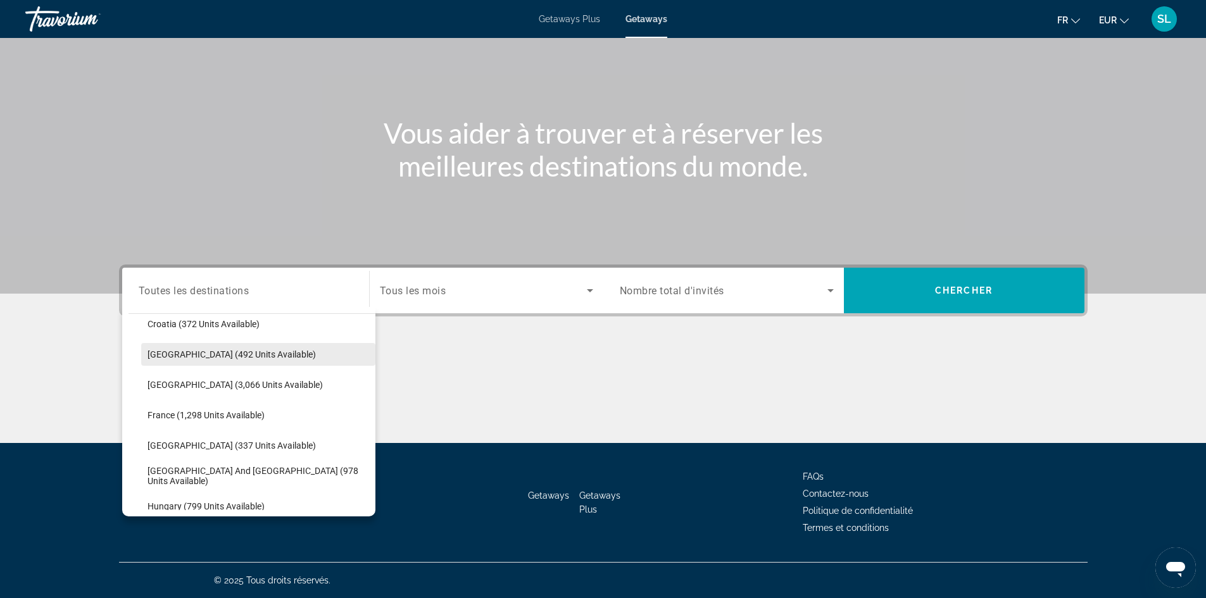
scroll to position [348, 0]
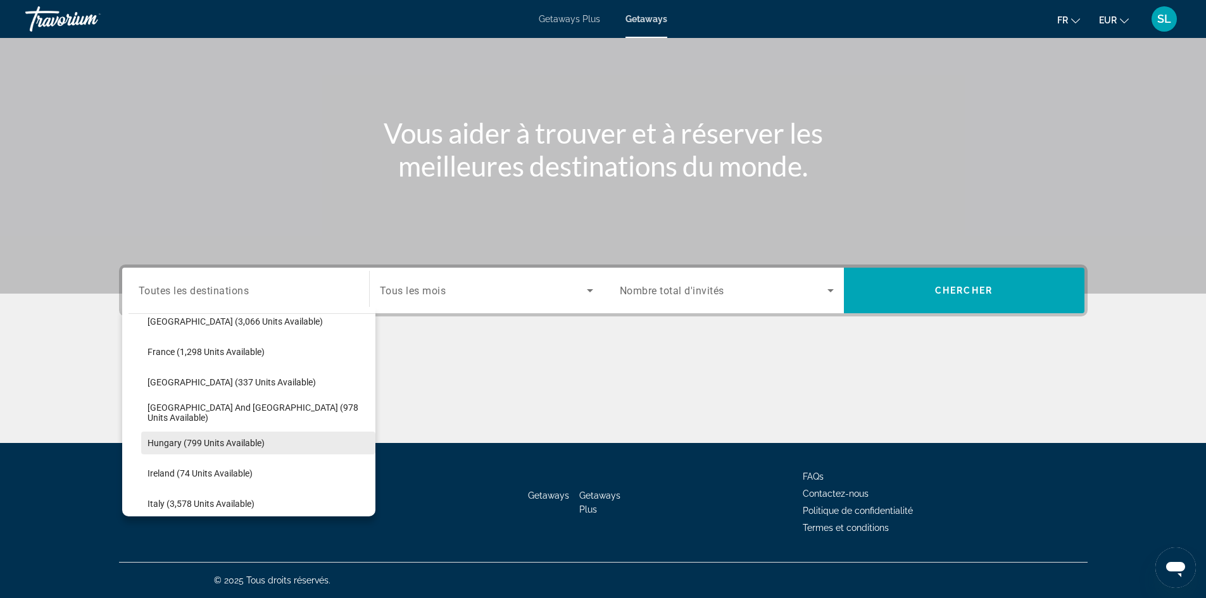
click at [210, 442] on span "Hungary (799 units available)" at bounding box center [206, 443] width 117 height 10
type input "**********"
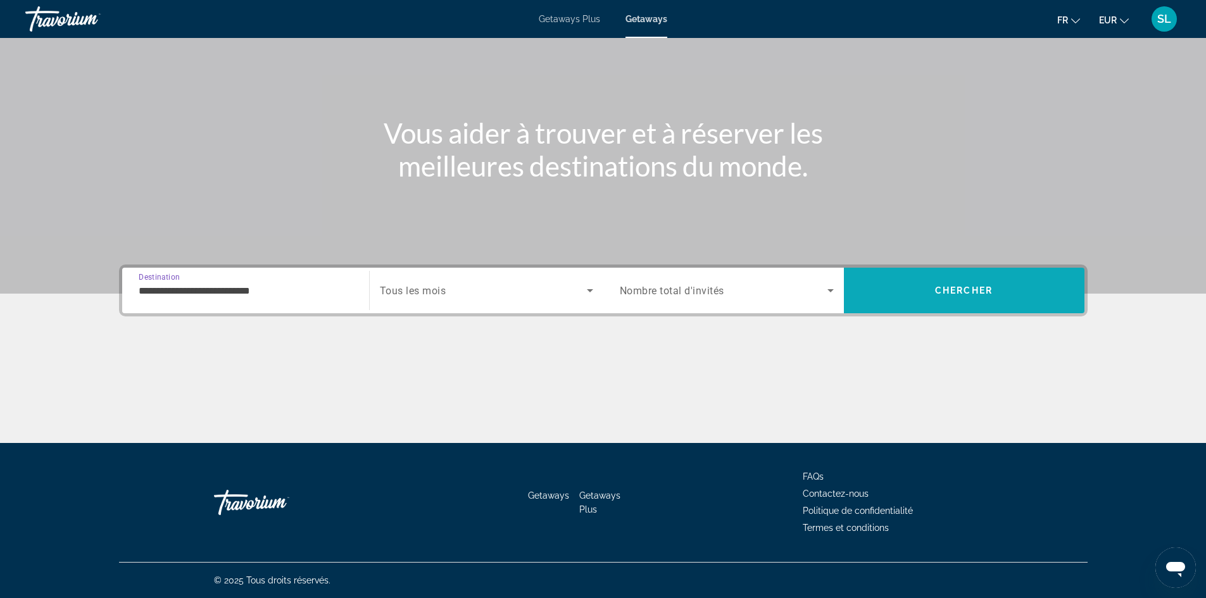
click at [879, 298] on span "Search" at bounding box center [964, 290] width 241 height 30
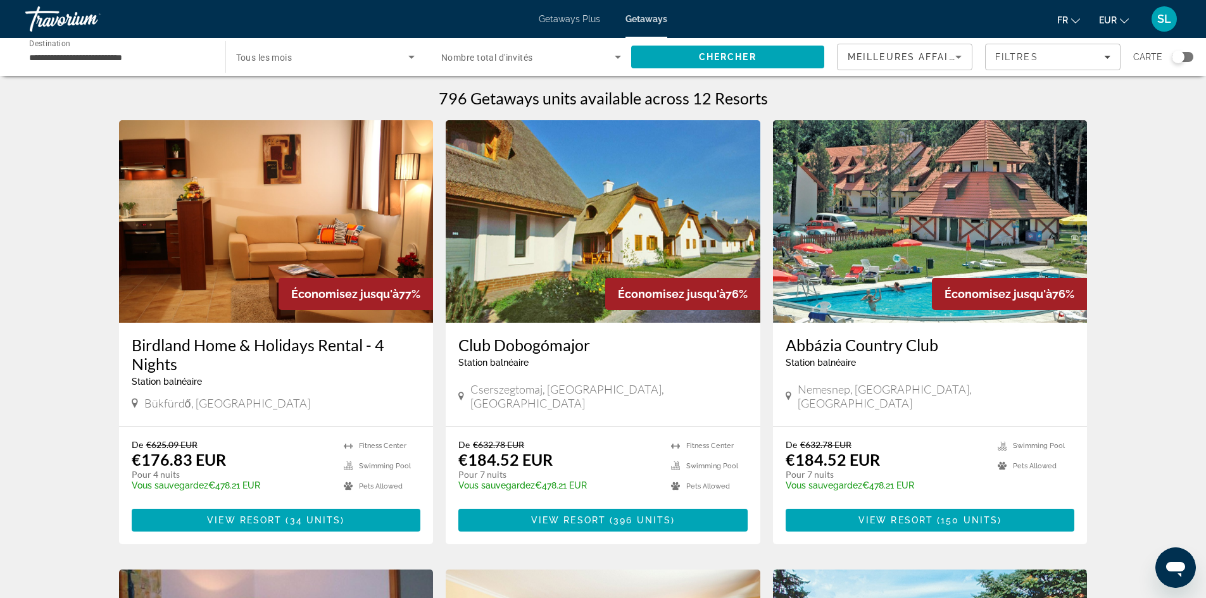
click at [1187, 56] on div "Search widget" at bounding box center [1183, 57] width 22 height 10
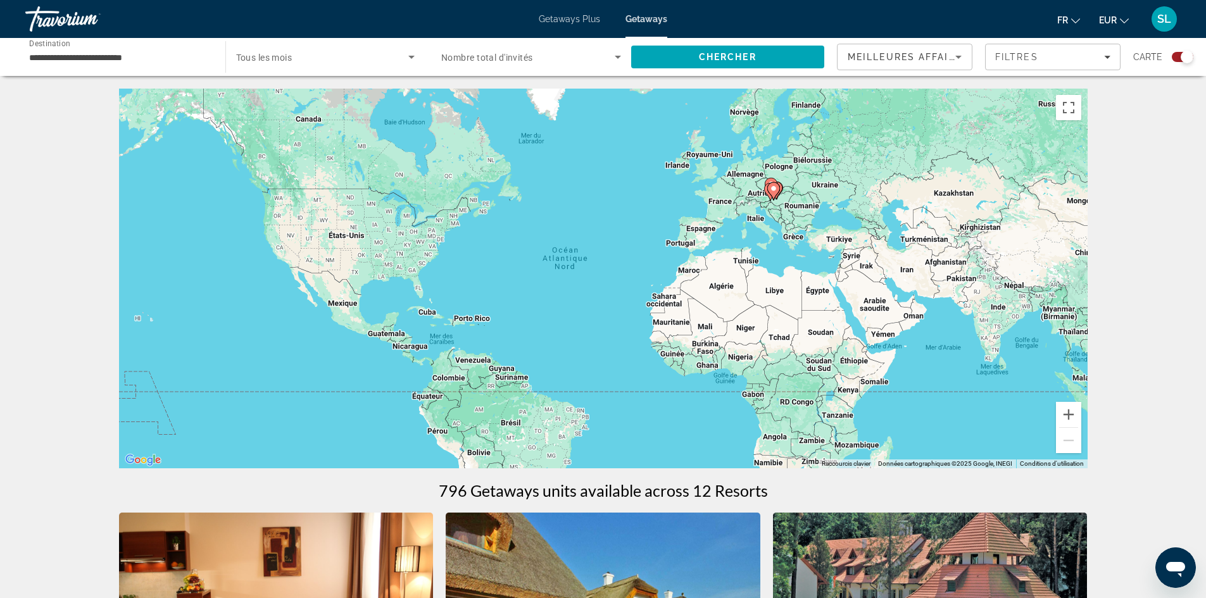
click at [791, 194] on div "Pour activer le glissement avec le clavier, appuyez sur Alt+Entrée. Une fois ce…" at bounding box center [603, 279] width 969 height 380
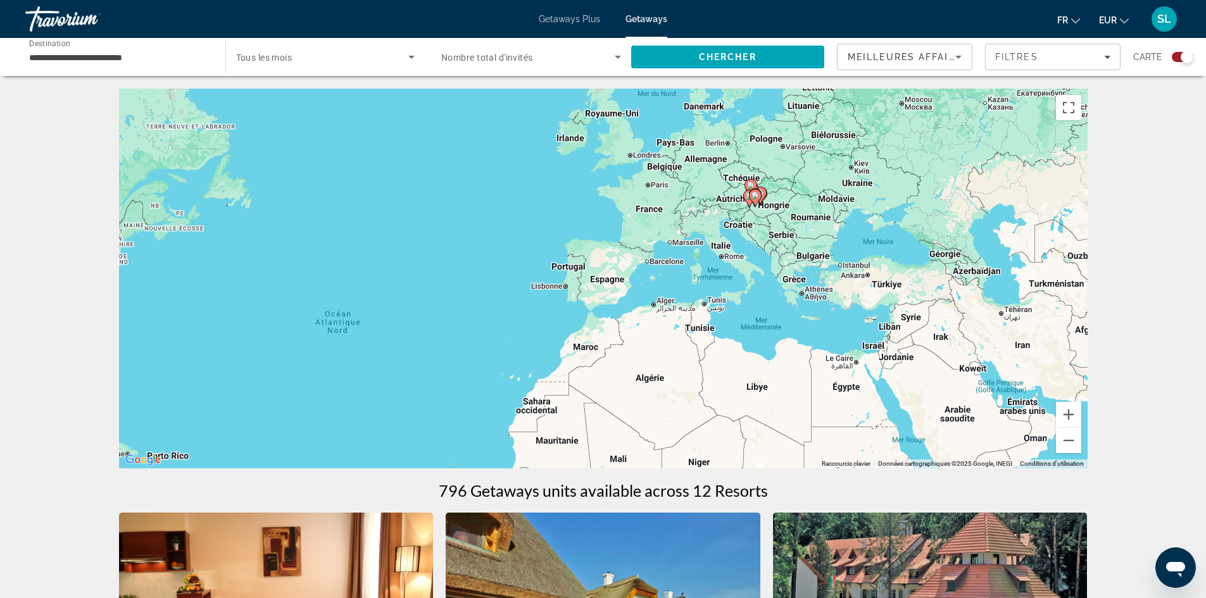
click at [771, 217] on div "Pour activer le glissement avec le clavier, appuyez sur Alt+Entrée. Une fois ce…" at bounding box center [603, 279] width 969 height 380
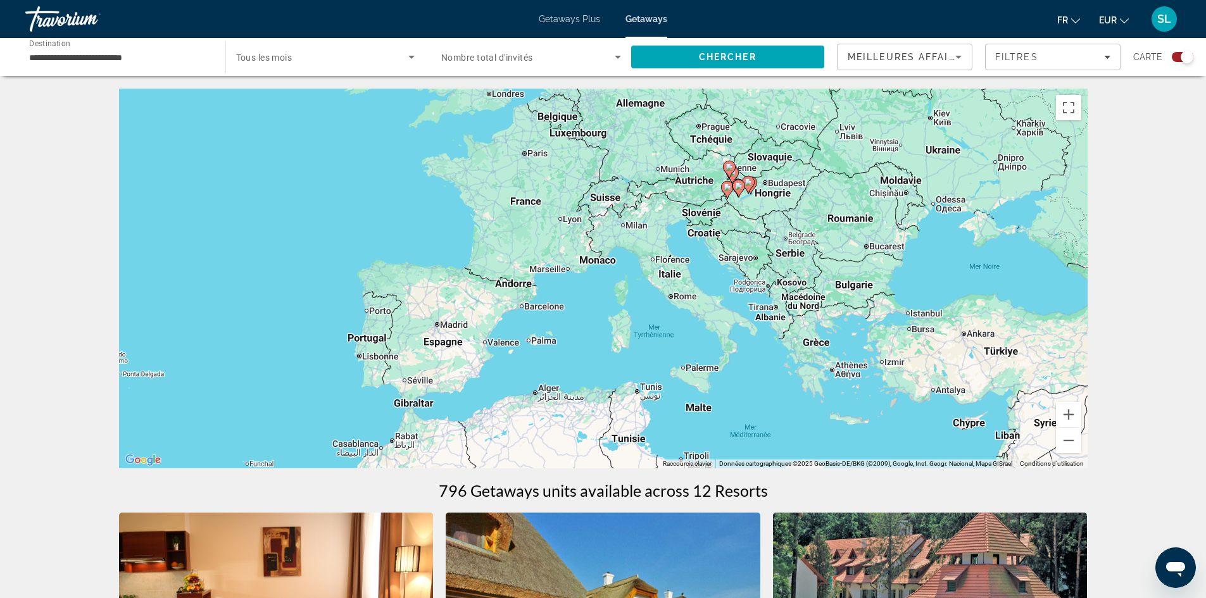
click at [767, 204] on div "Pour activer le glissement avec le clavier, appuyez sur Alt+Entrée. Une fois ce…" at bounding box center [603, 279] width 969 height 380
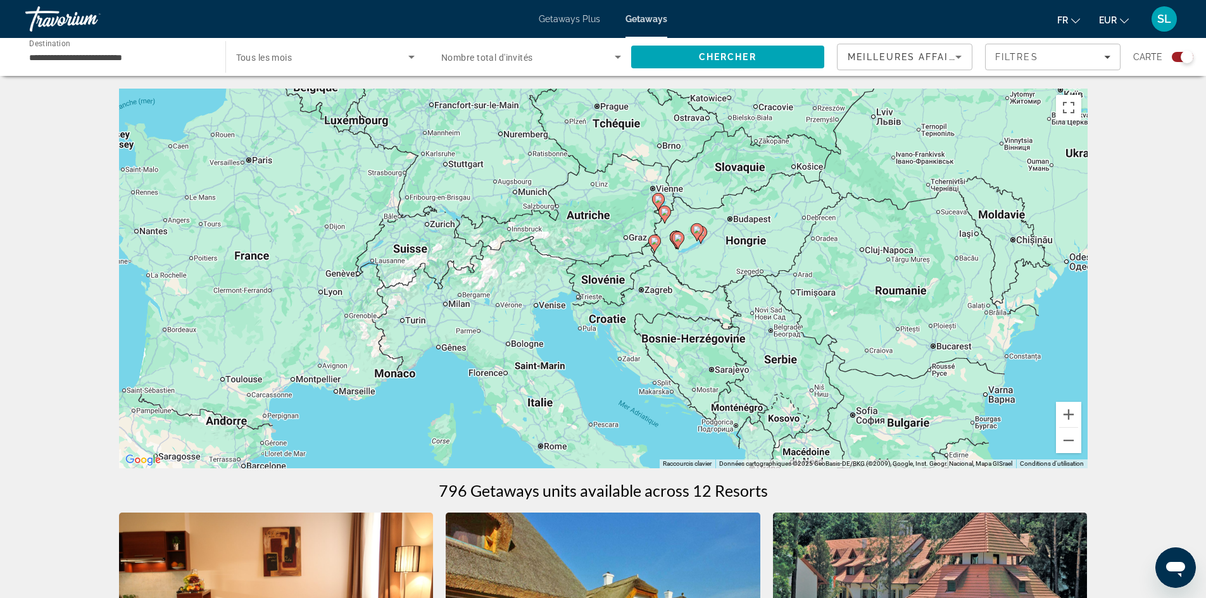
drag, startPoint x: 765, startPoint y: 200, endPoint x: 727, endPoint y: 261, distance: 71.9
click at [727, 261] on div "Pour activer le glissement avec le clavier, appuyez sur Alt+Entrée. Une fois ce…" at bounding box center [603, 279] width 969 height 380
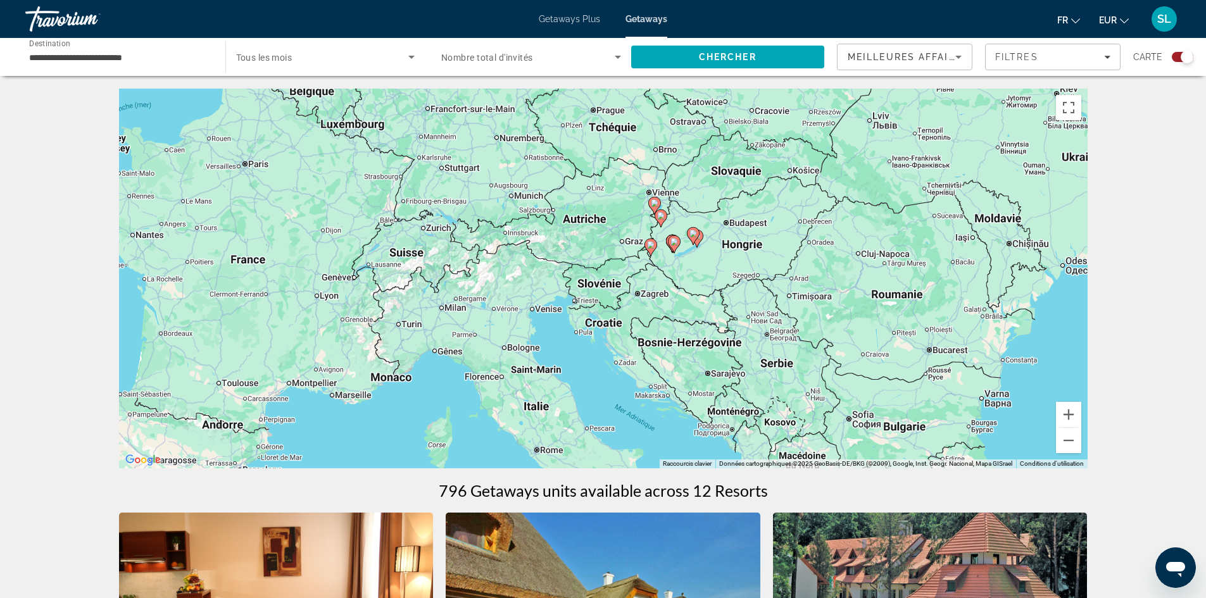
click at [727, 244] on div "Pour activer le glissement avec le clavier, appuyez sur Alt+Entrée. Une fois ce…" at bounding box center [603, 279] width 969 height 380
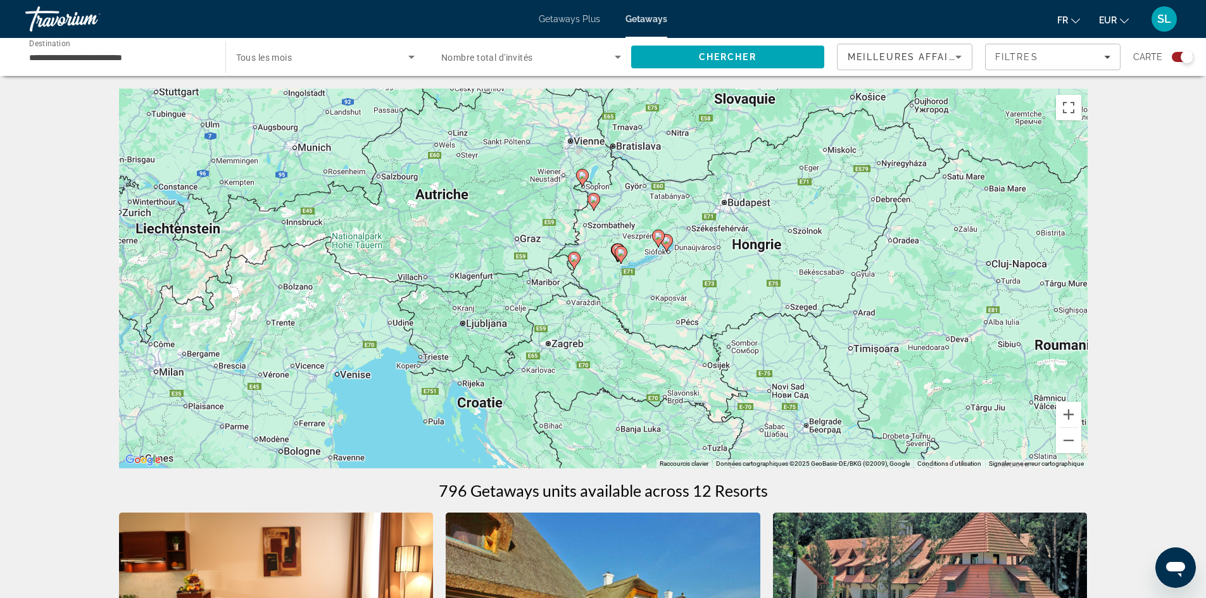
click at [736, 213] on div "Pour activer le glissement avec le clavier, appuyez sur Alt+Entrée. Une fois ce…" at bounding box center [603, 279] width 969 height 380
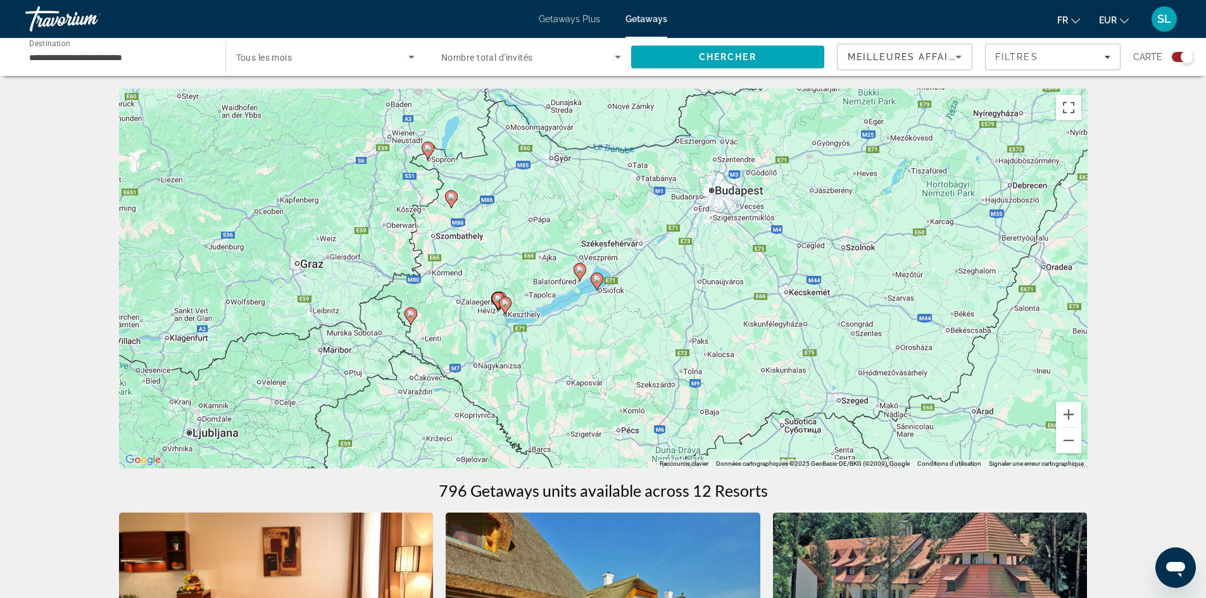
click at [559, 20] on span "Getaways Plus" at bounding box center [569, 19] width 61 height 10
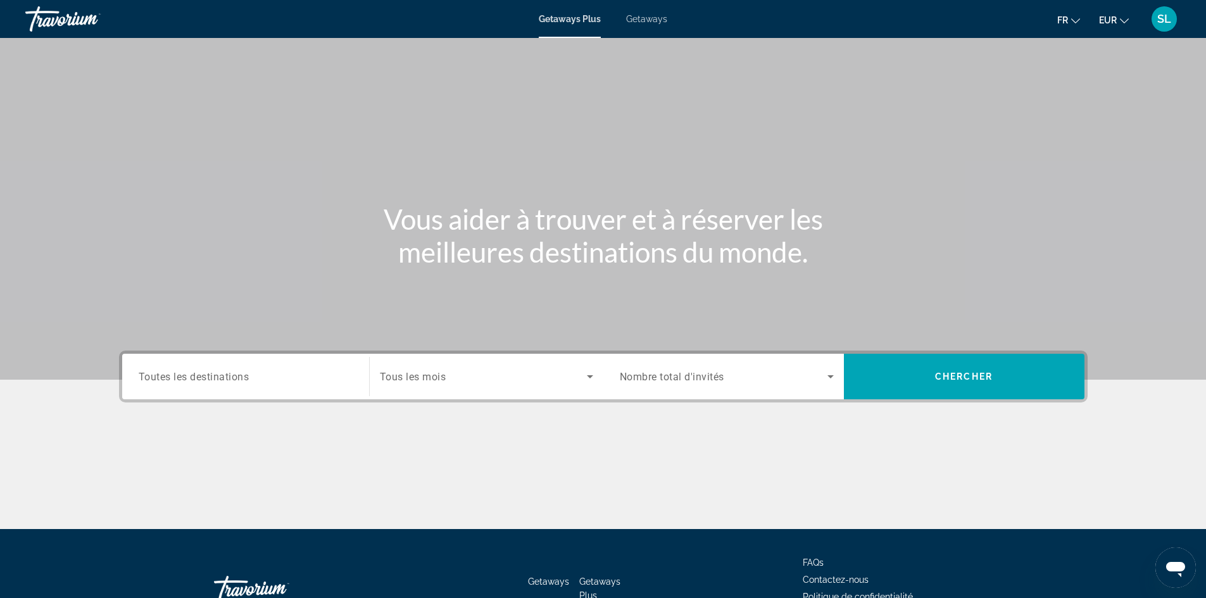
click at [216, 348] on div "Main content" at bounding box center [603, 190] width 1206 height 380
click at [218, 370] on div "Destination Toutes les destinations" at bounding box center [246, 377] width 214 height 36
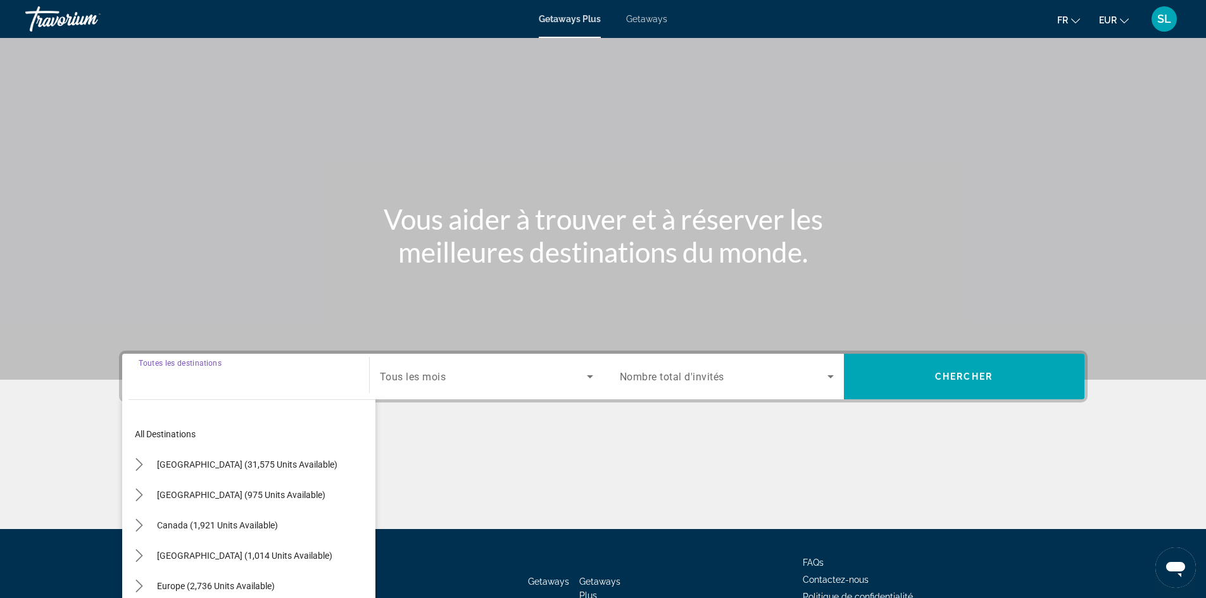
scroll to position [86, 0]
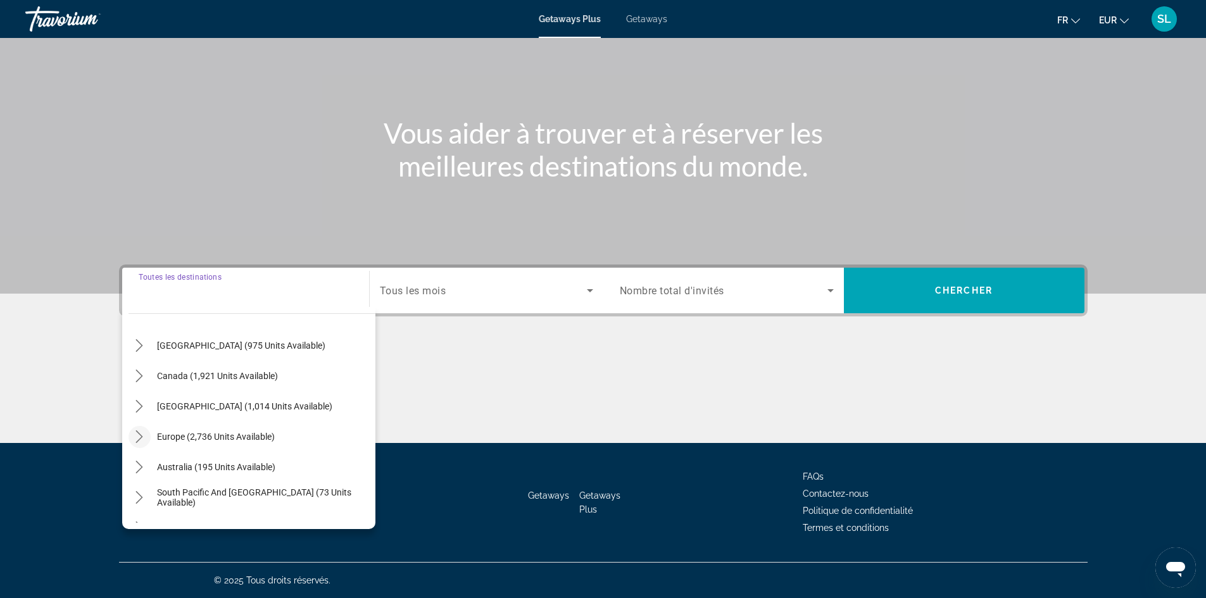
click at [140, 442] on icon "Toggle Europe (2,736 units available) submenu" at bounding box center [139, 437] width 13 height 13
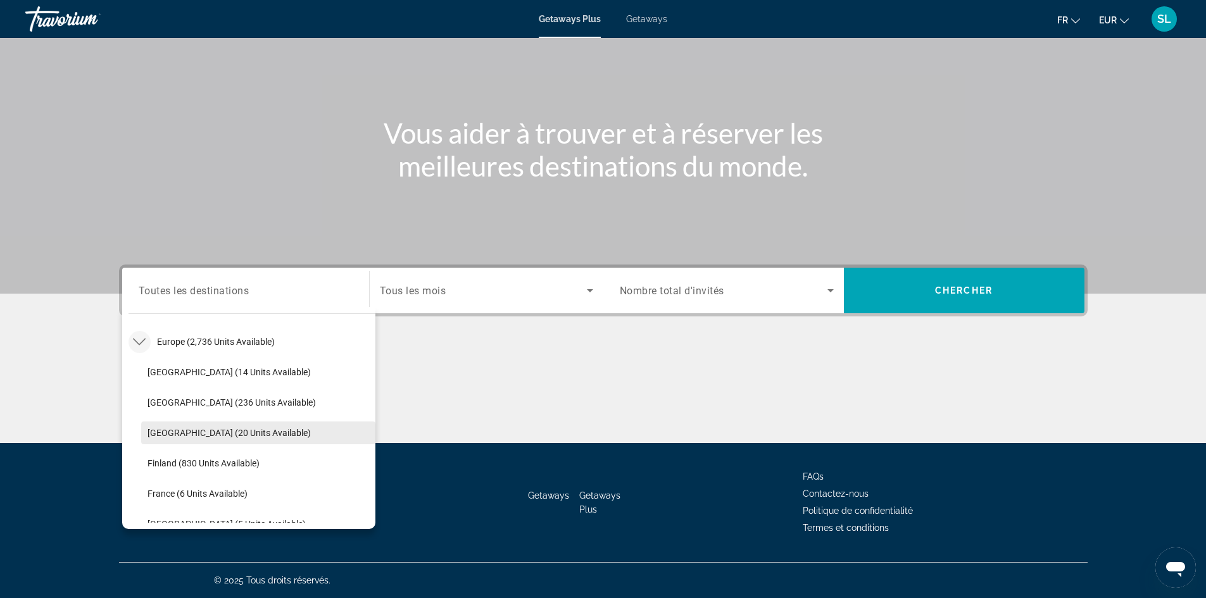
scroll to position [285, 0]
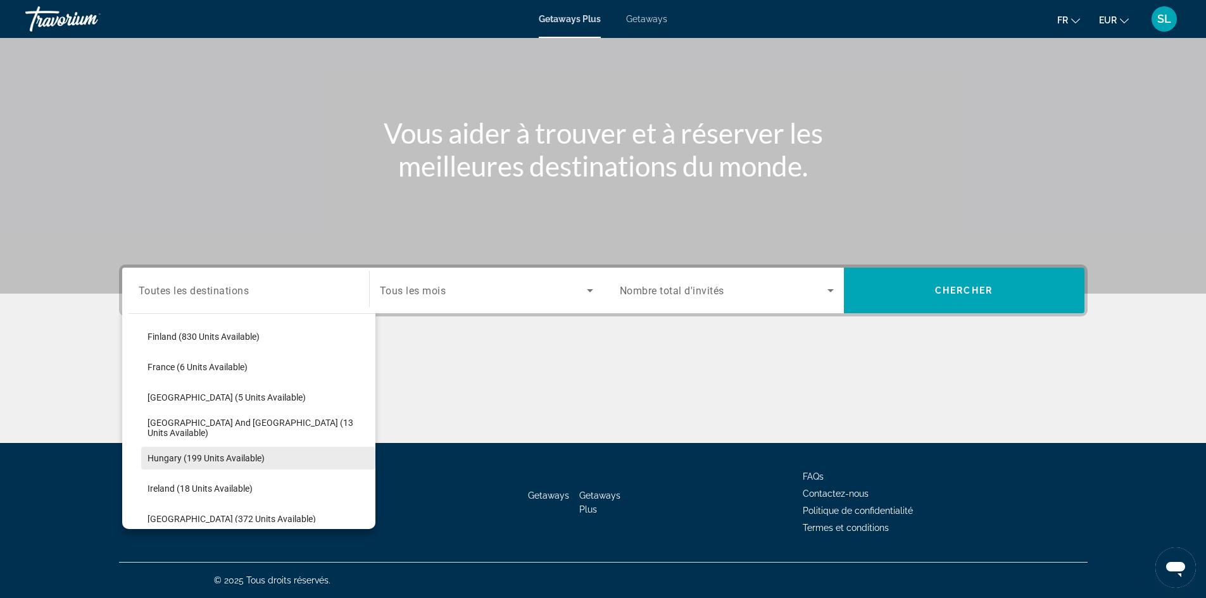
click at [178, 454] on span "Hungary (199 units available)" at bounding box center [206, 458] width 117 height 10
type input "**********"
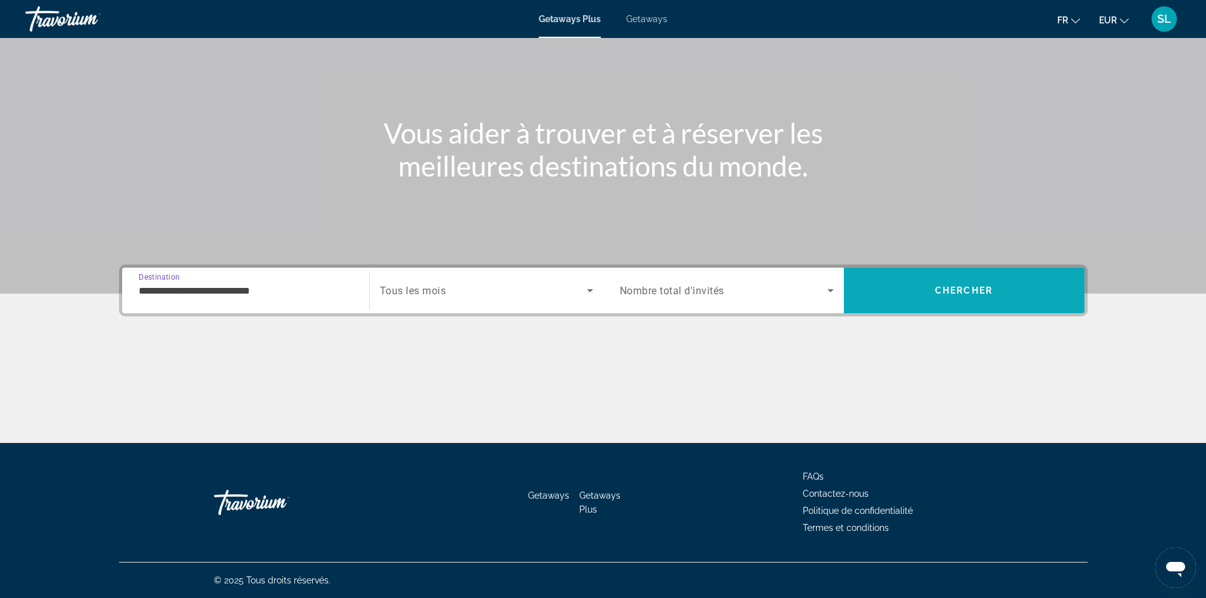
click at [928, 305] on span "Search" at bounding box center [964, 290] width 241 height 30
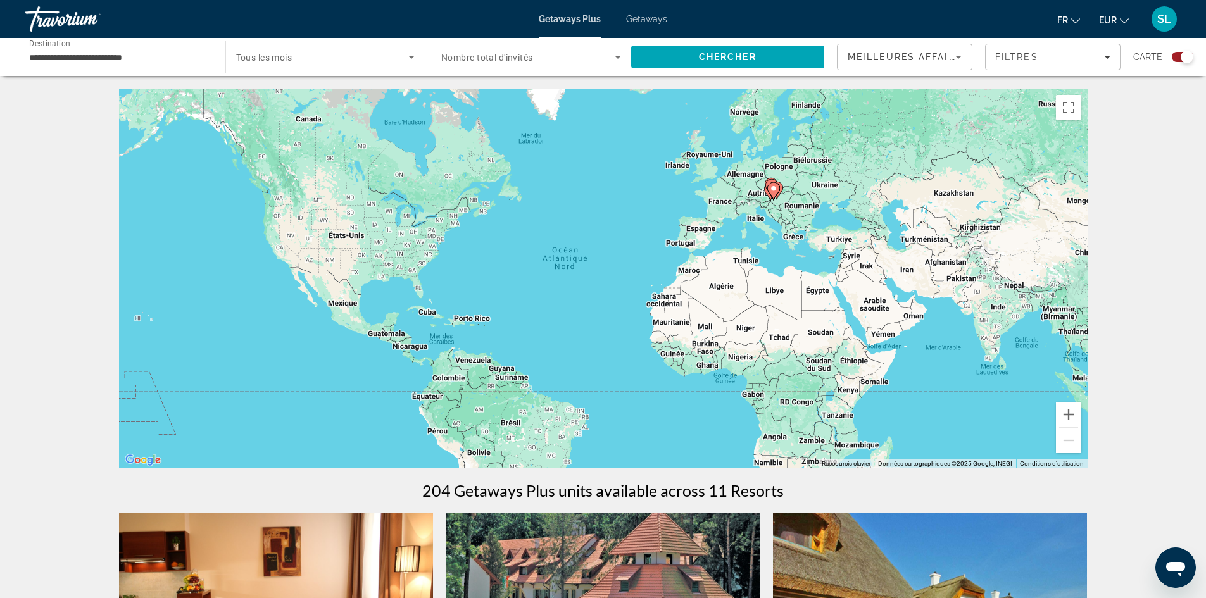
click at [793, 194] on div "Pour activer le glissement avec le clavier, appuyez sur Alt+Entrée. Une fois ce…" at bounding box center [603, 279] width 969 height 380
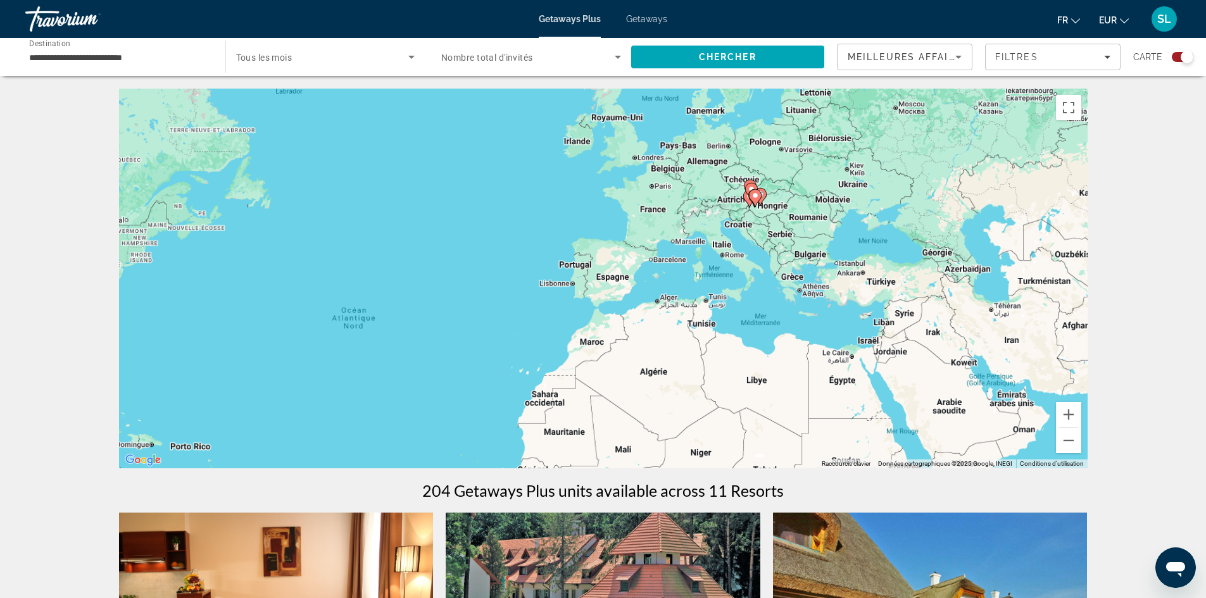
click at [766, 204] on div "Pour activer le glissement avec le clavier, appuyez sur Alt+Entrée. Une fois ce…" at bounding box center [603, 279] width 969 height 380
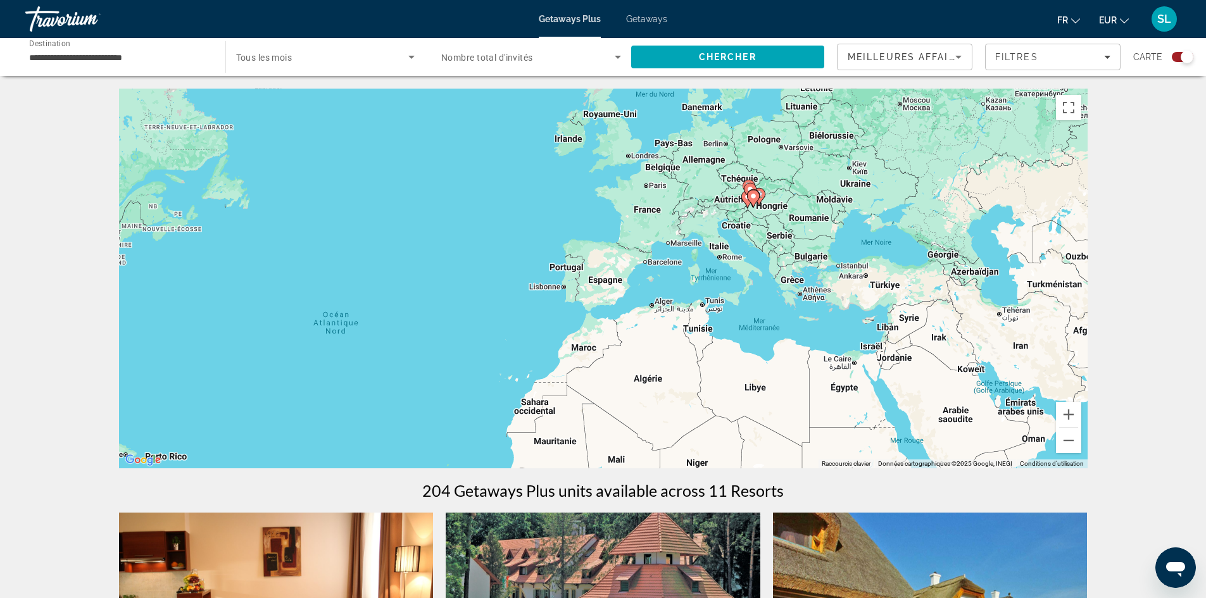
click at [766, 204] on div "Pour activer le glissement avec le clavier, appuyez sur Alt+Entrée. Une fois ce…" at bounding box center [603, 279] width 969 height 380
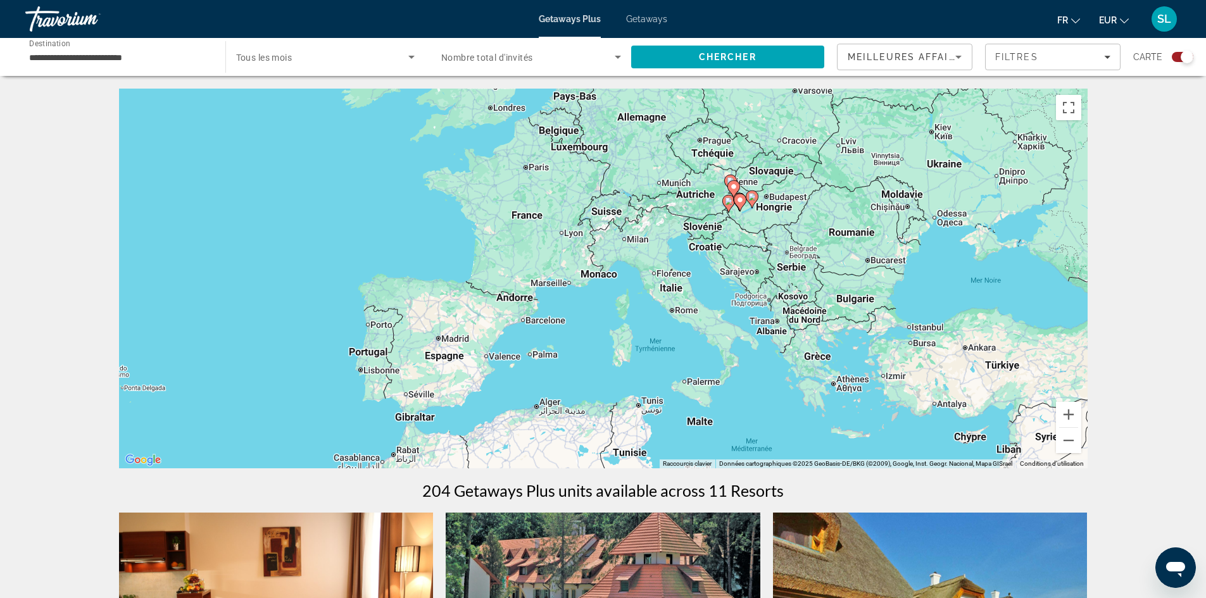
click at [770, 204] on div "Pour activer le glissement avec le clavier, appuyez sur Alt+Entrée. Une fois ce…" at bounding box center [603, 279] width 969 height 380
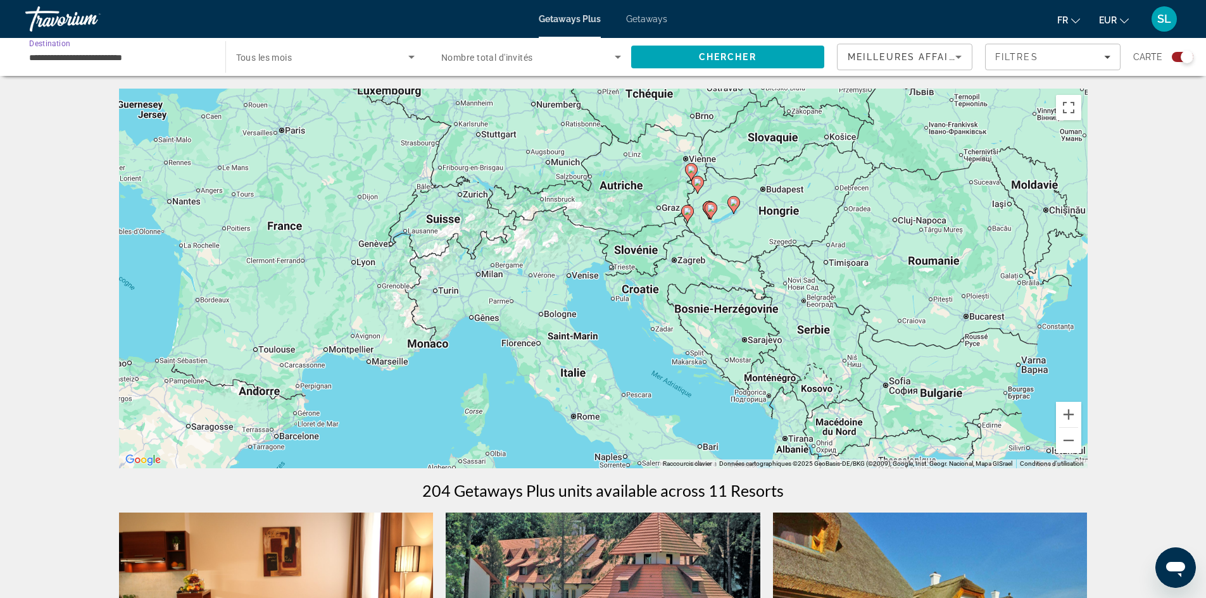
click at [158, 63] on input "**********" at bounding box center [119, 57] width 180 height 15
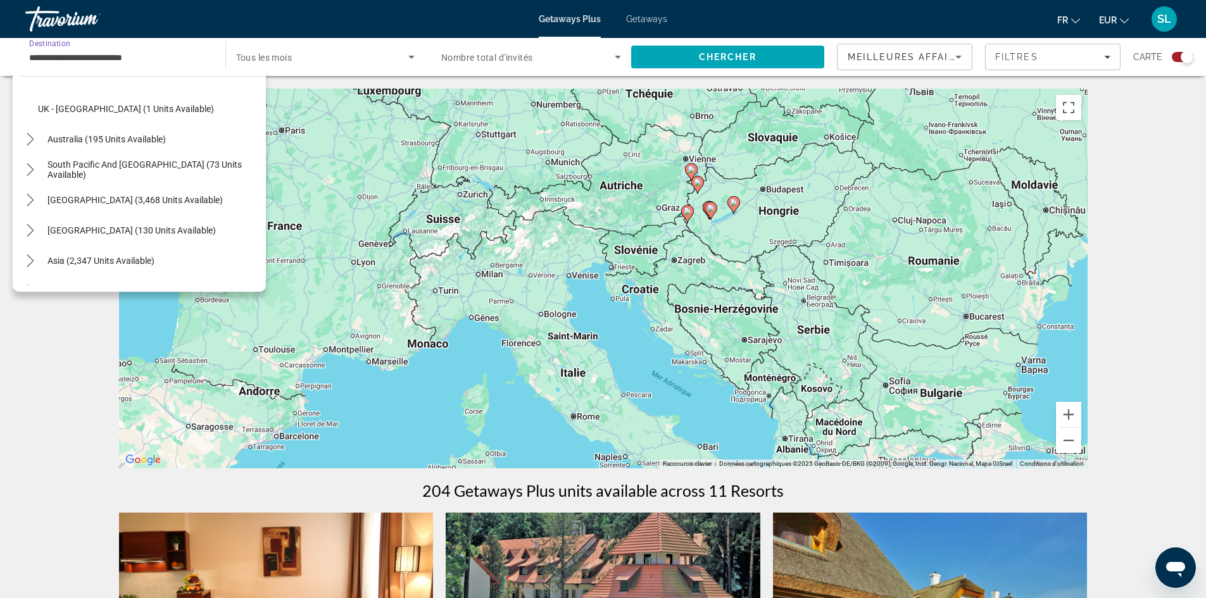
scroll to position [813, 0]
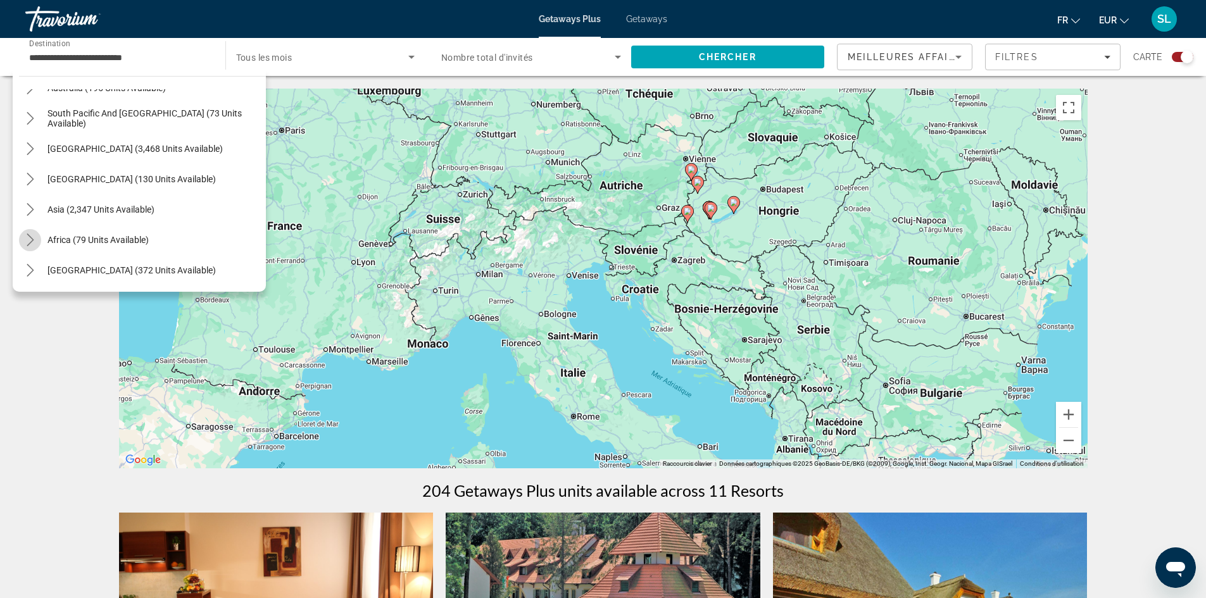
click at [25, 232] on mat-icon "Toggle Africa (79 units available) submenu" at bounding box center [30, 240] width 22 height 22
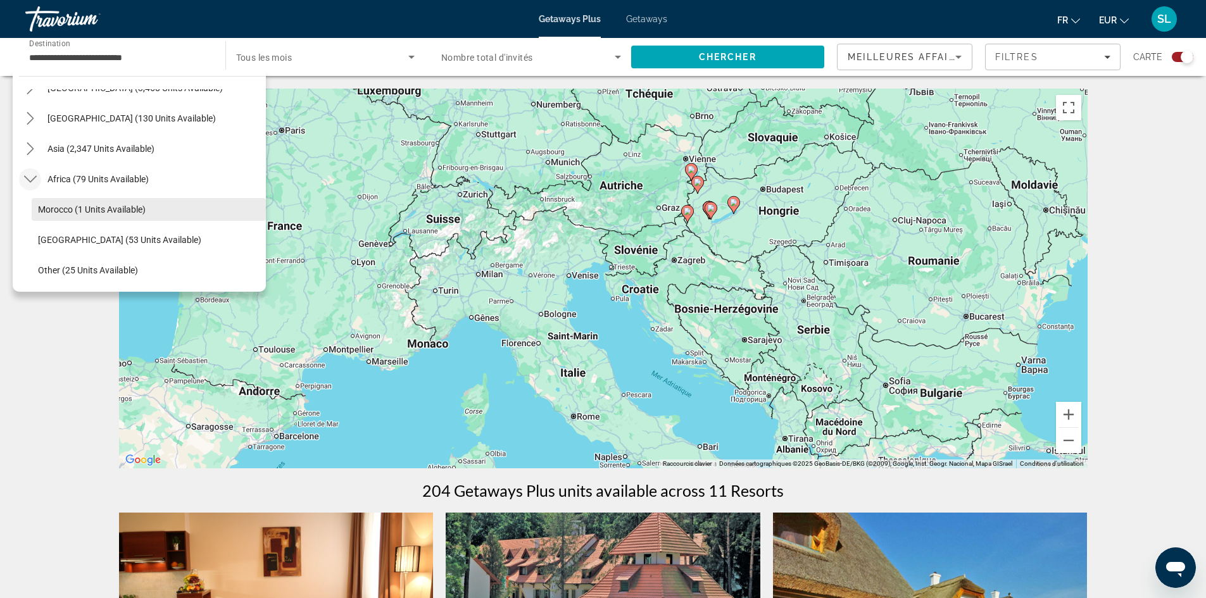
click at [128, 201] on span "Select destination: Morocco (1 units available)" at bounding box center [149, 209] width 234 height 30
type input "**********"
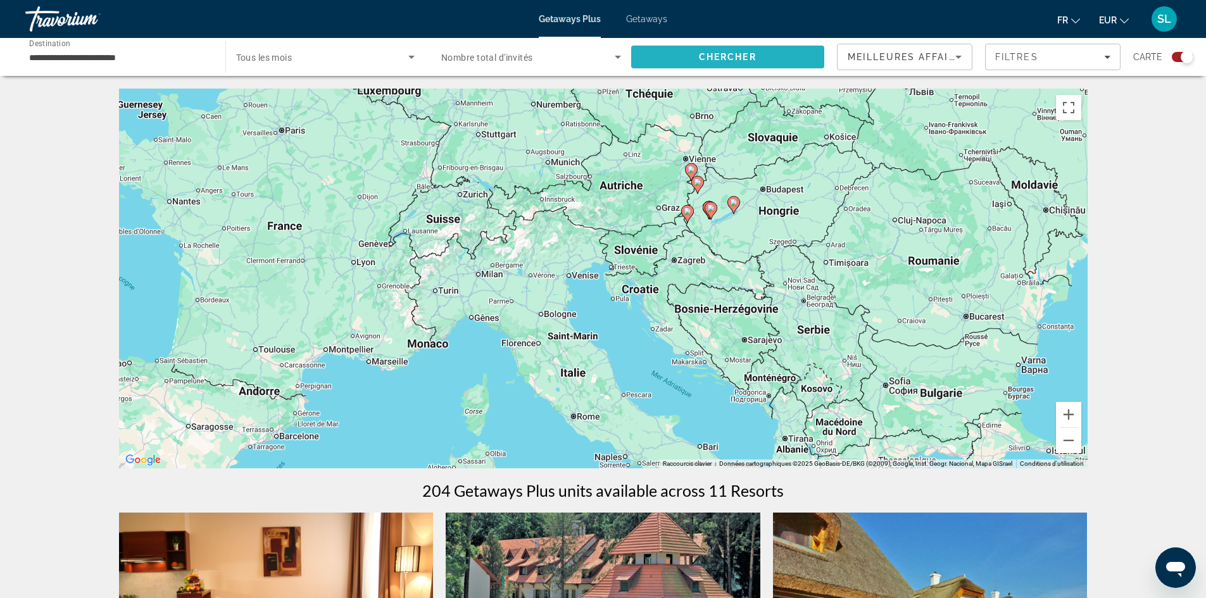
click at [721, 45] on span "Search" at bounding box center [728, 57] width 194 height 30
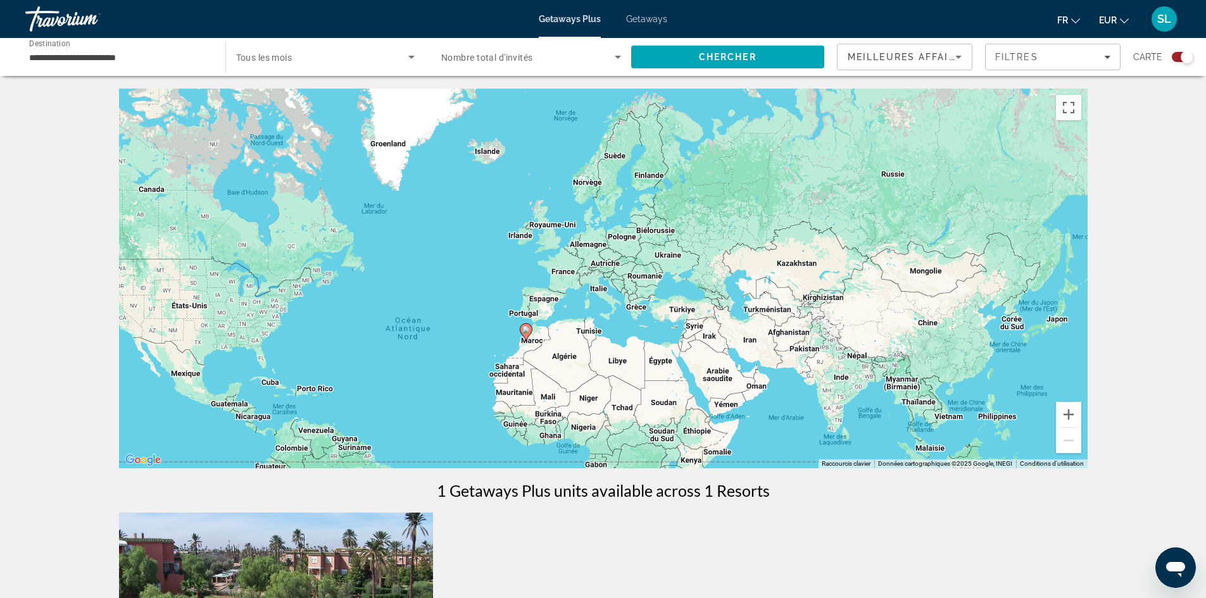
click at [531, 350] on div "Pour activer le glissement avec le clavier, appuyez sur Alt+Entrée. Une fois ce…" at bounding box center [603, 279] width 969 height 380
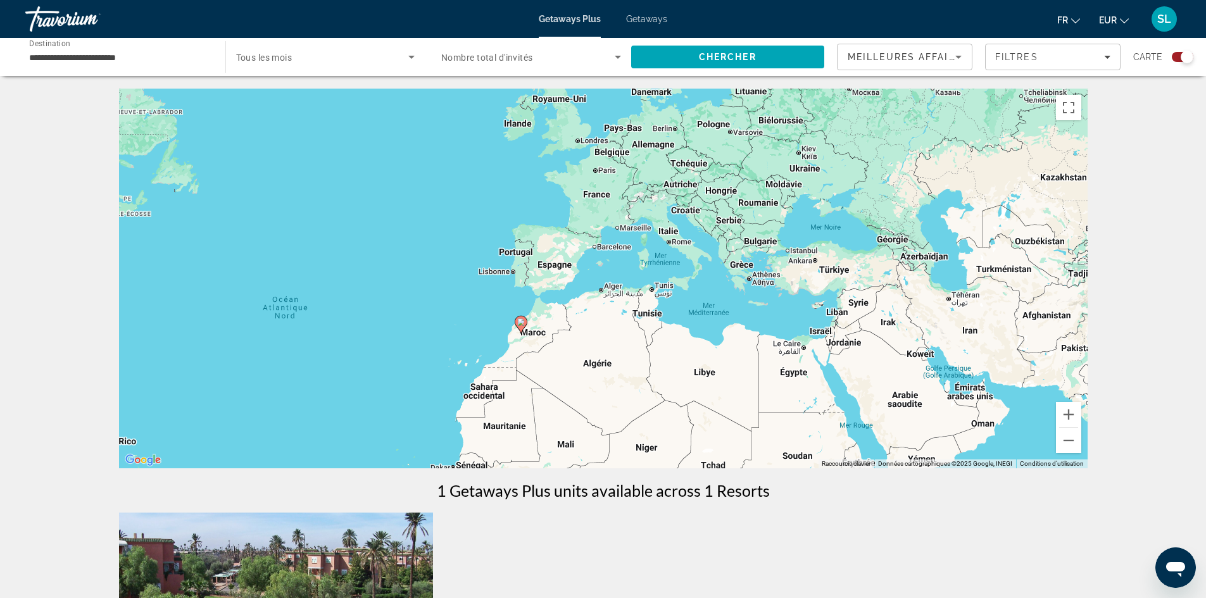
click at [529, 335] on div "Pour activer le glissement avec le clavier, appuyez sur Alt+Entrée. Une fois ce…" at bounding box center [603, 279] width 969 height 380
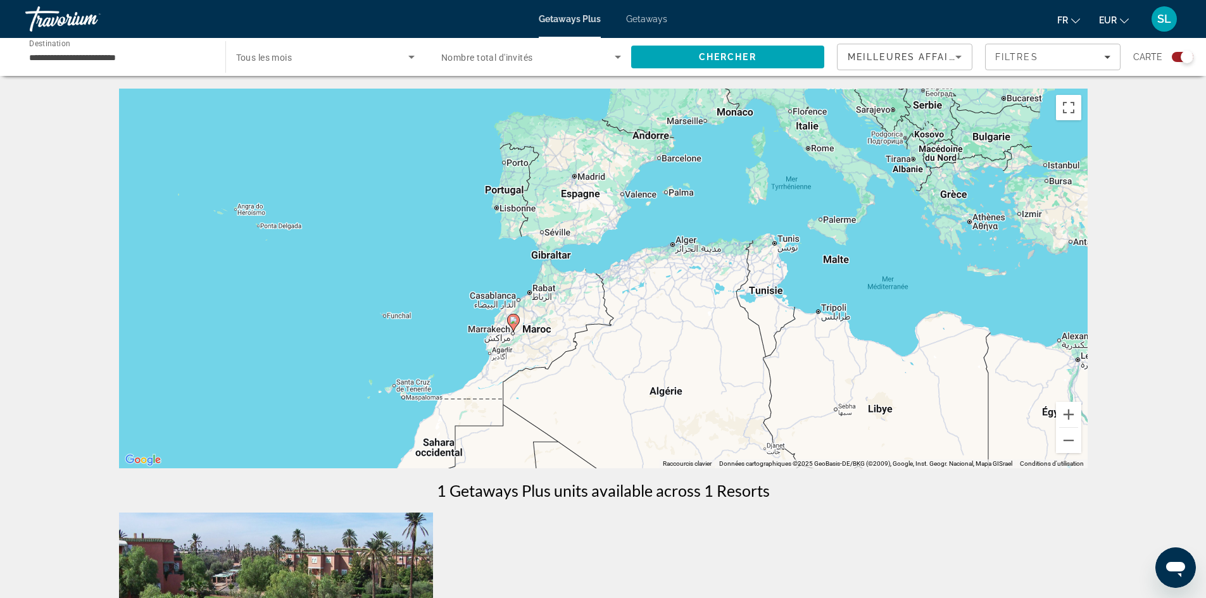
click at [520, 332] on div "Pour activer le glissement avec le clavier, appuyez sur Alt+Entrée. Une fois ce…" at bounding box center [603, 279] width 969 height 380
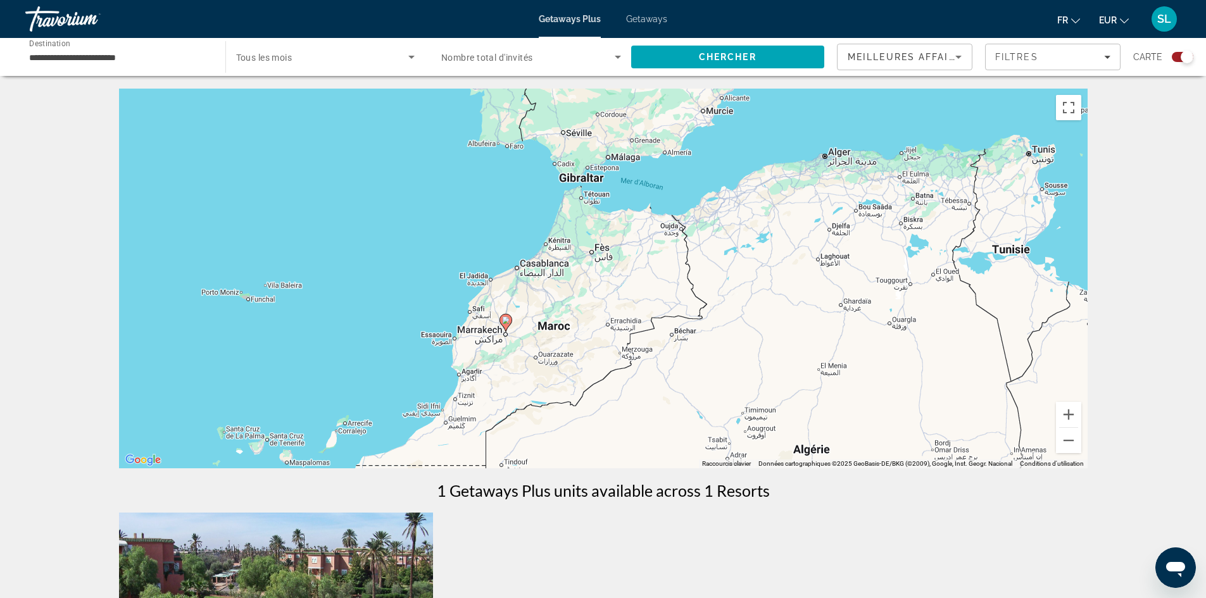
click at [520, 335] on div "Pour activer le glissement avec le clavier, appuyez sur Alt+Entrée. Une fois ce…" at bounding box center [603, 279] width 969 height 380
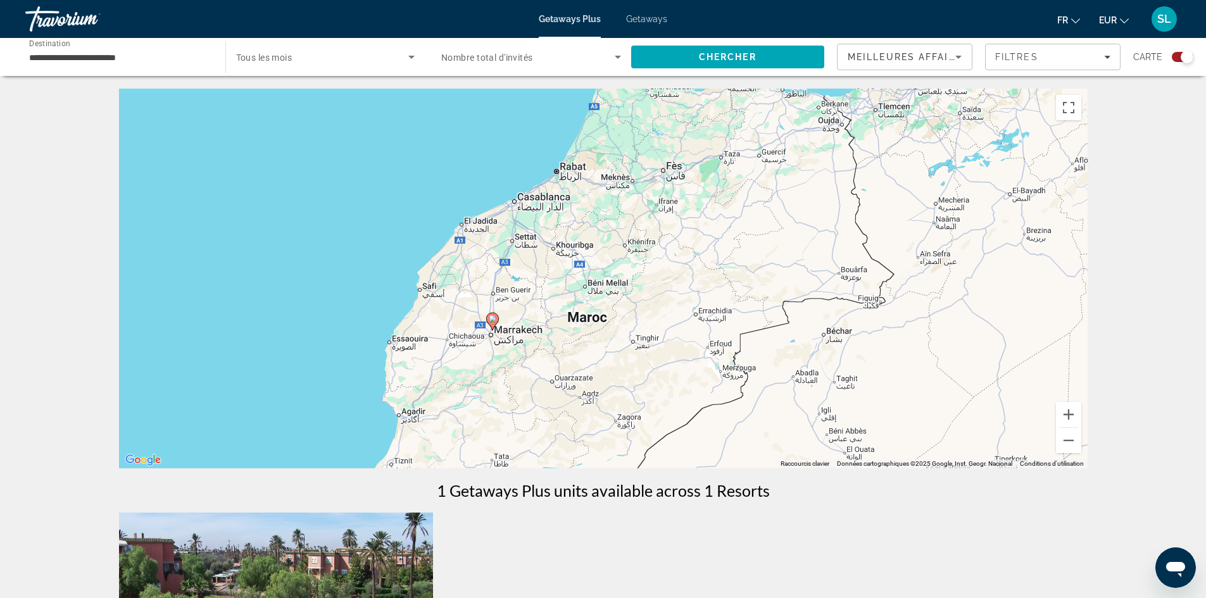
click at [495, 323] on icon "Main content" at bounding box center [491, 321] width 11 height 16
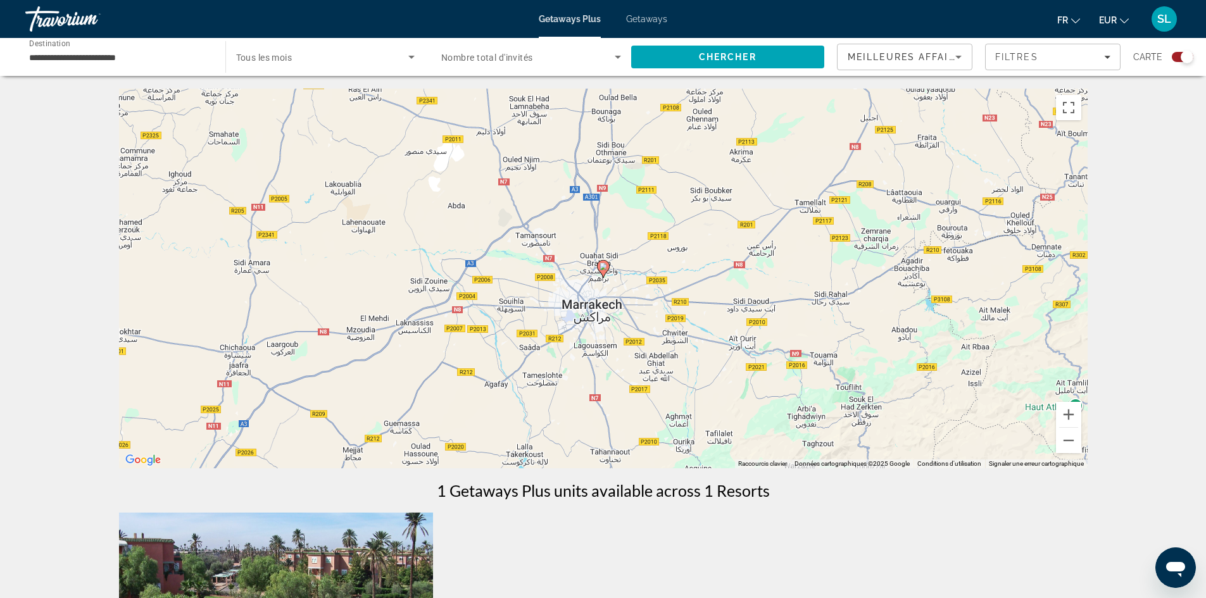
click at [603, 267] on image "Main content" at bounding box center [604, 267] width 8 height 8
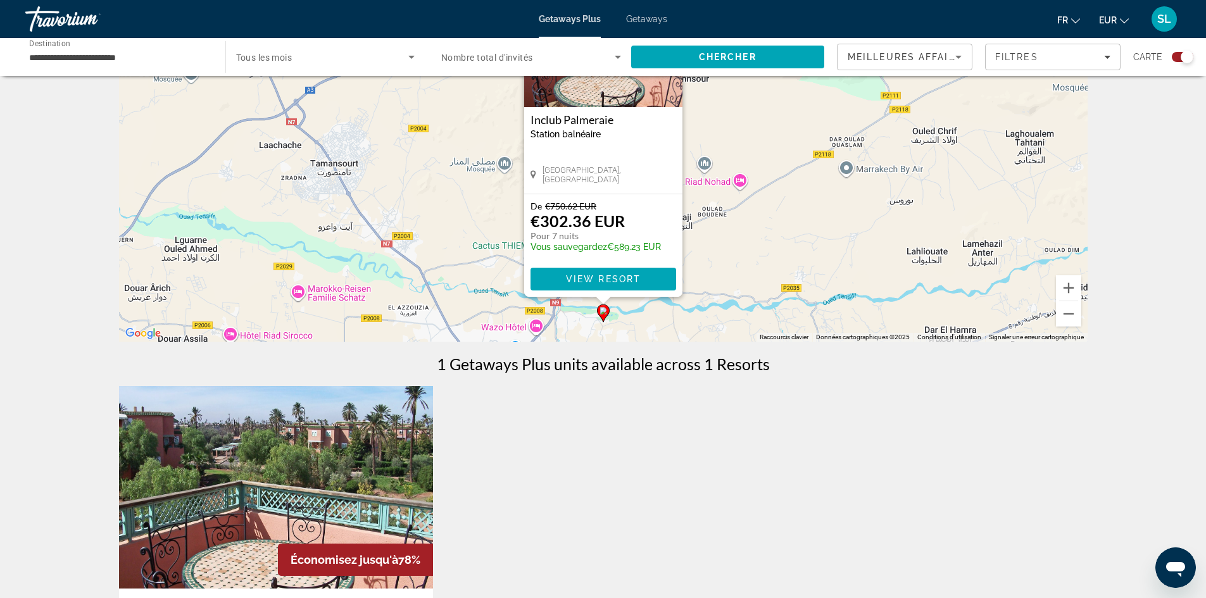
scroll to position [253, 0]
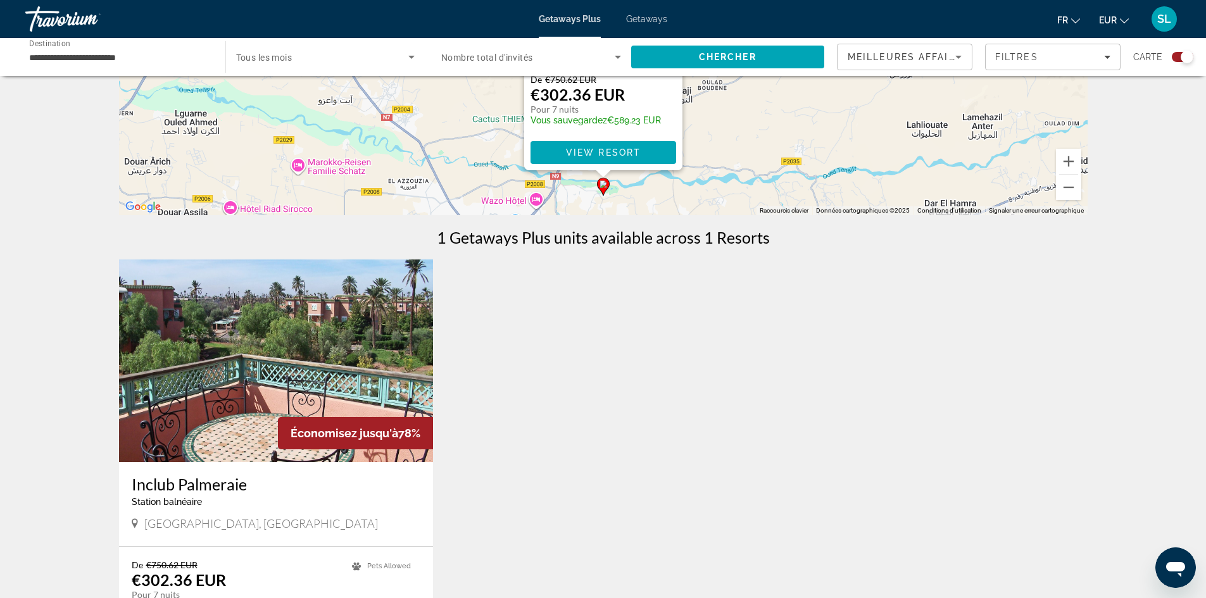
click at [229, 427] on img "Main content" at bounding box center [276, 361] width 315 height 203
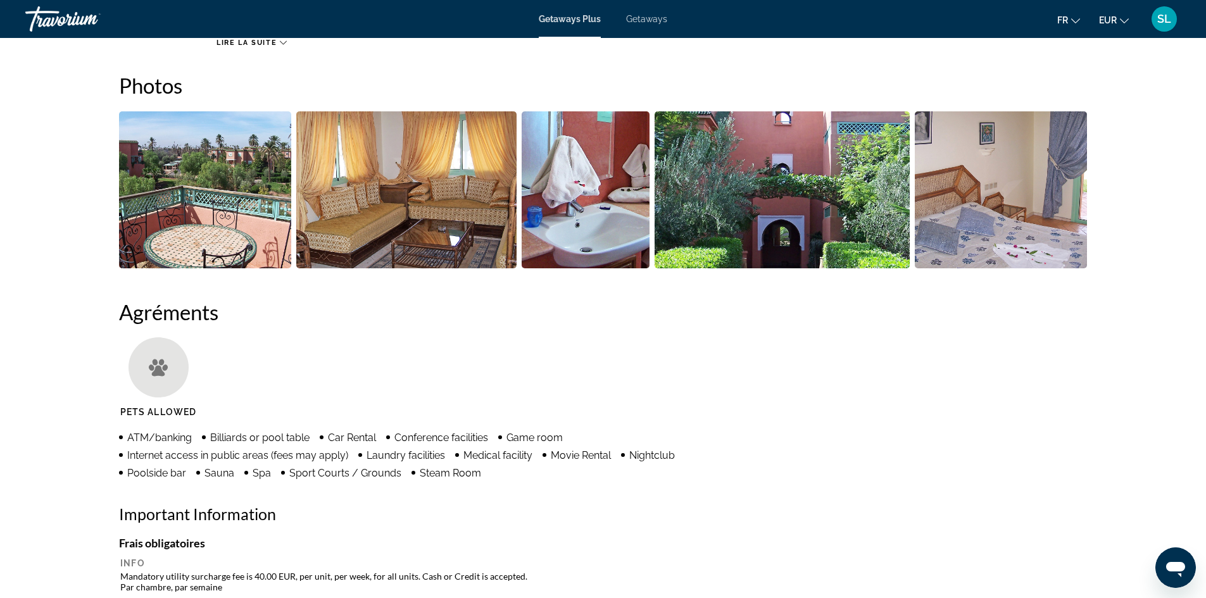
scroll to position [377, 0]
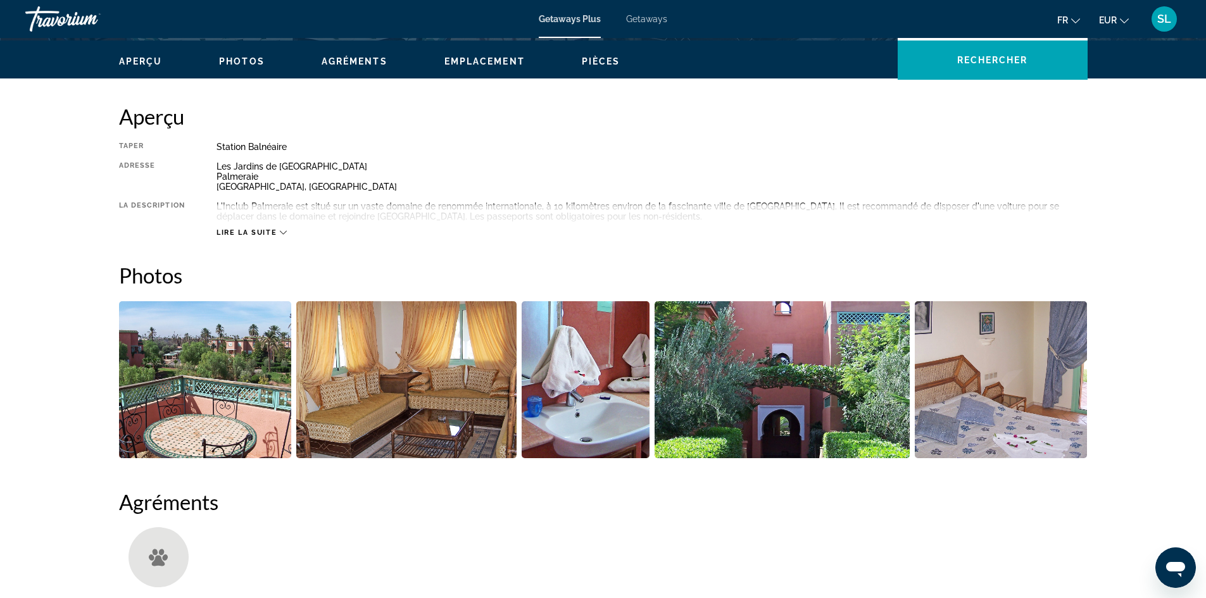
click at [412, 386] on img "Open full-screen image slider" at bounding box center [406, 379] width 220 height 157
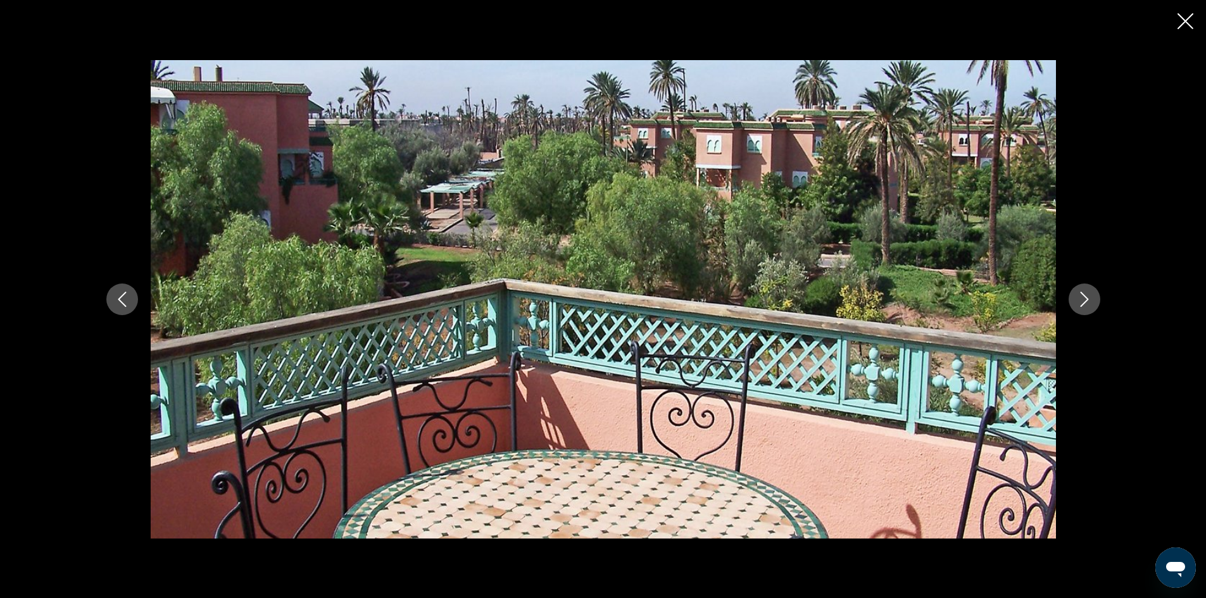
click at [1078, 300] on icon "Next image" at bounding box center [1084, 299] width 15 height 15
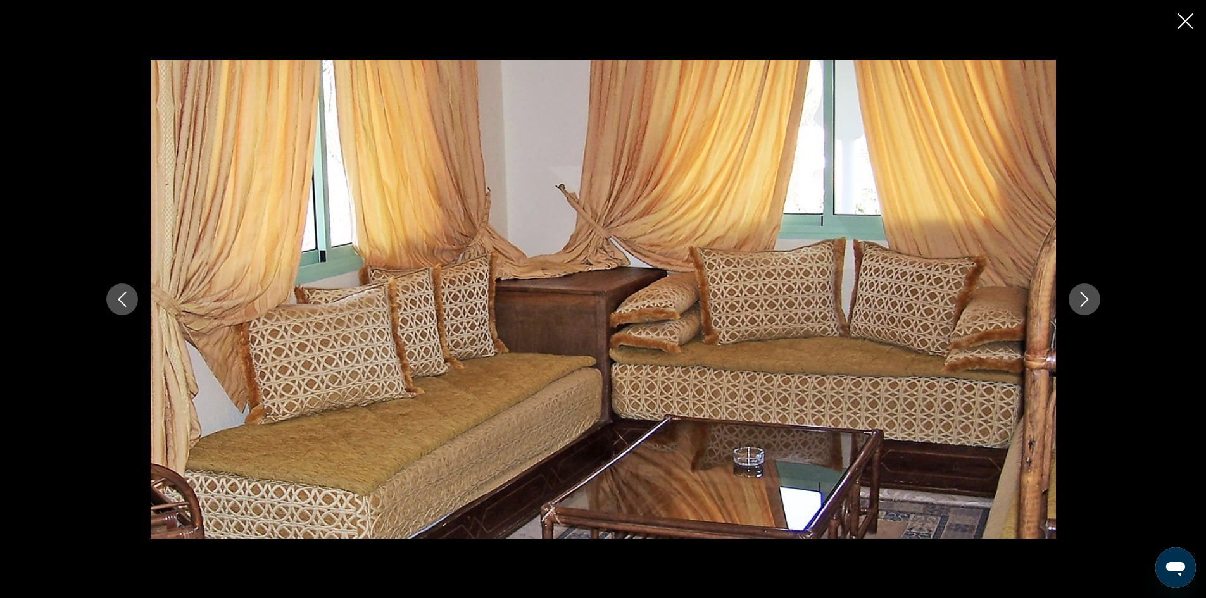
click at [1081, 292] on icon "Next image" at bounding box center [1084, 299] width 15 height 15
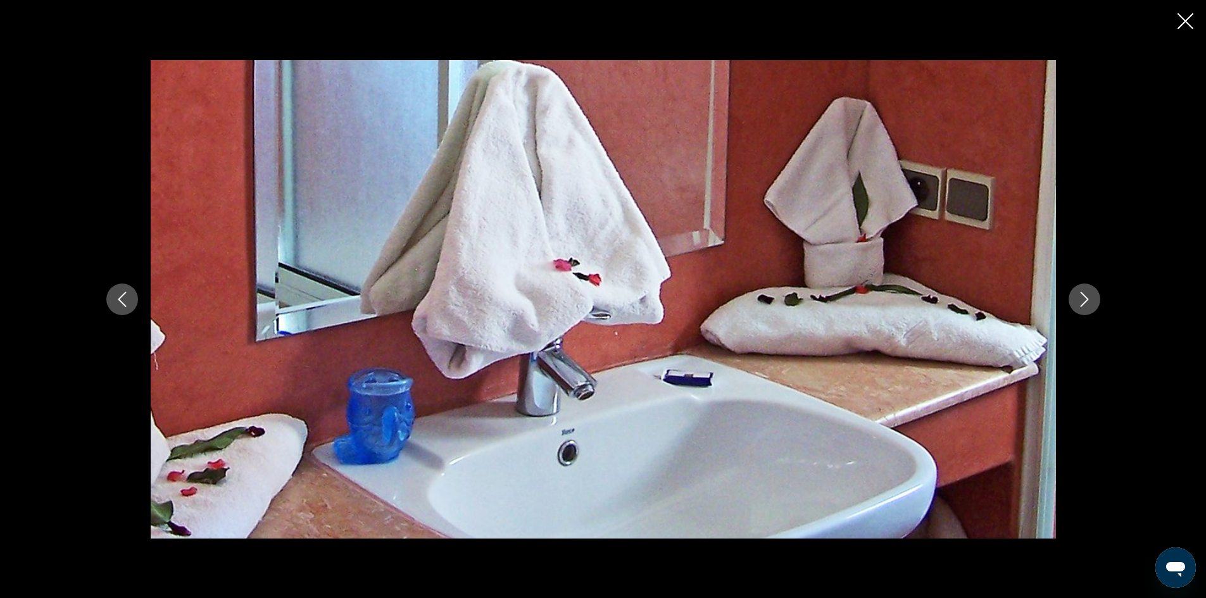
click at [1081, 292] on icon "Next image" at bounding box center [1084, 299] width 15 height 15
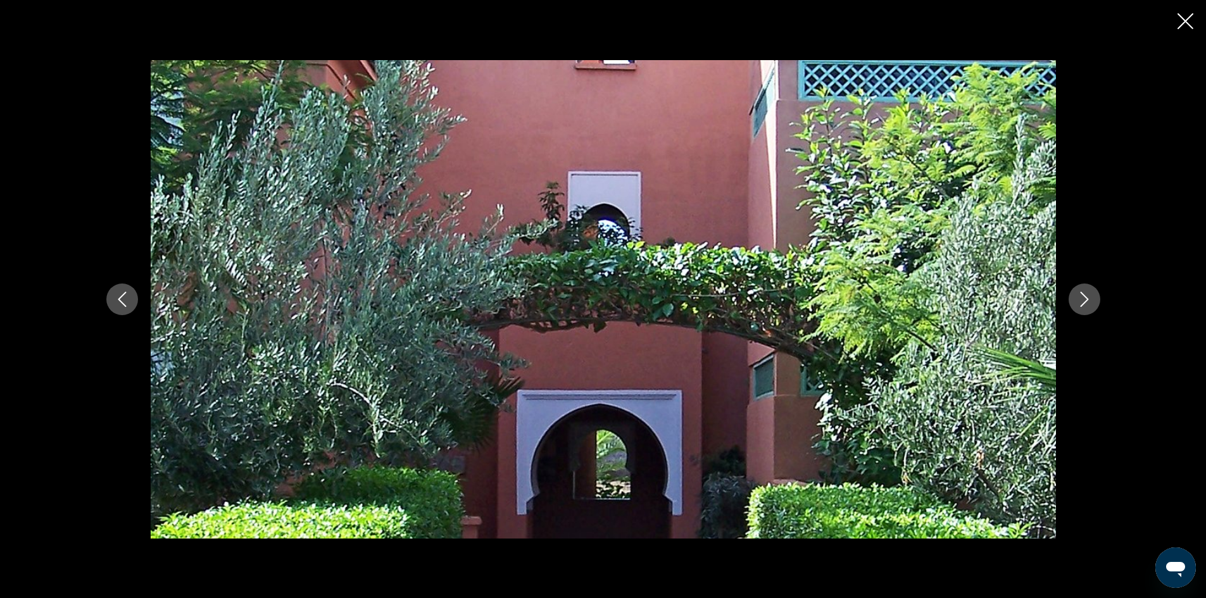
click at [1081, 292] on icon "Next image" at bounding box center [1084, 299] width 15 height 15
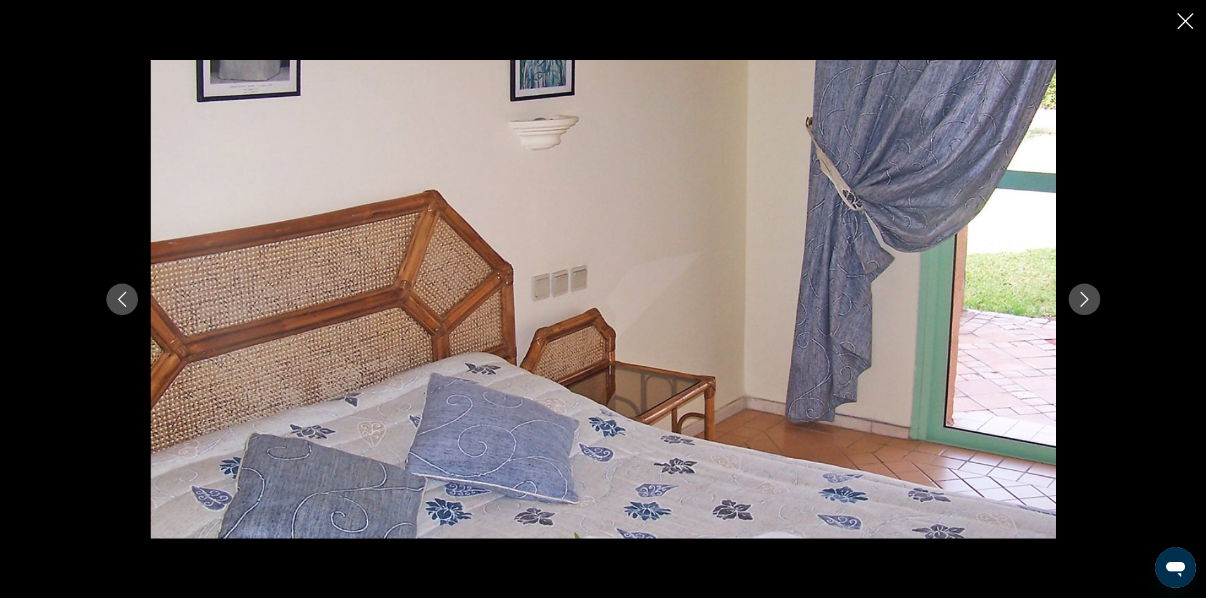
click at [1182, 9] on div "prev next" at bounding box center [603, 299] width 1206 height 598
click at [1177, 17] on div "prev next" at bounding box center [603, 299] width 1206 height 598
click at [1177, 25] on div "prev next" at bounding box center [603, 299] width 1206 height 598
click at [1186, 19] on icon "Close slideshow" at bounding box center [1186, 21] width 16 height 16
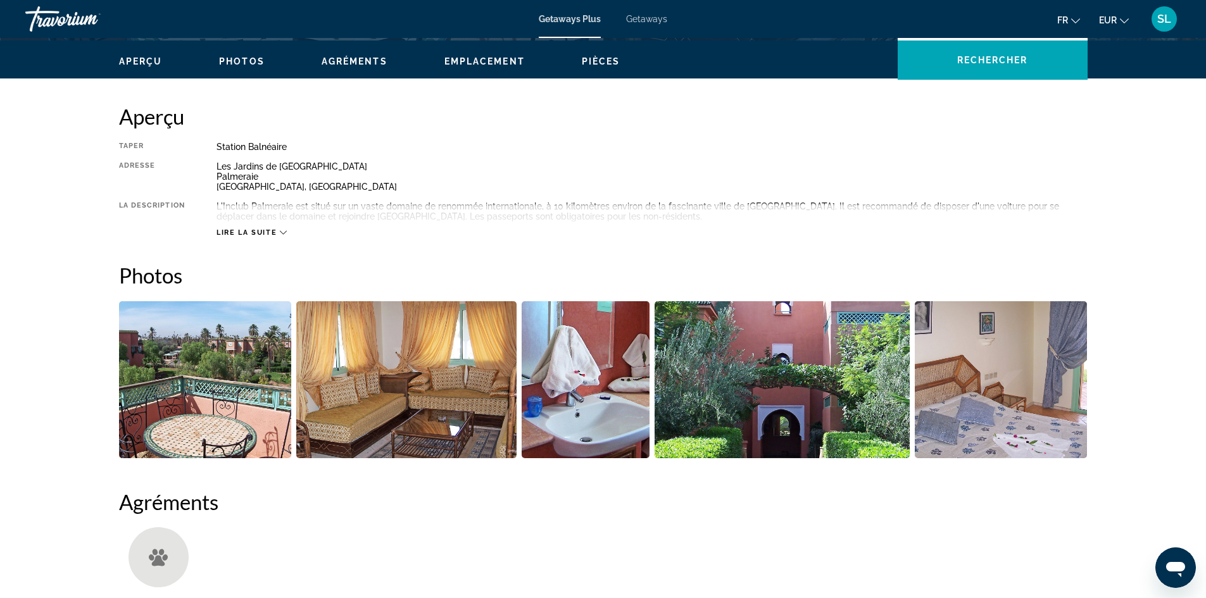
scroll to position [124, 0]
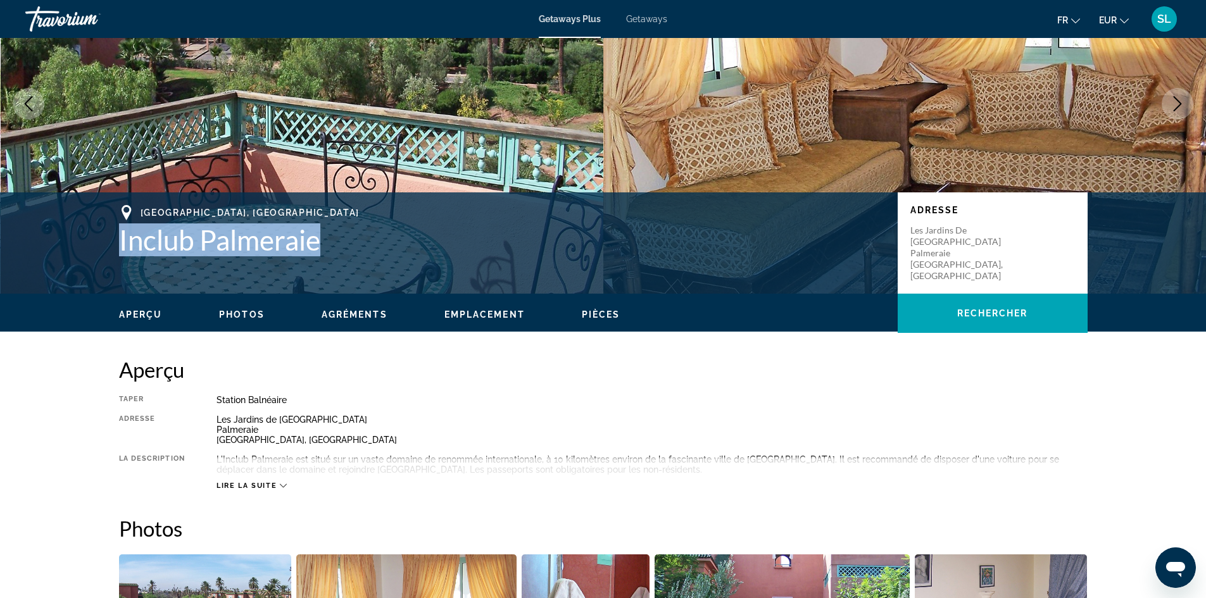
drag, startPoint x: 113, startPoint y: 242, endPoint x: 408, endPoint y: 251, distance: 294.5
click at [408, 251] on div "[GEOGRAPHIC_DATA], [GEOGRAPHIC_DATA] Inclub Palmeraie Adresse [GEOGRAPHIC_DATA]…" at bounding box center [603, 243] width 1019 height 76
copy h1 "Inclub Palmeraie"
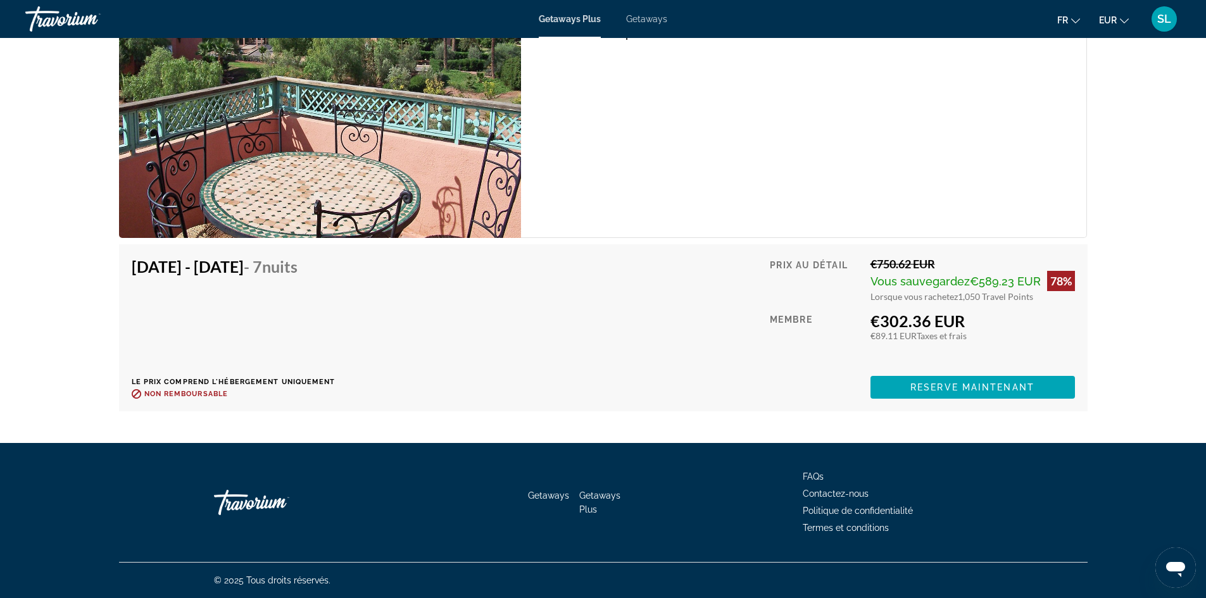
scroll to position [1960, 0]
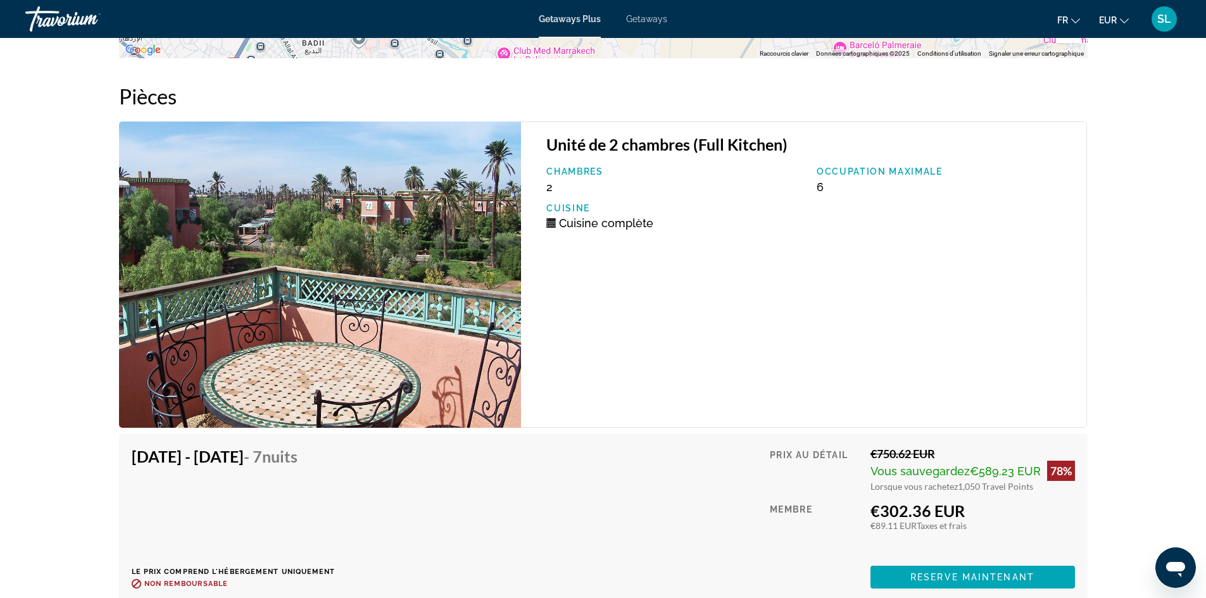
click at [373, 275] on img "Main content" at bounding box center [320, 275] width 403 height 306
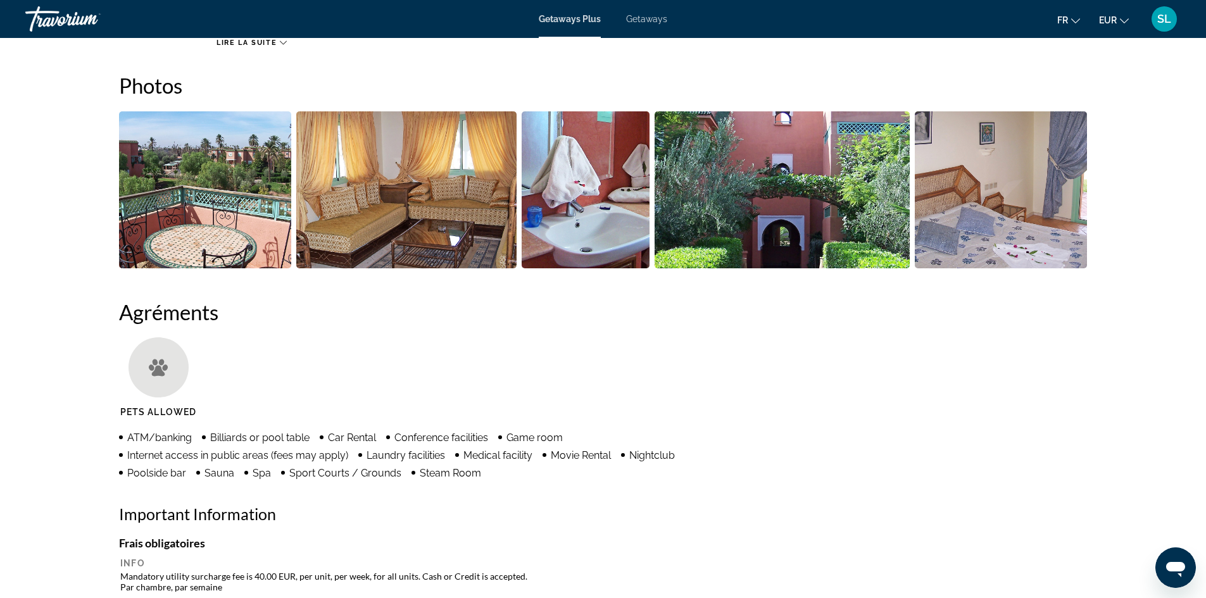
scroll to position [314, 0]
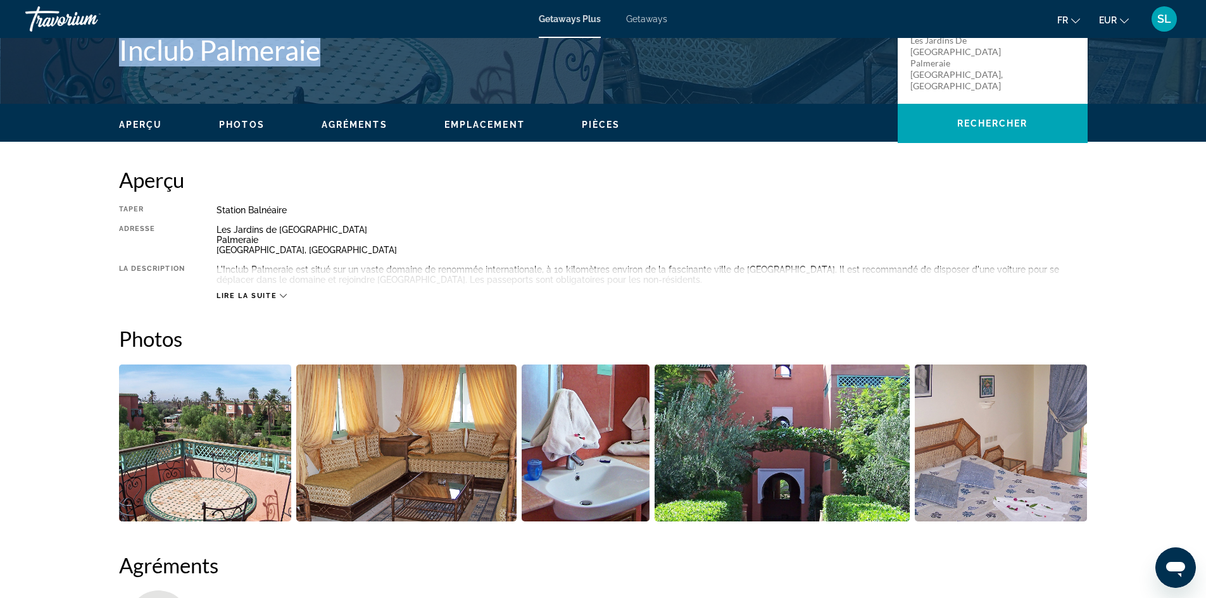
copy h1 "Inclub Palmeraie"
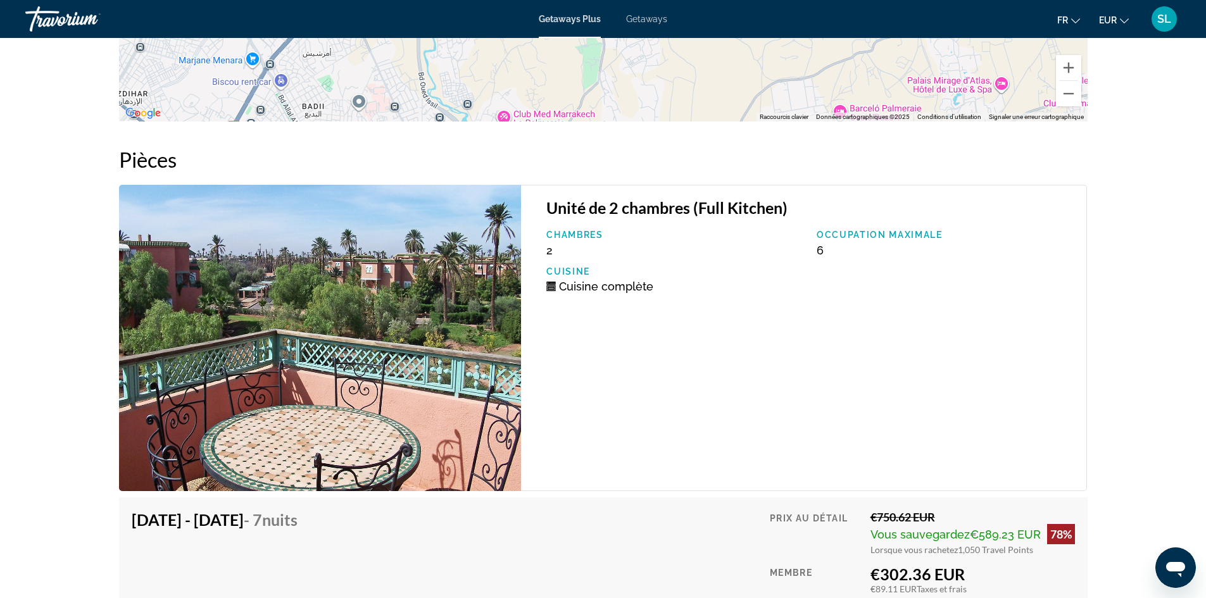
scroll to position [1960, 0]
